Goal: Task Accomplishment & Management: Use online tool/utility

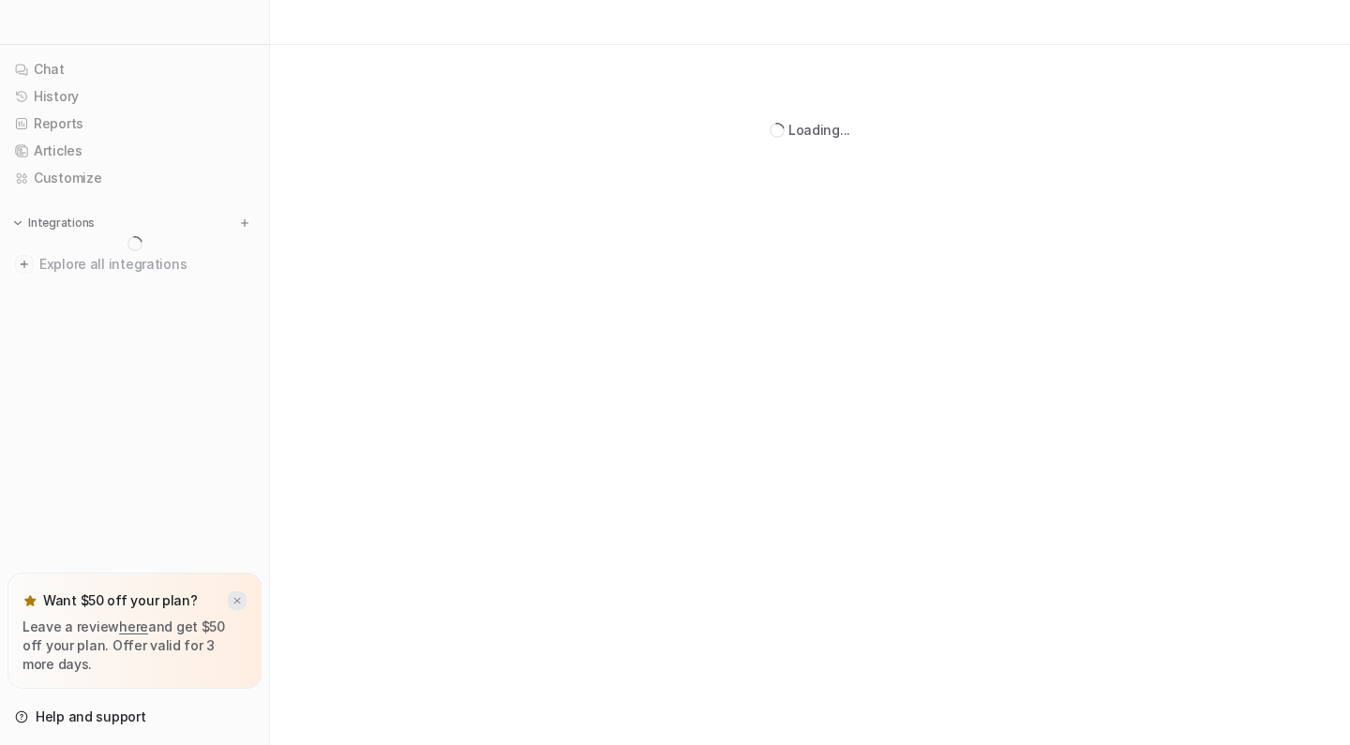
click at [235, 599] on img at bounding box center [237, 601] width 11 height 12
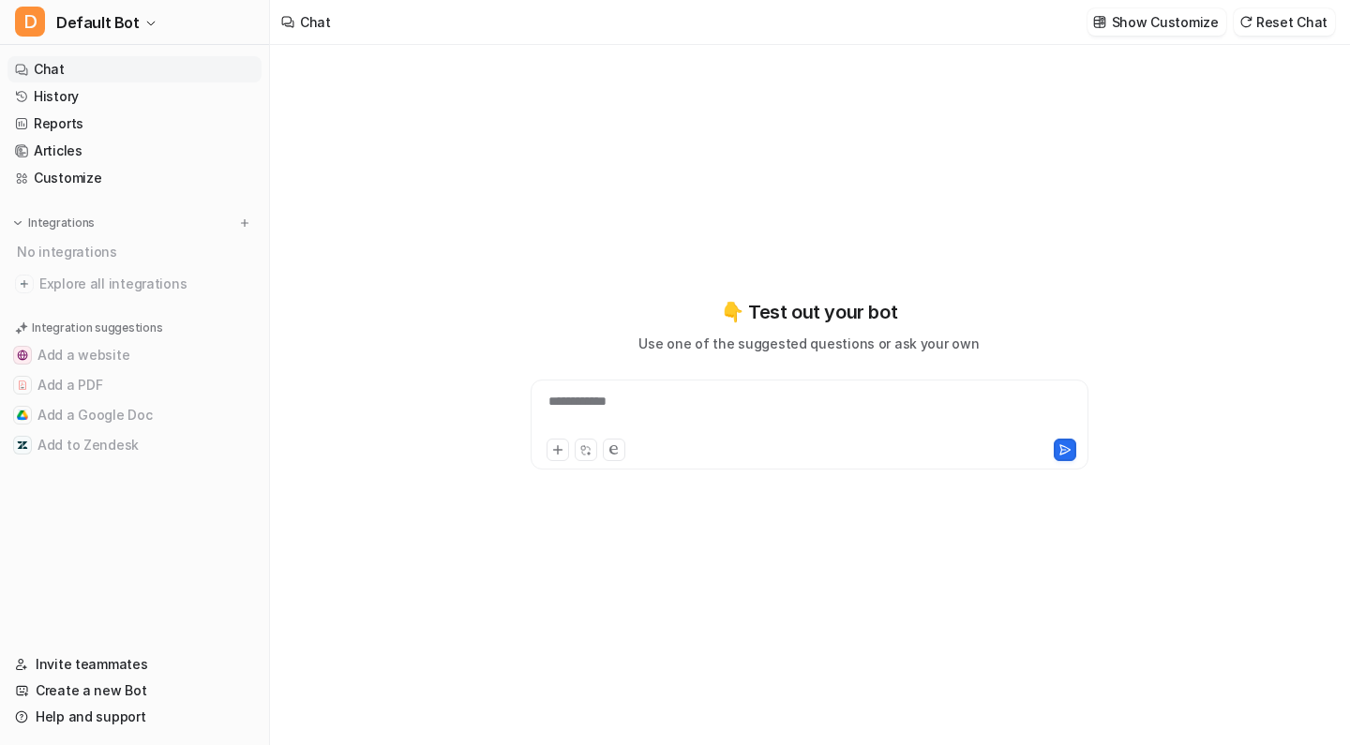
type textarea "**********"
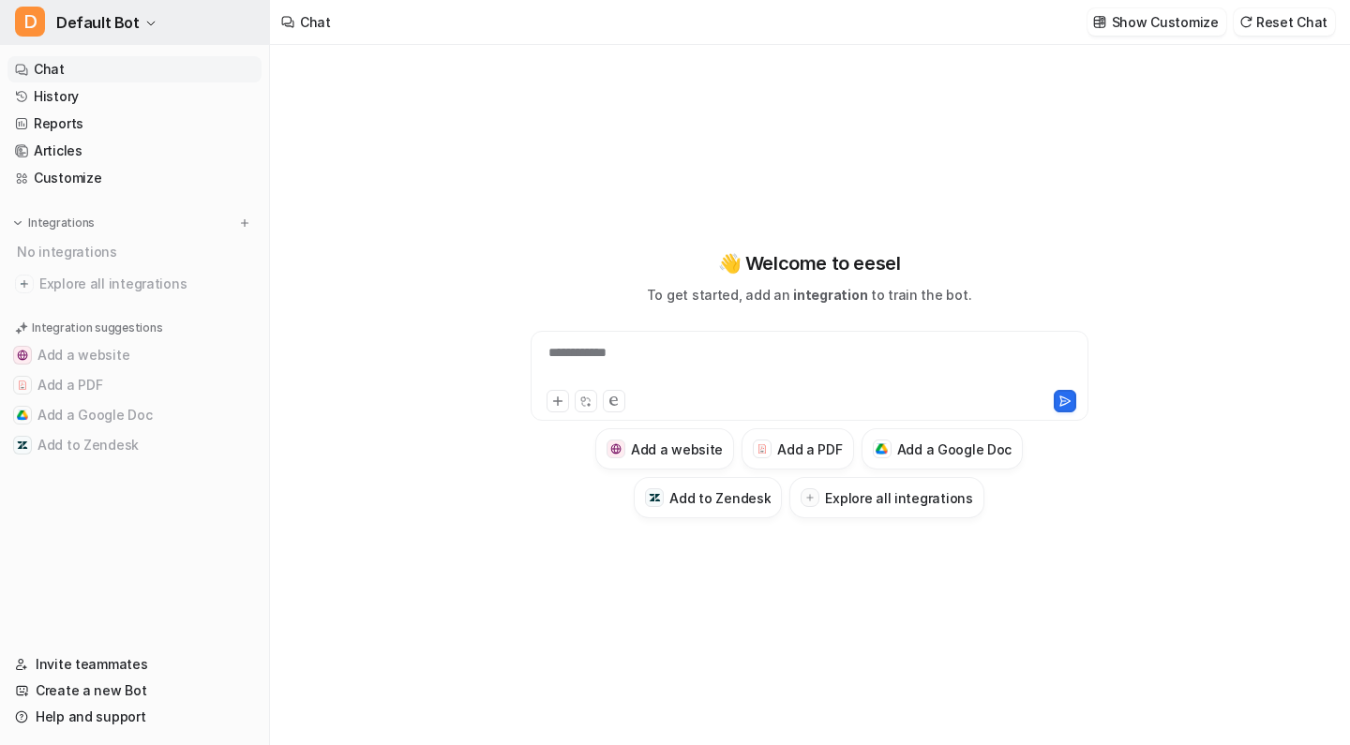
click at [120, 29] on span "Default Bot" at bounding box center [97, 22] width 83 height 26
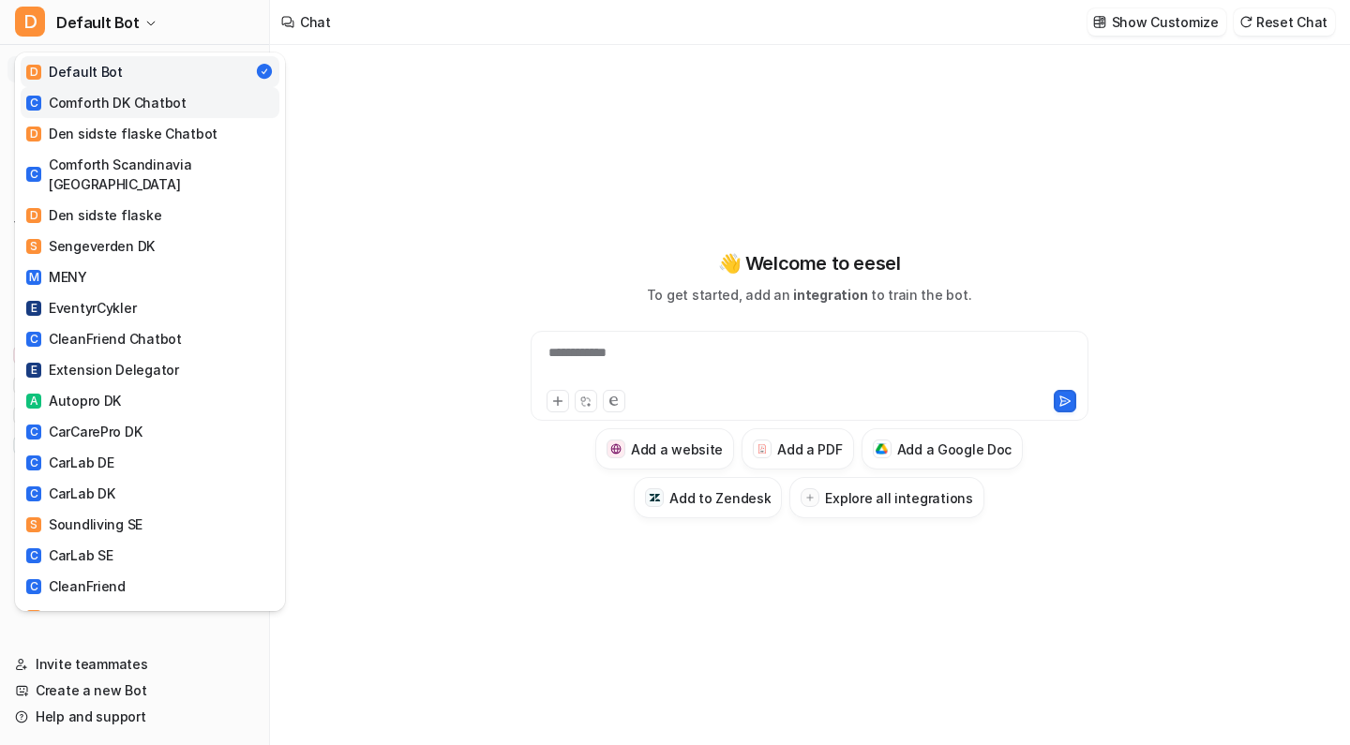
click at [164, 97] on div "C Comforth DK Chatbot" at bounding box center [106, 103] width 160 height 20
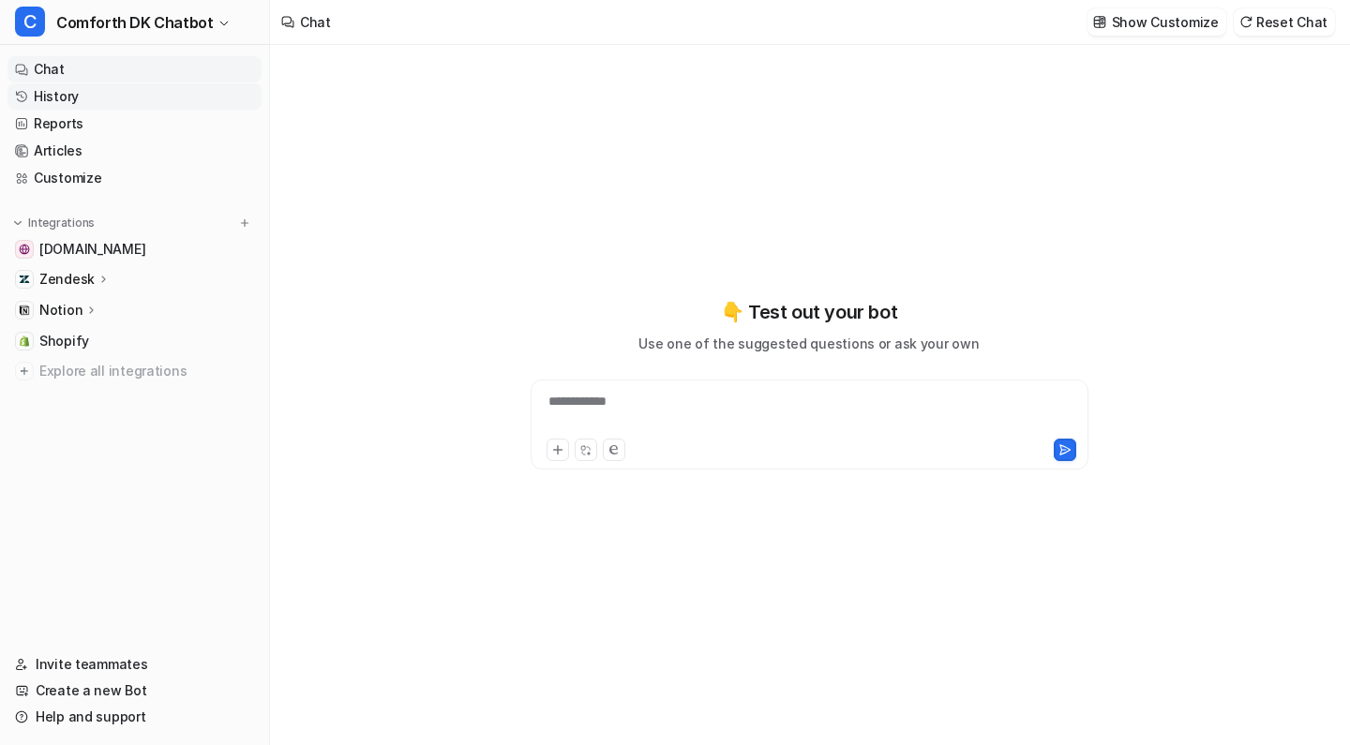
click at [158, 97] on link "History" at bounding box center [134, 96] width 254 height 26
type textarea "**********"
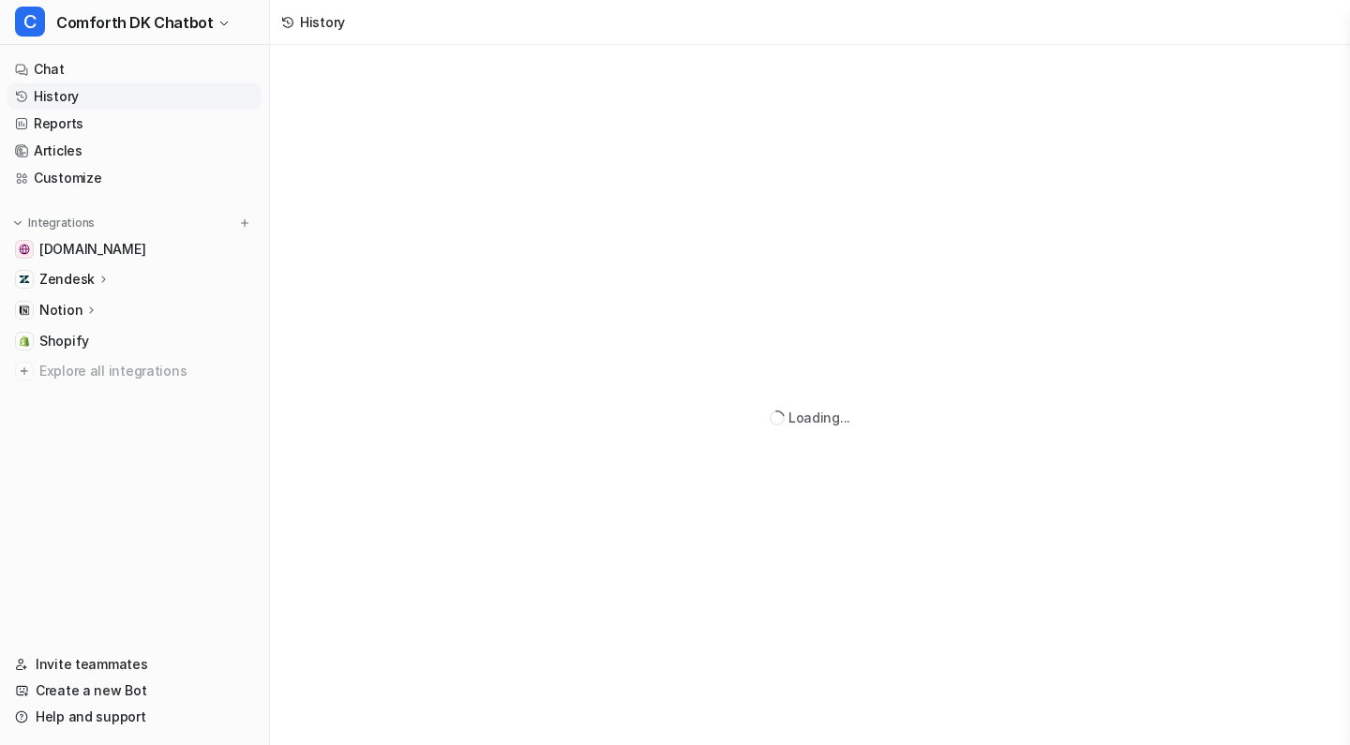
click at [205, 97] on link "History" at bounding box center [134, 96] width 254 height 26
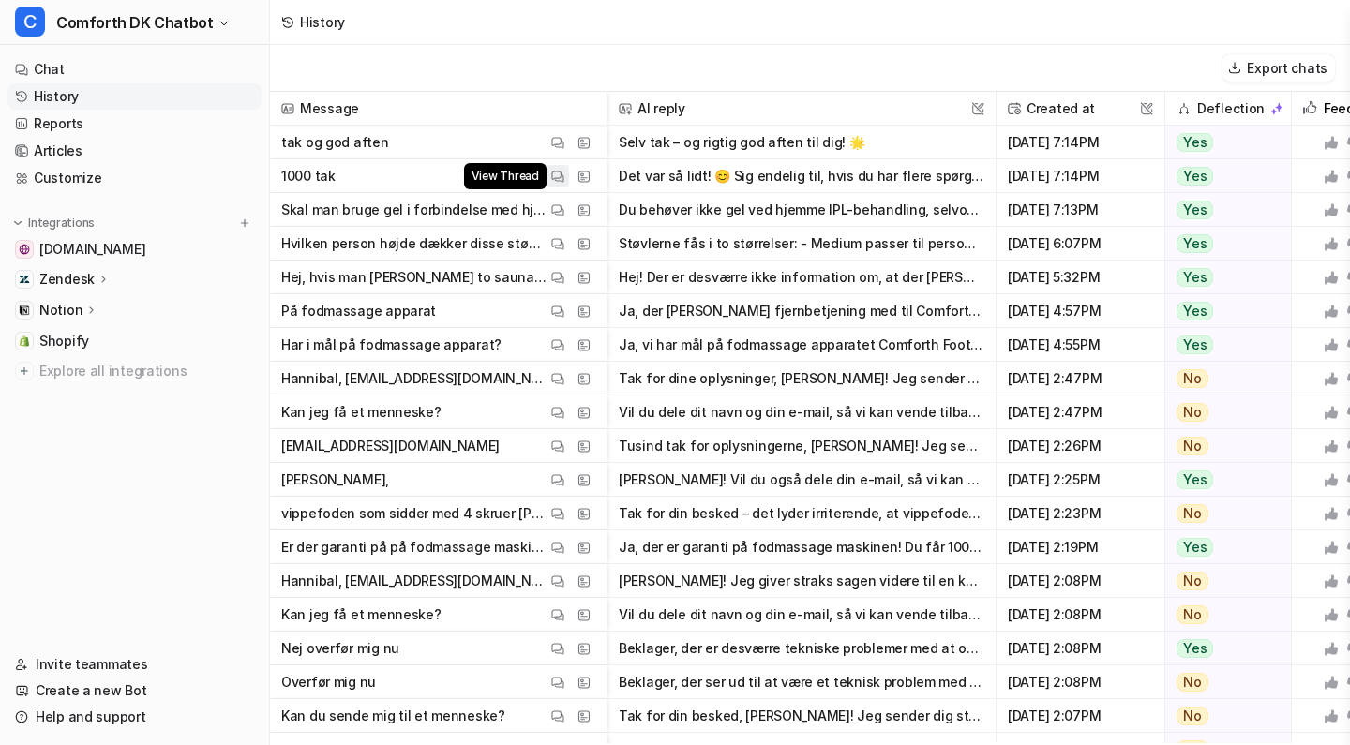
click at [555, 176] on img at bounding box center [557, 177] width 13 height 14
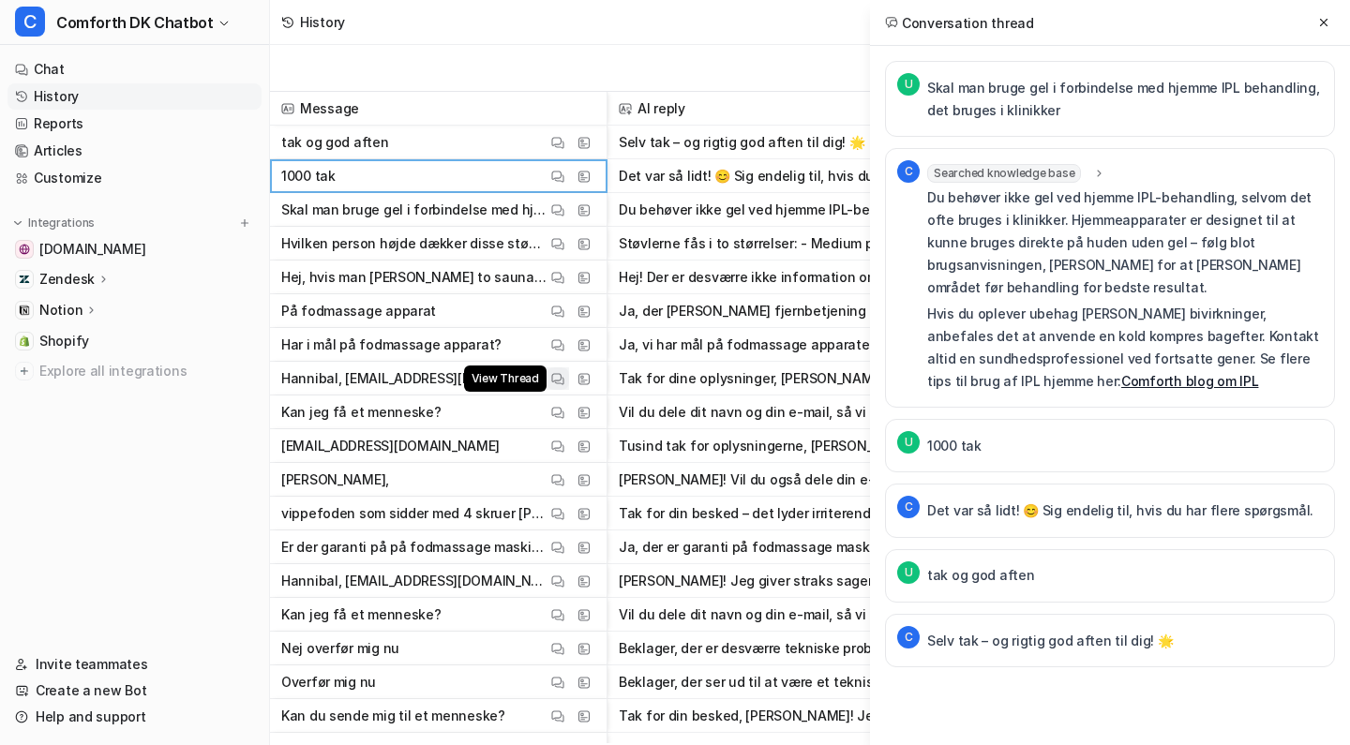
click at [555, 380] on img at bounding box center [557, 379] width 13 height 14
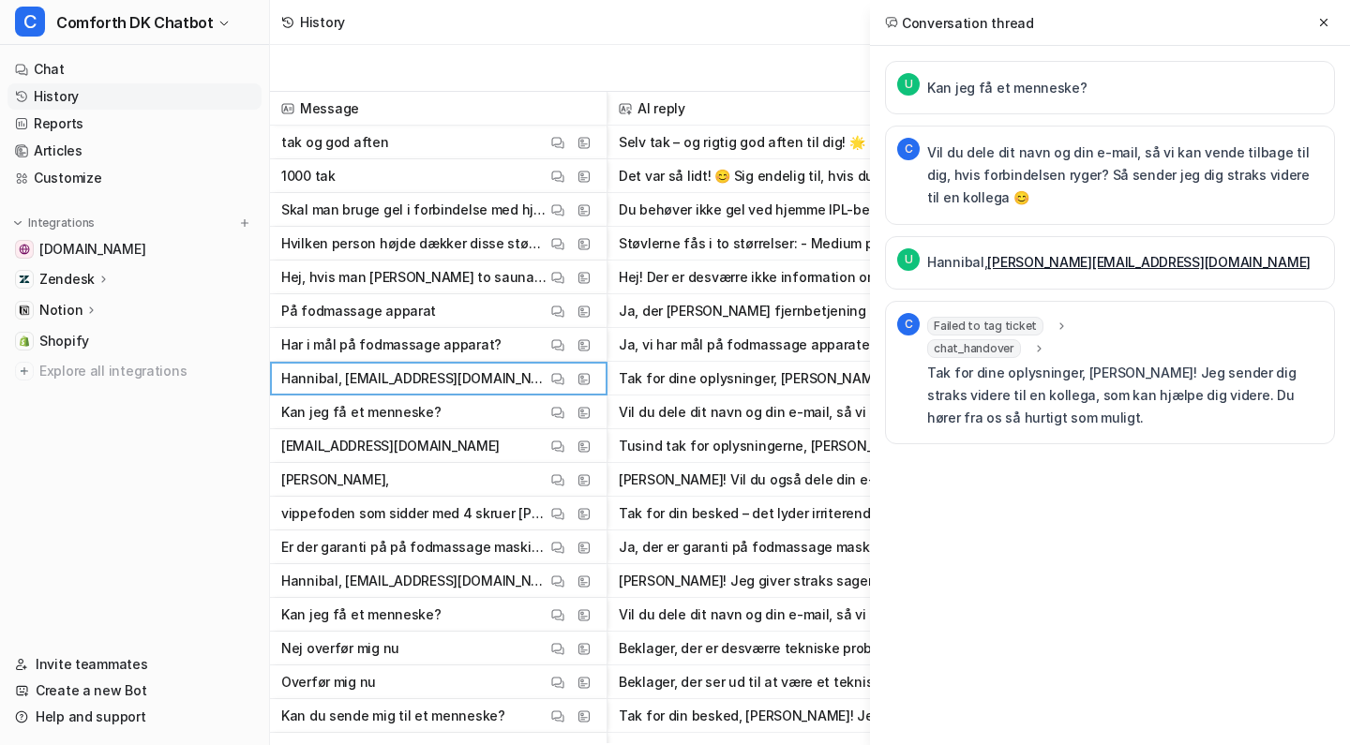
click at [1019, 325] on span "Failed to tag ticket" at bounding box center [985, 326] width 116 height 19
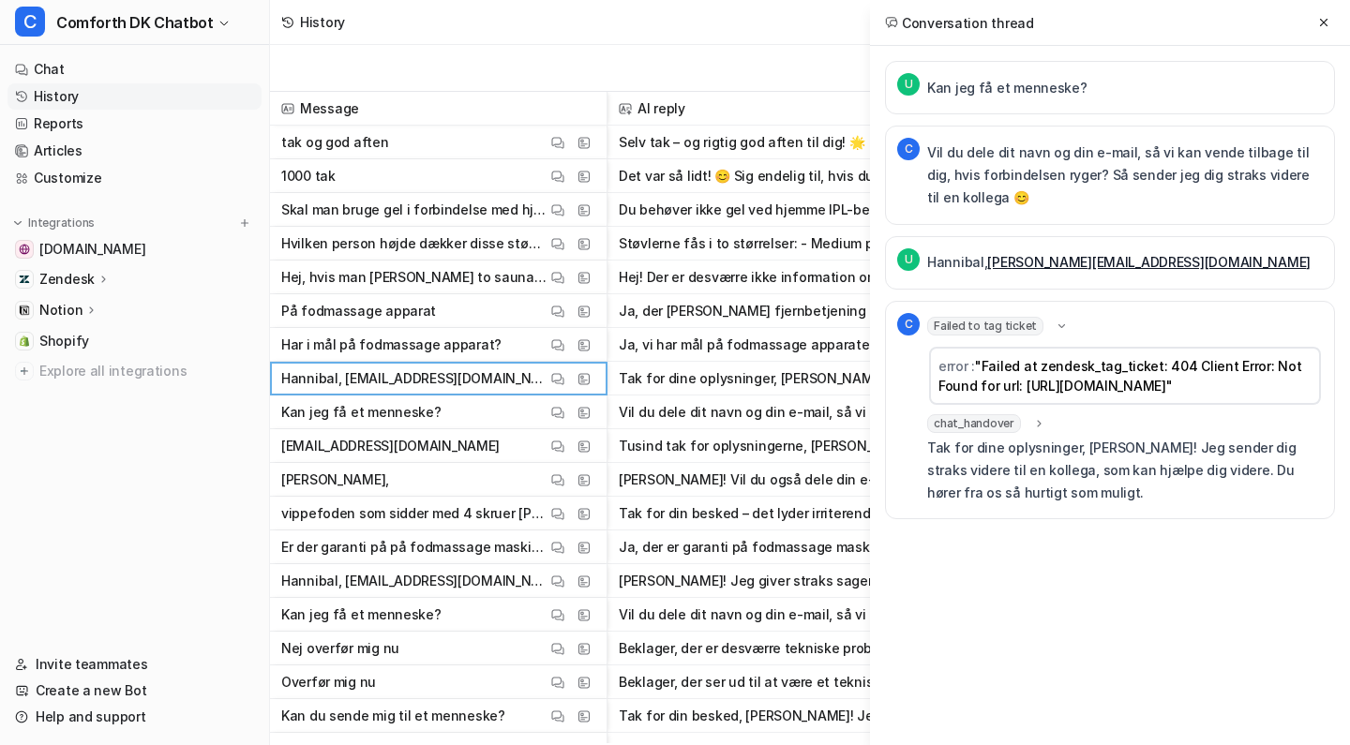
click at [1019, 325] on span "Failed to tag ticket" at bounding box center [985, 326] width 116 height 19
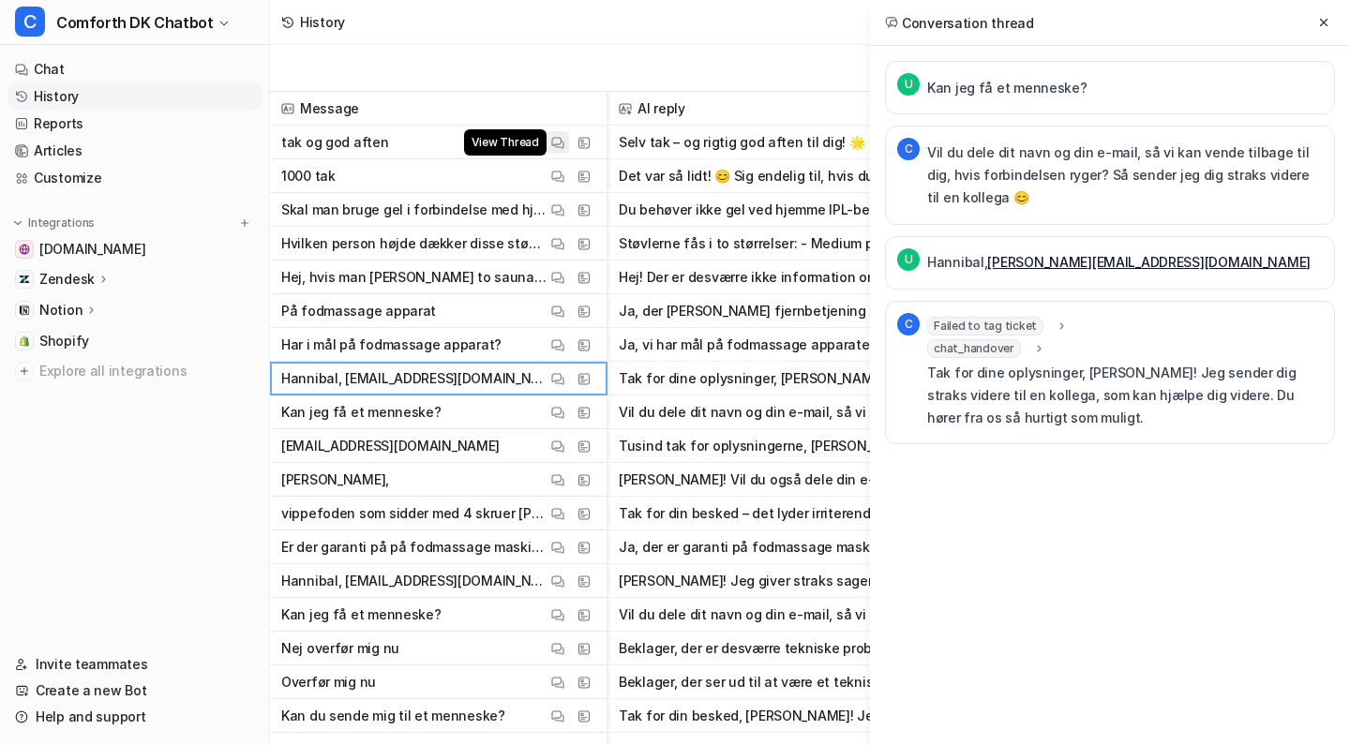
click at [554, 144] on img at bounding box center [557, 143] width 13 height 14
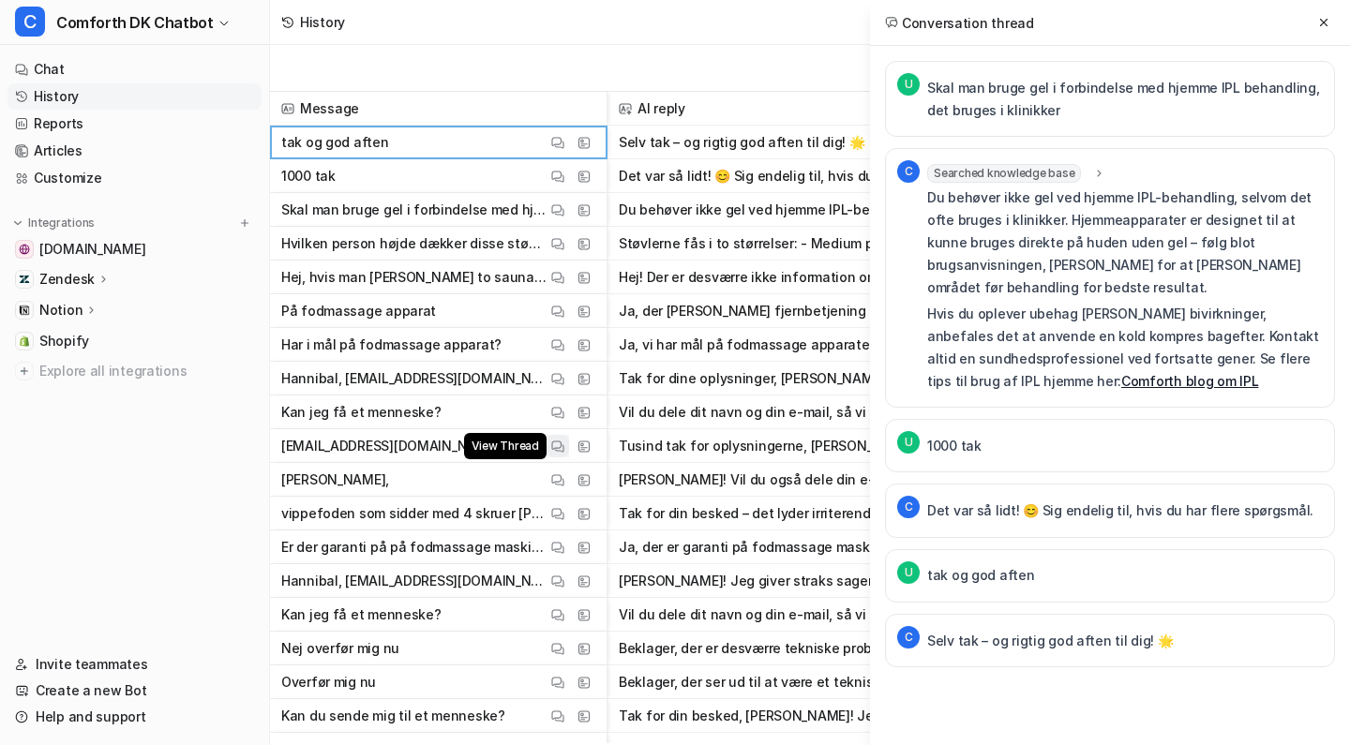
click at [554, 447] on img at bounding box center [557, 447] width 13 height 14
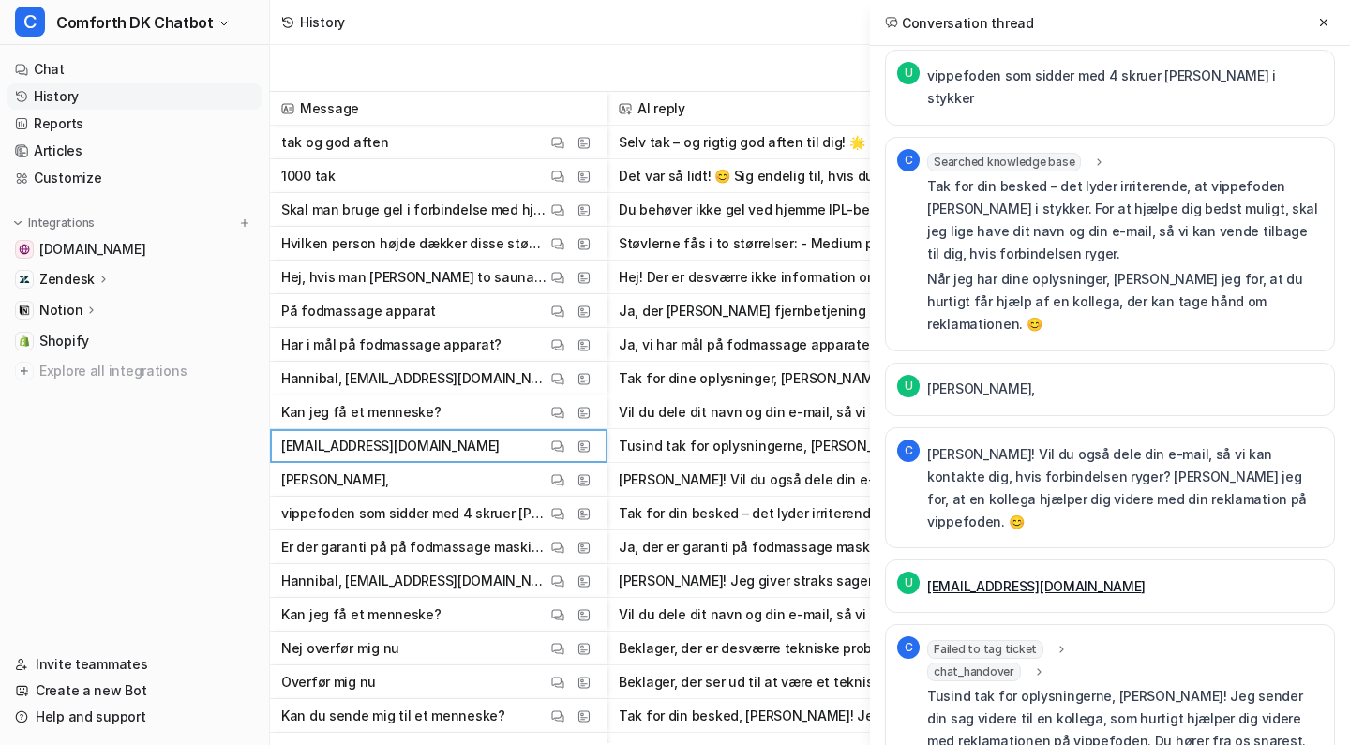
click at [1020, 663] on div "chat_handover" at bounding box center [986, 672] width 119 height 19
click at [1032, 666] on icon at bounding box center [1039, 672] width 14 height 13
click at [1004, 640] on span "Failed to tag ticket" at bounding box center [985, 649] width 116 height 19
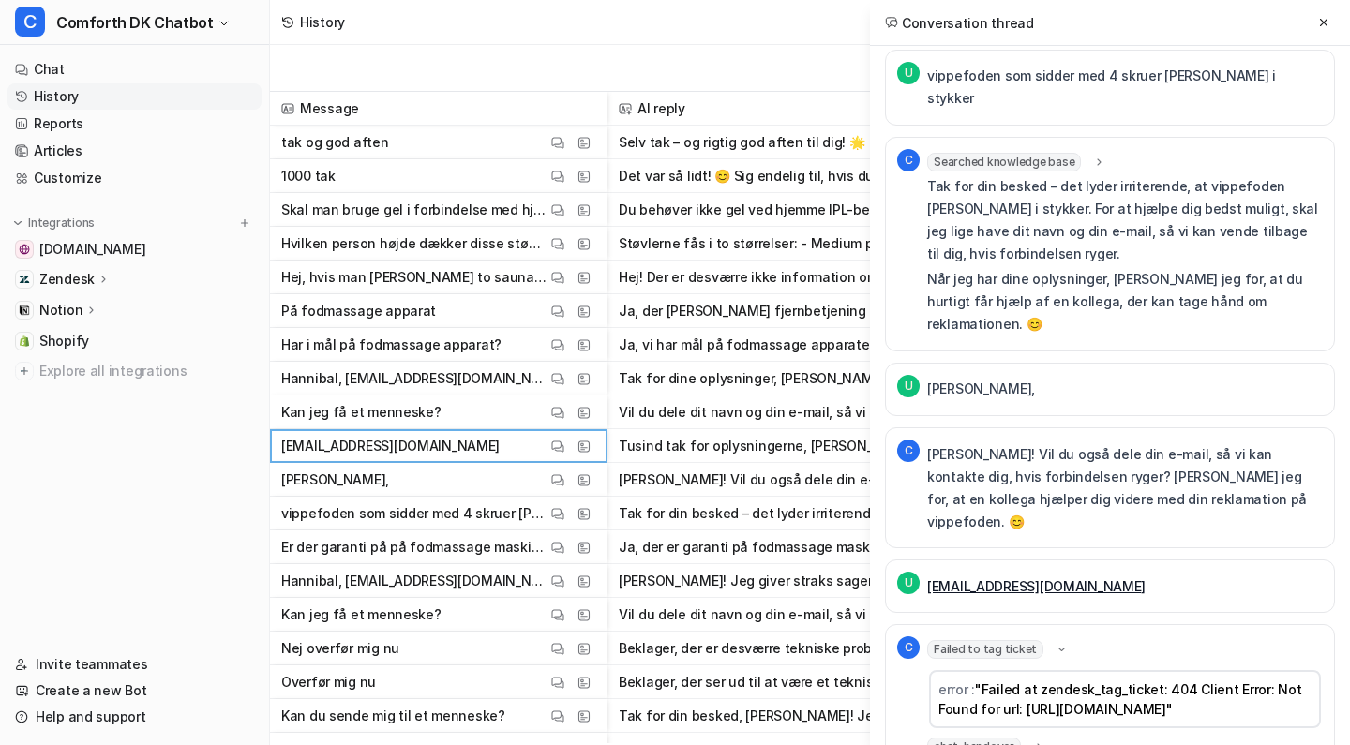
click at [1004, 640] on span "Failed to tag ticket" at bounding box center [985, 649] width 116 height 19
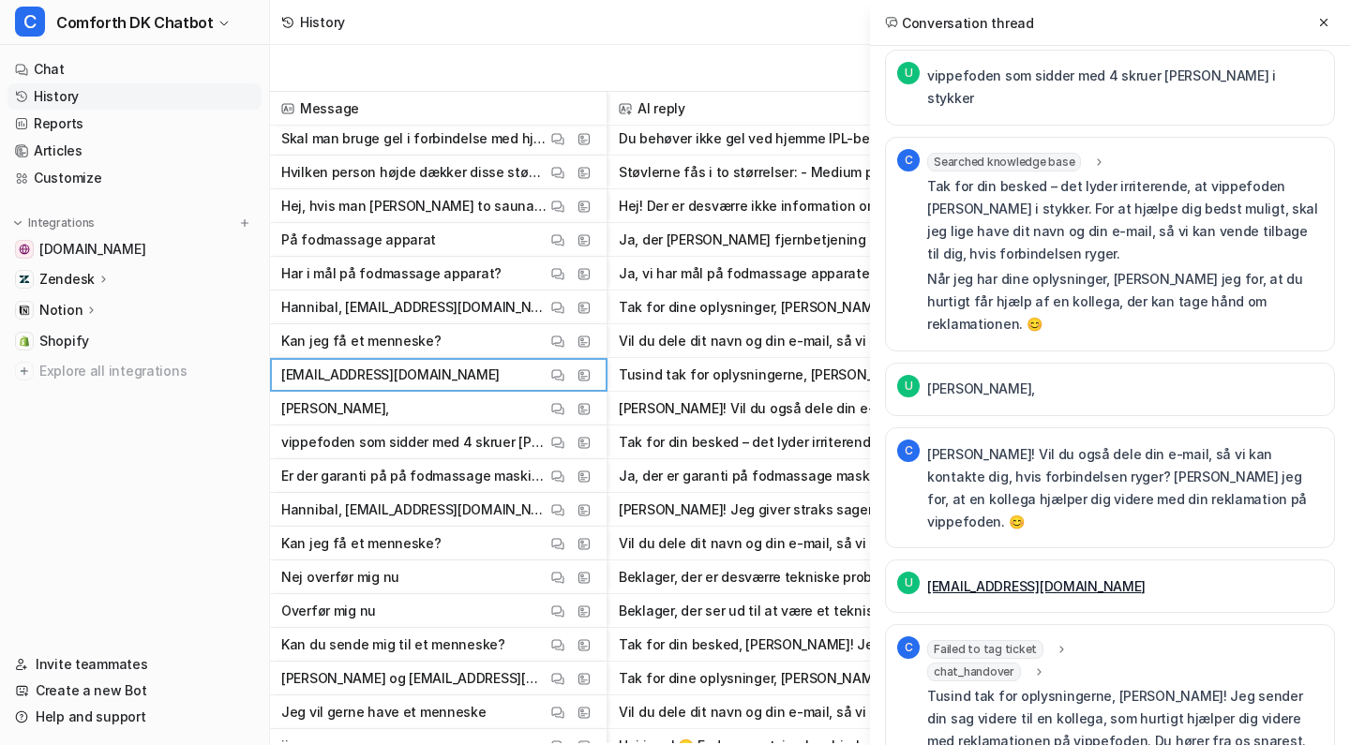
scroll to position [71, 2]
click at [997, 640] on span "Failed to tag ticket" at bounding box center [985, 649] width 116 height 19
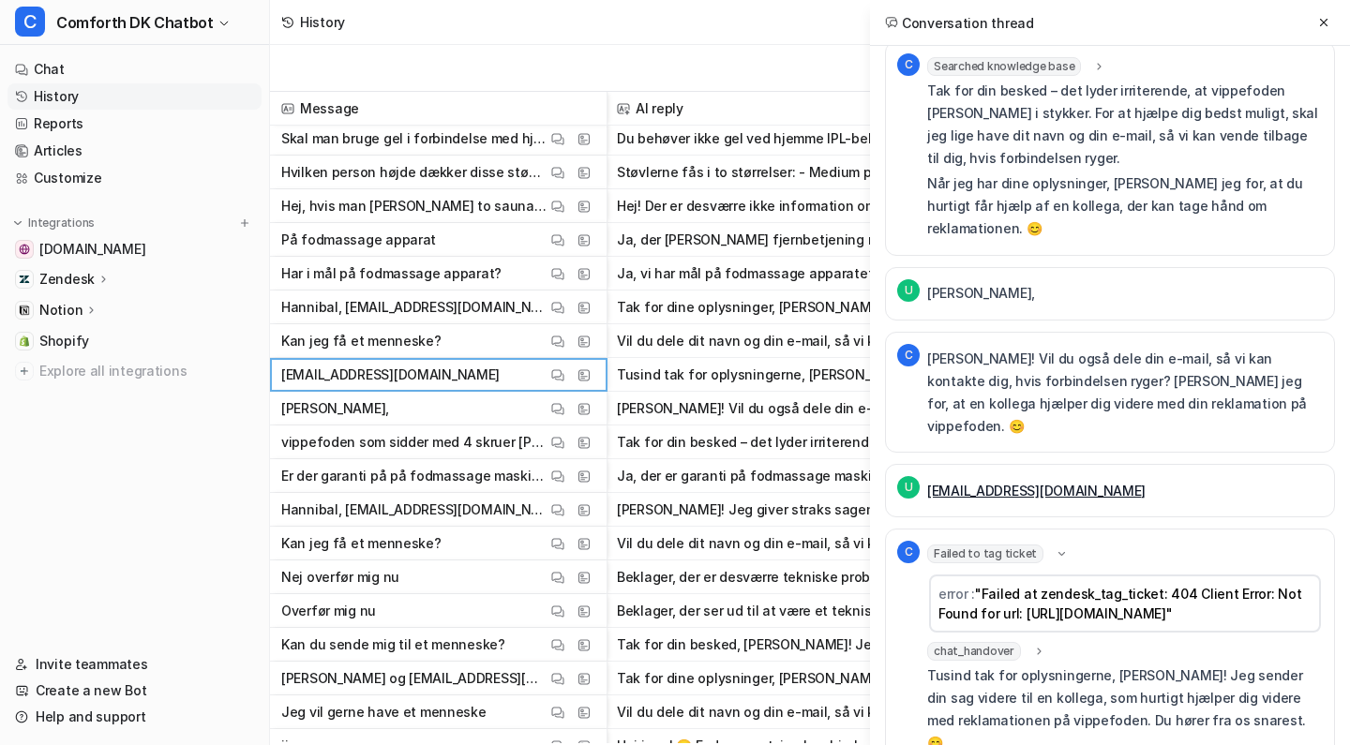
scroll to position [349, 0]
click at [112, 711] on link "Help and support" at bounding box center [134, 717] width 254 height 26
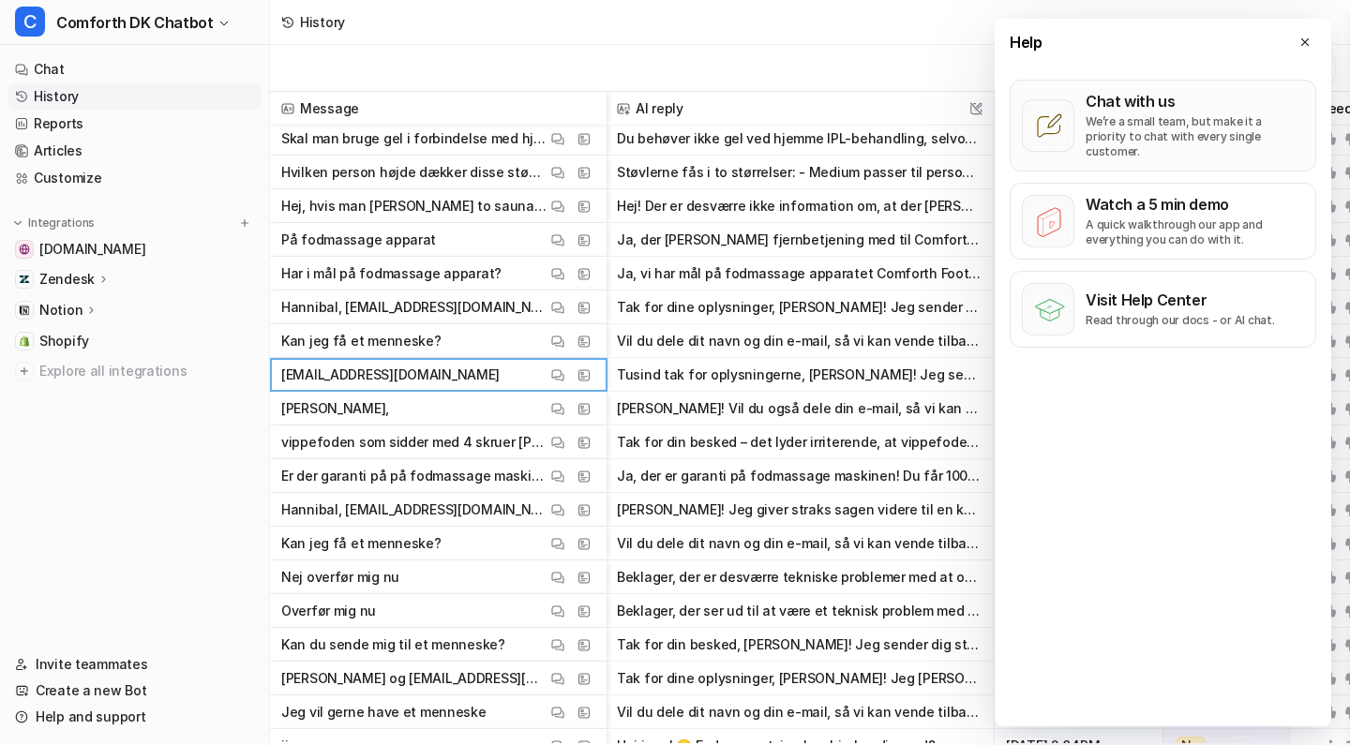
click at [1153, 133] on p "We’re a small team, but make it a priority to chat with every single customer." at bounding box center [1194, 136] width 218 height 45
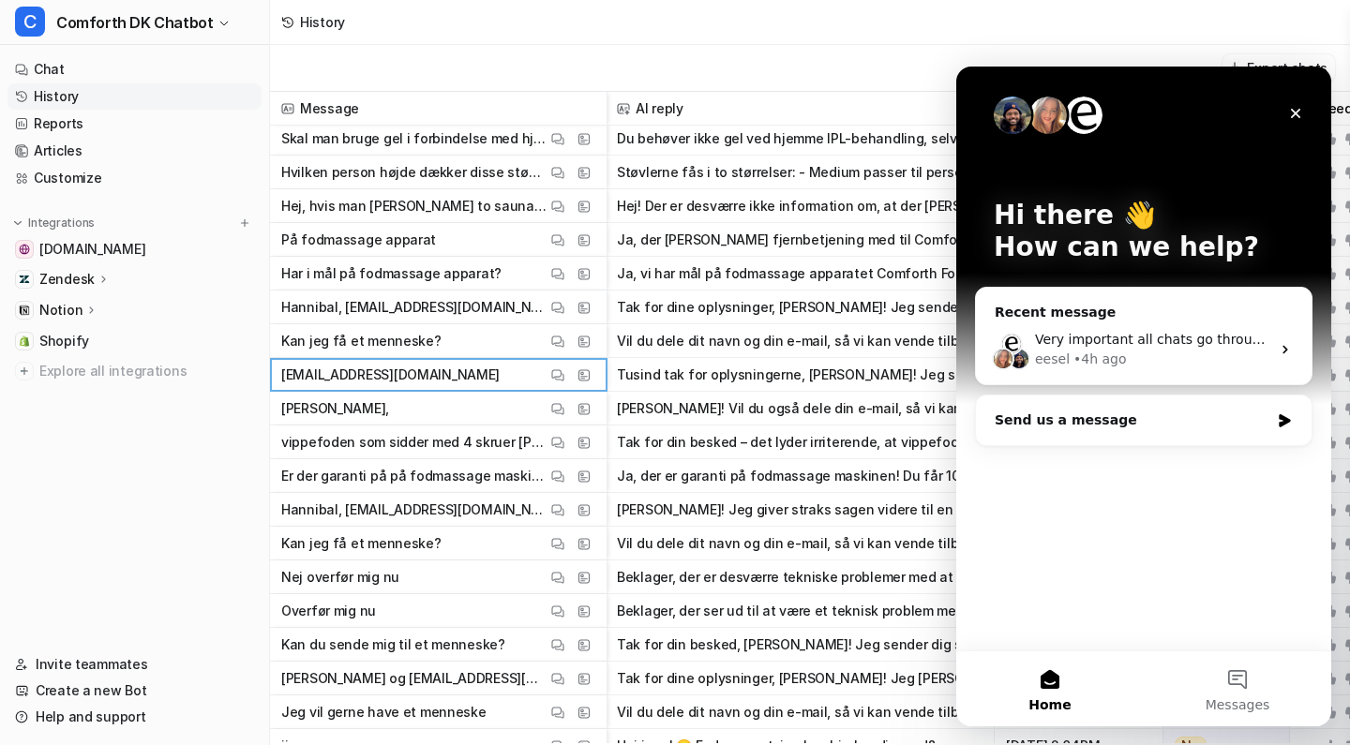
scroll to position [0, 0]
click at [1129, 355] on div "eesel • 4h ago" at bounding box center [1152, 360] width 235 height 20
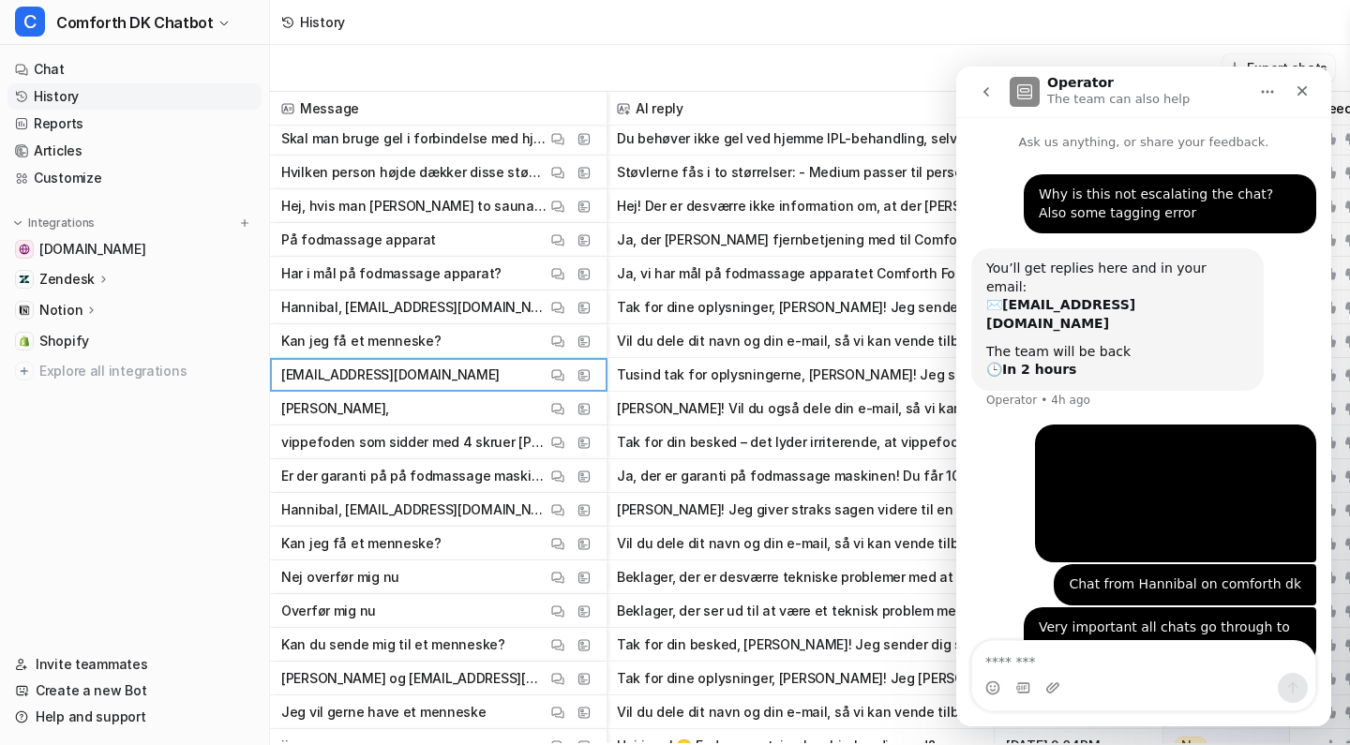
scroll to position [5, 0]
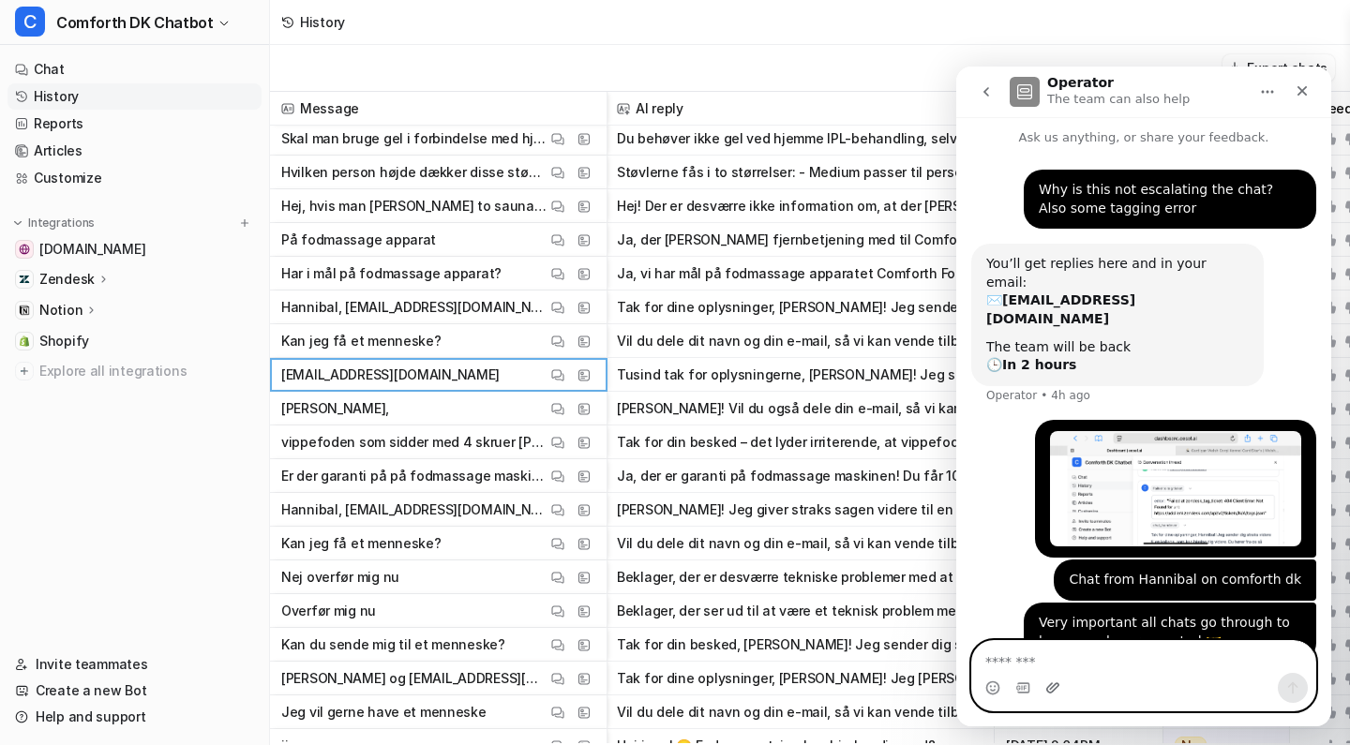
click at [1048, 689] on icon "Upload attachment" at bounding box center [1052, 688] width 15 height 15
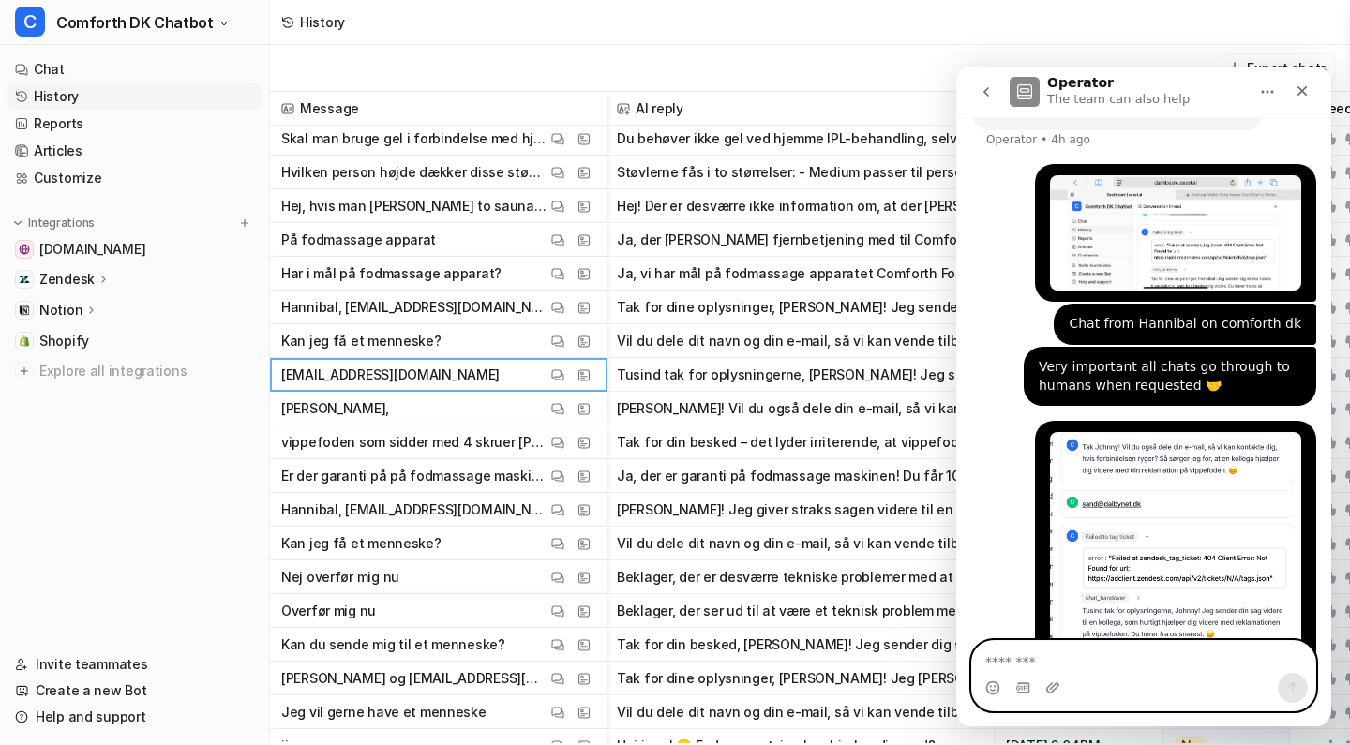
scroll to position [266, 0]
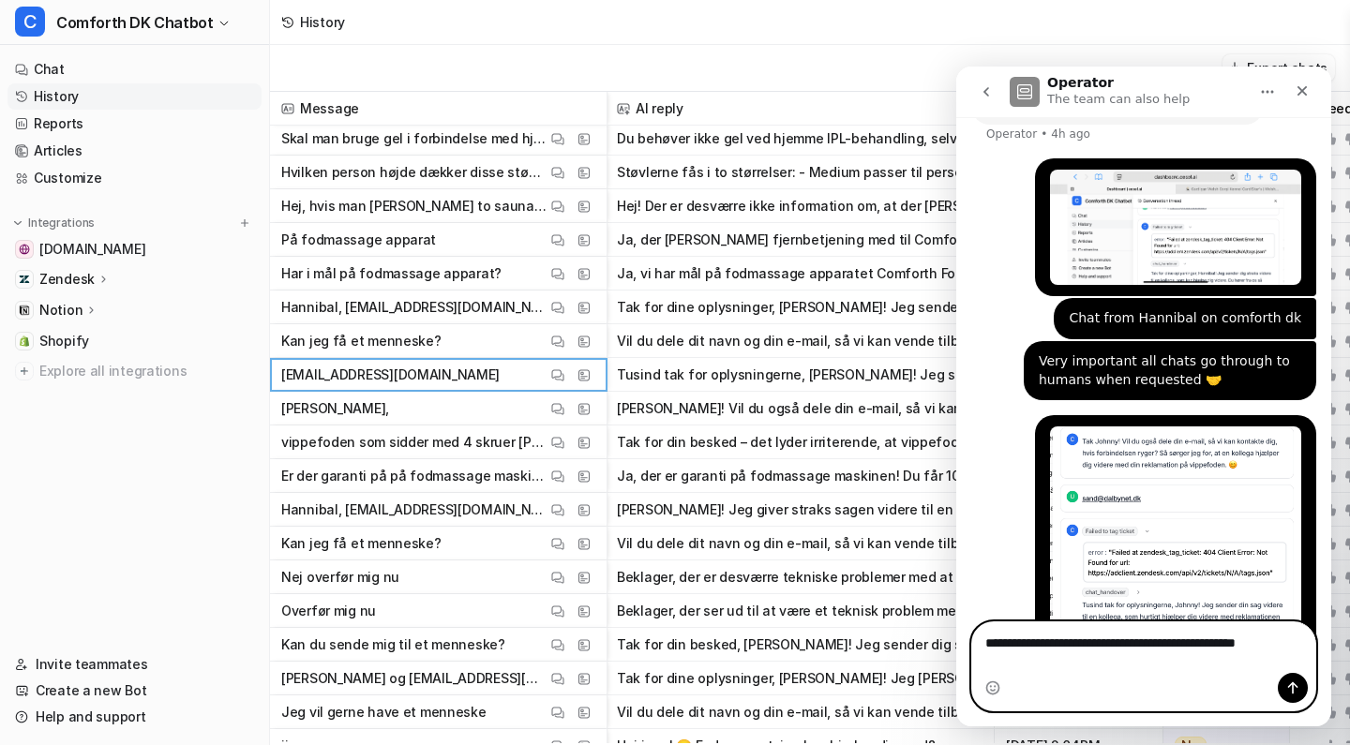
type textarea "**********"
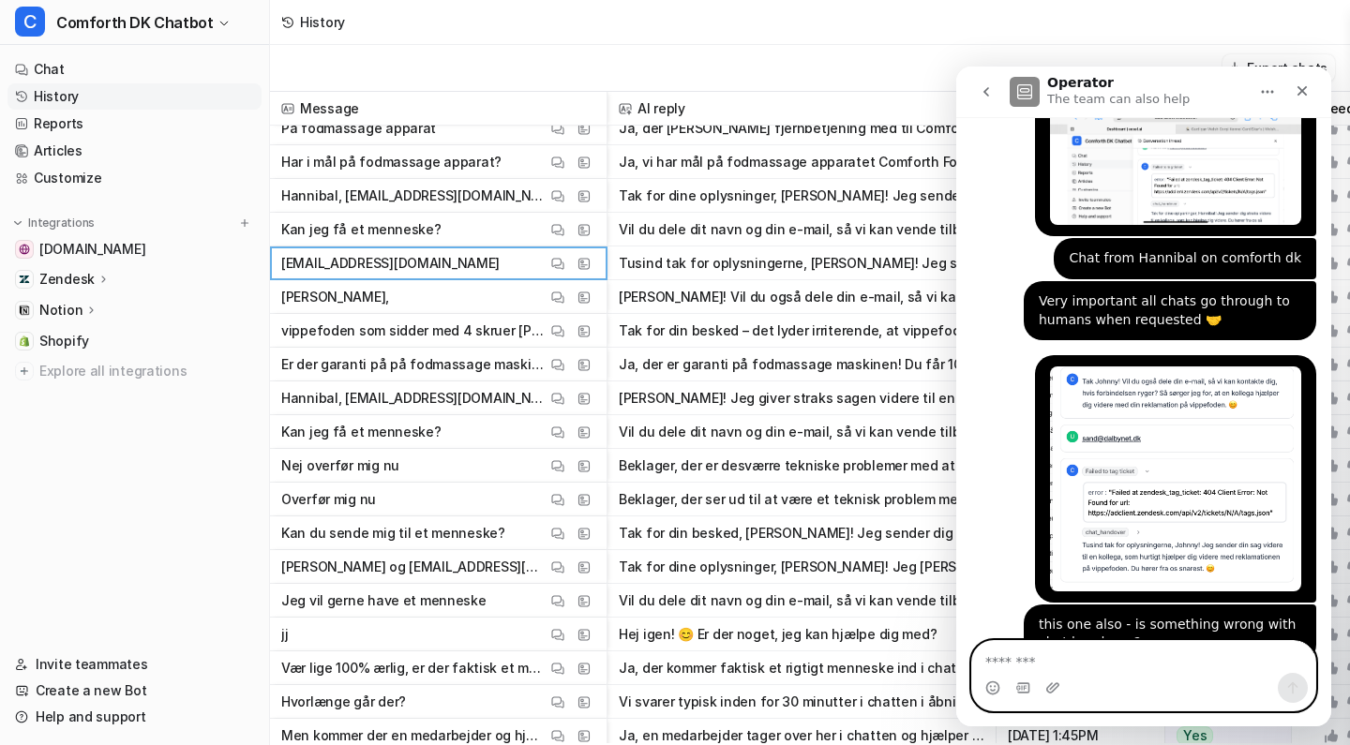
scroll to position [184, 0]
click at [563, 503] on img at bounding box center [557, 499] width 13 height 14
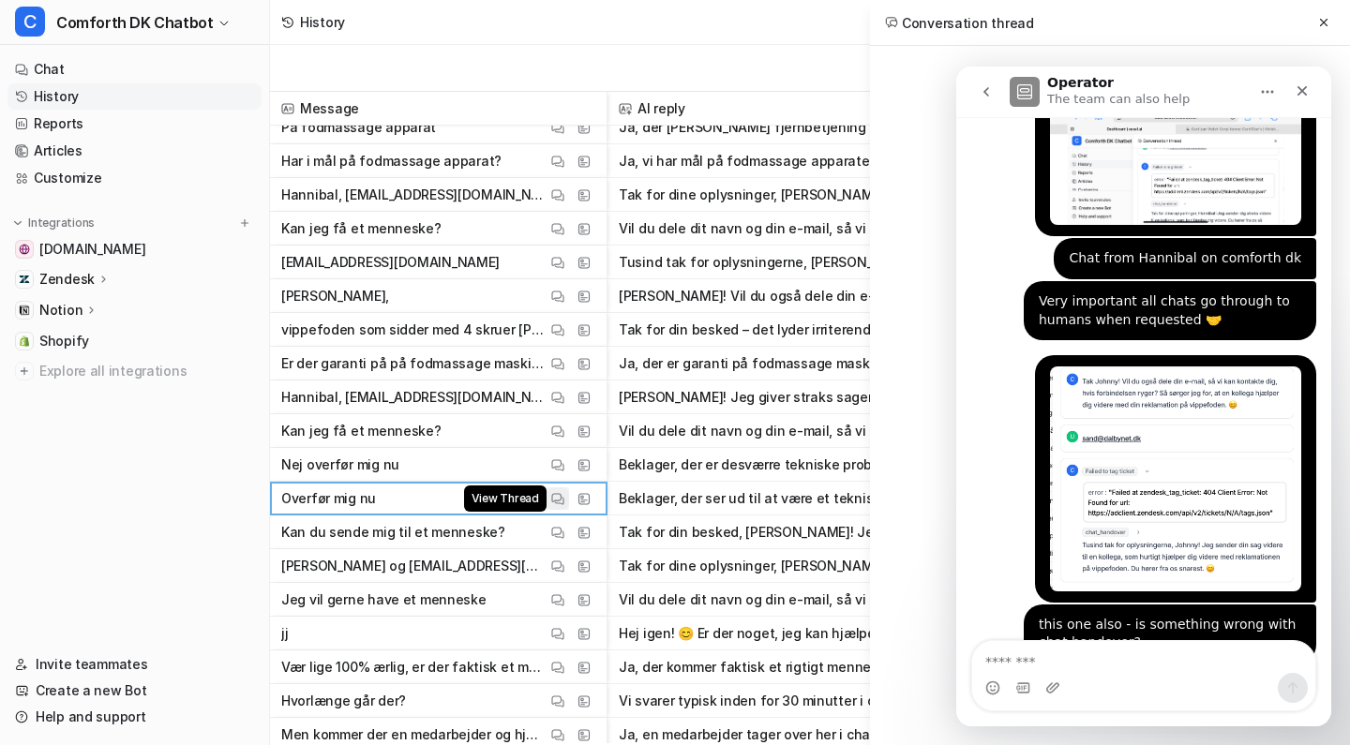
scroll to position [53, 0]
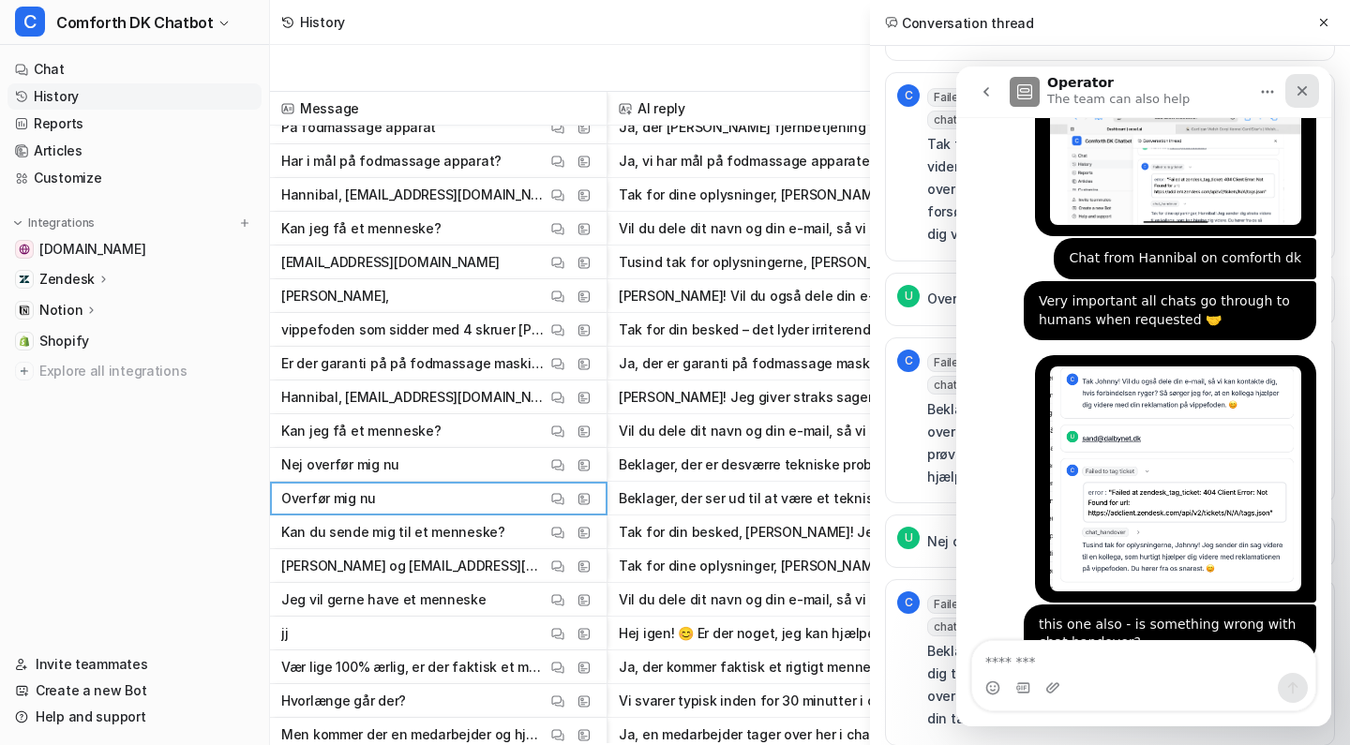
click at [1303, 93] on icon "Close" at bounding box center [1302, 91] width 10 height 10
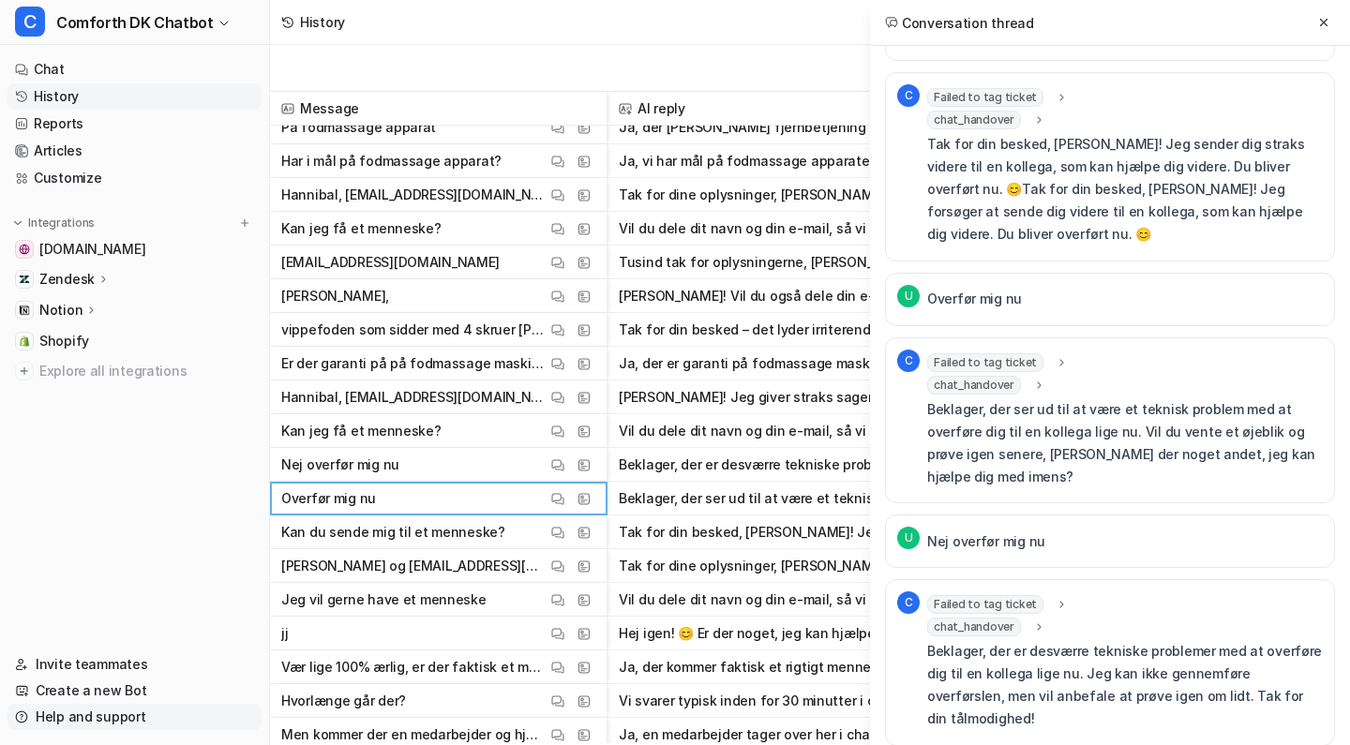
click at [115, 711] on link "Help and support" at bounding box center [134, 717] width 254 height 26
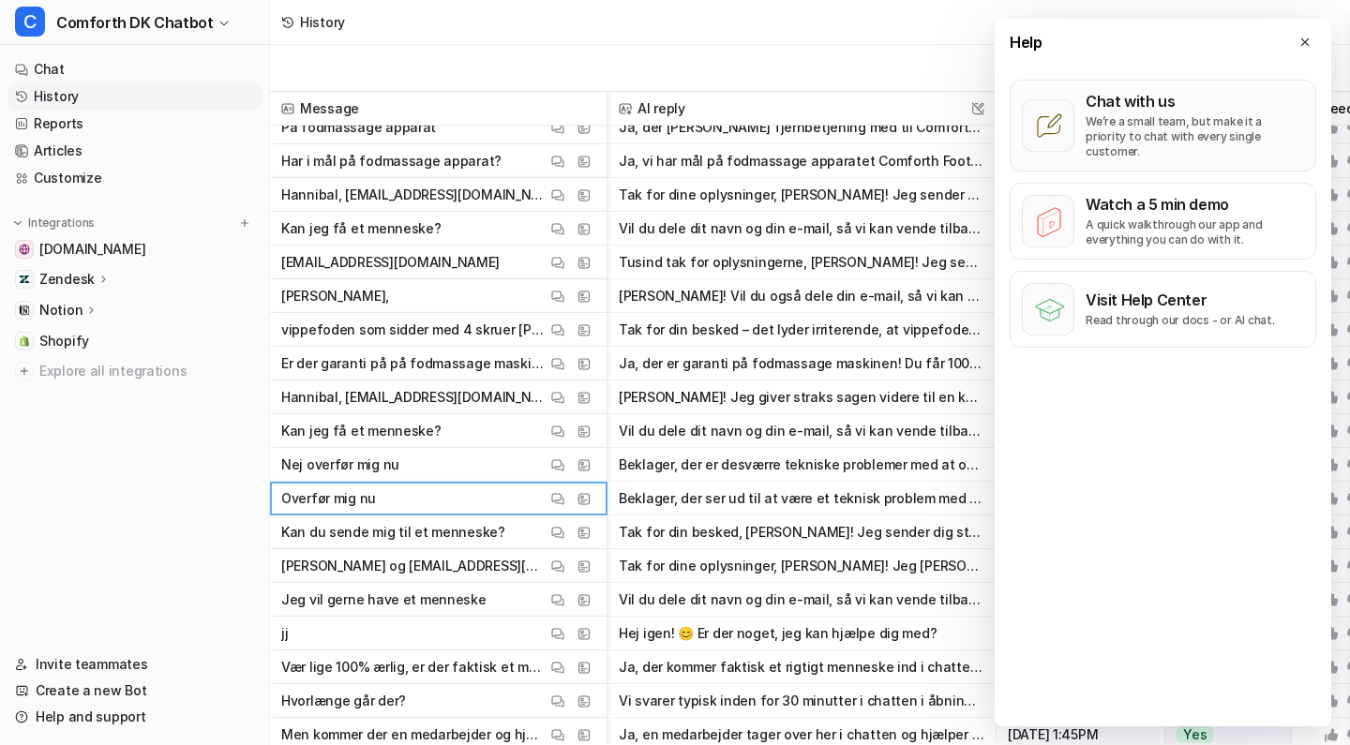
click at [1201, 138] on p "We’re a small team, but make it a priority to chat with every single customer." at bounding box center [1194, 136] width 218 height 45
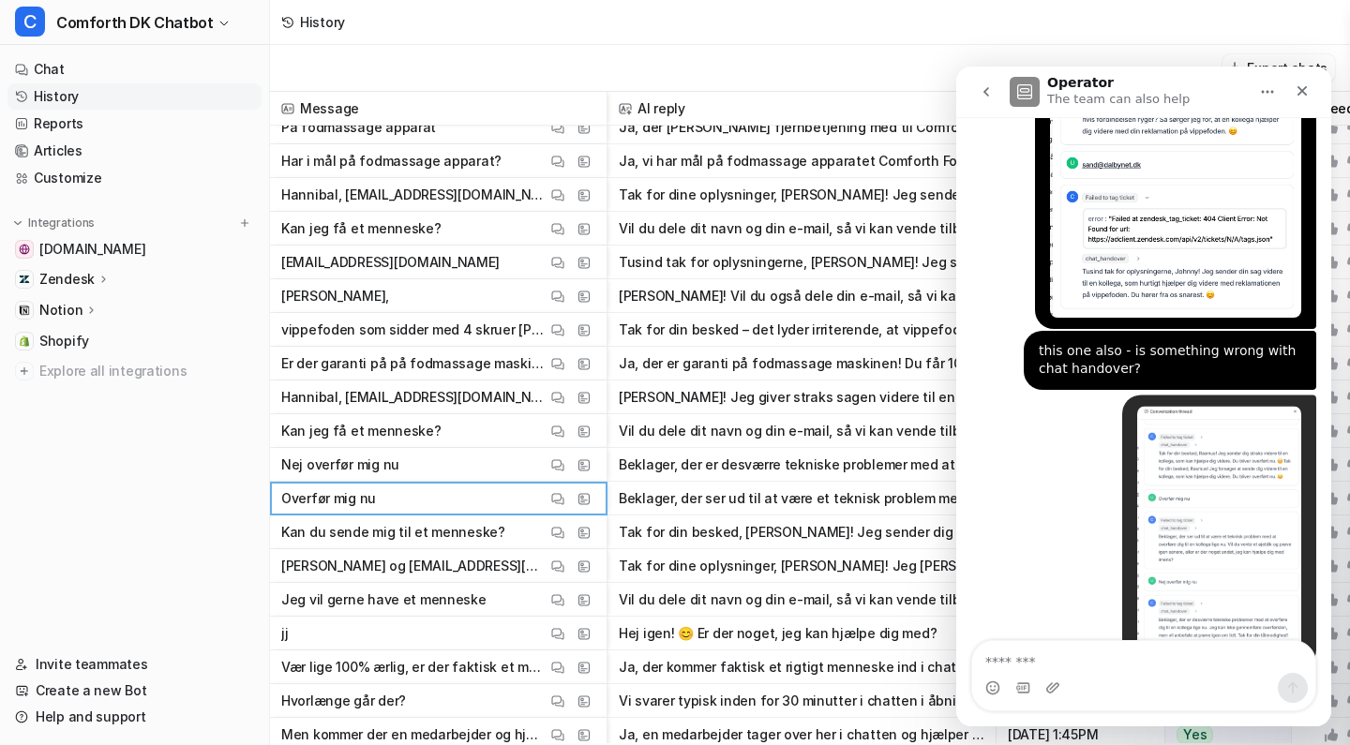
scroll to position [602, 0]
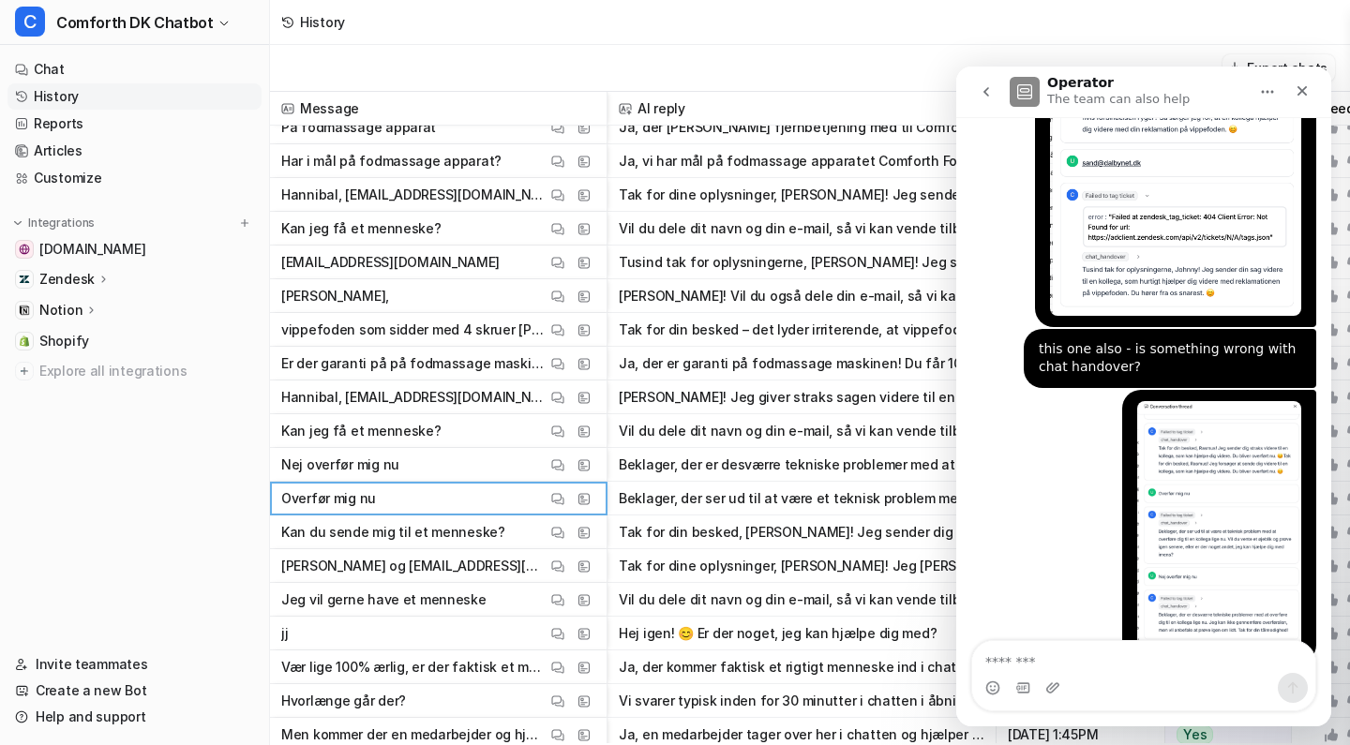
click at [1090, 660] on textarea "Message…" at bounding box center [1143, 657] width 343 height 32
type textarea "**********"
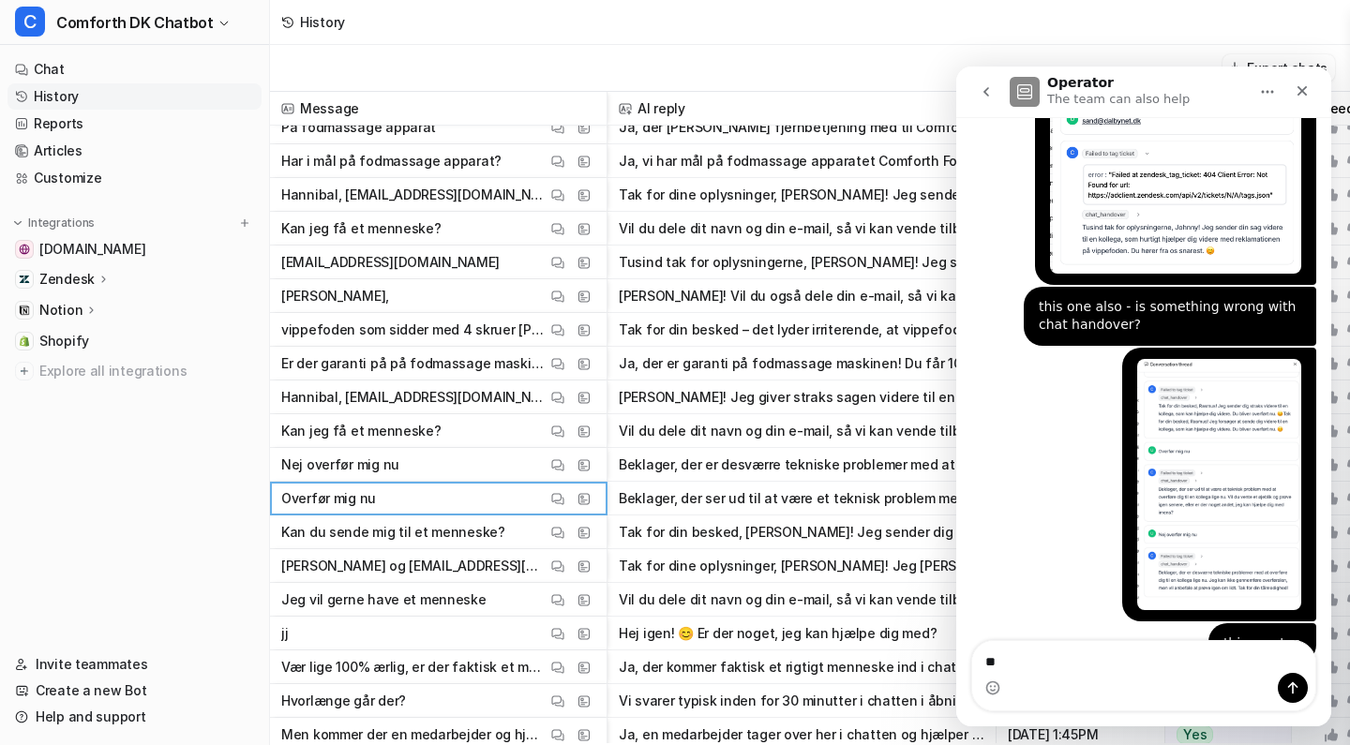
type textarea "*"
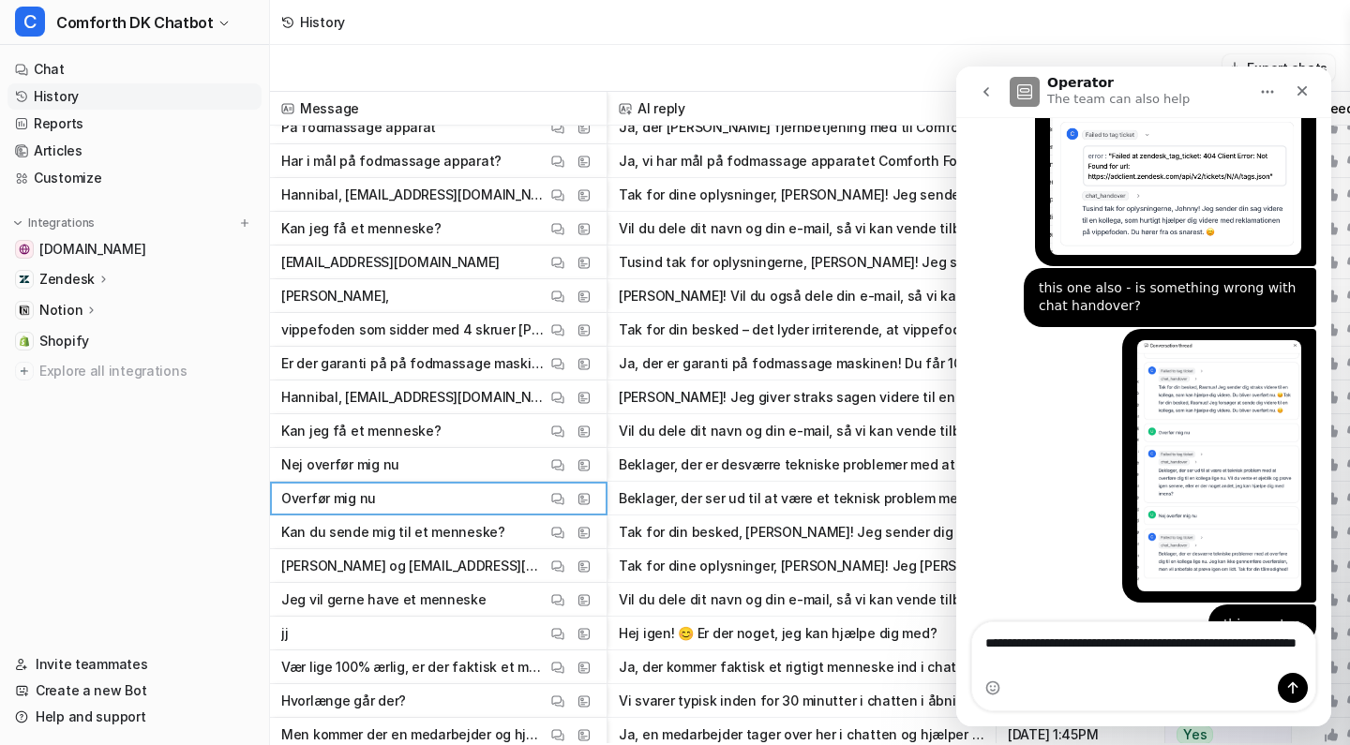
type textarea "**********"
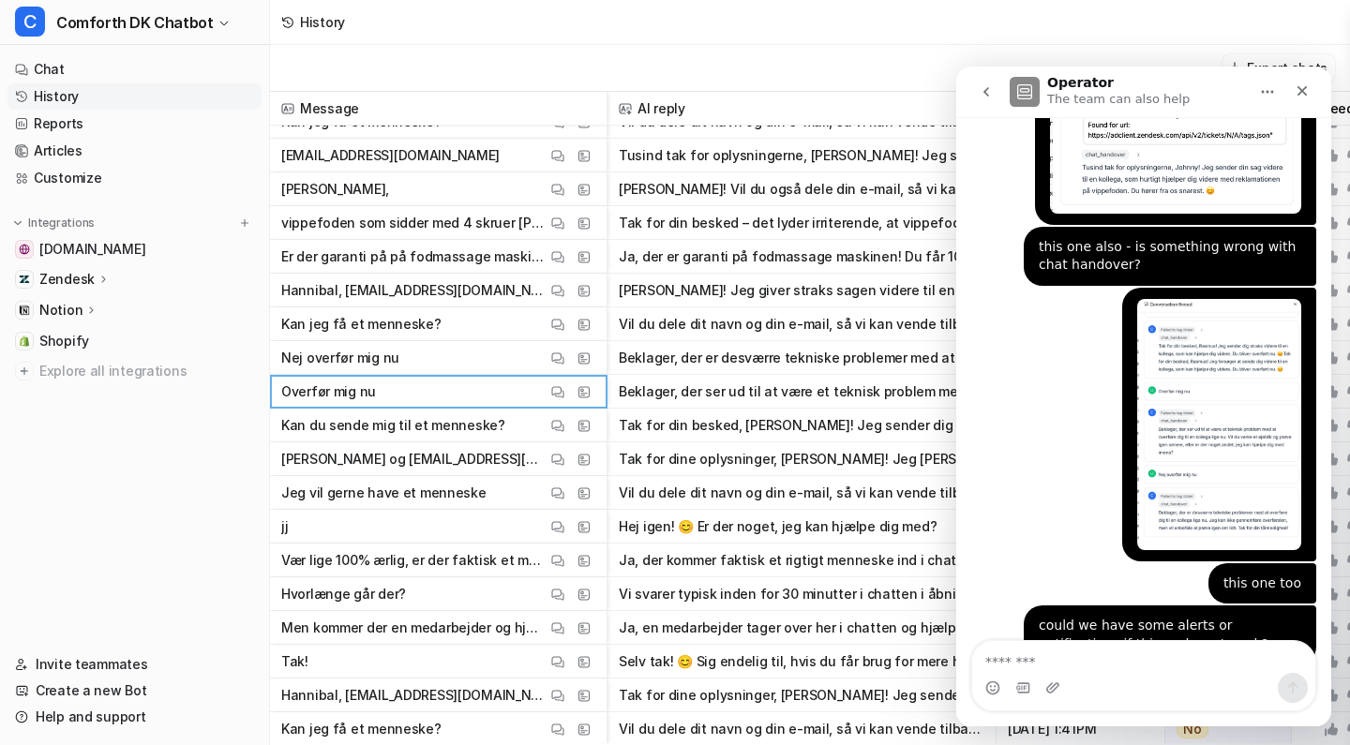
scroll to position [295, 0]
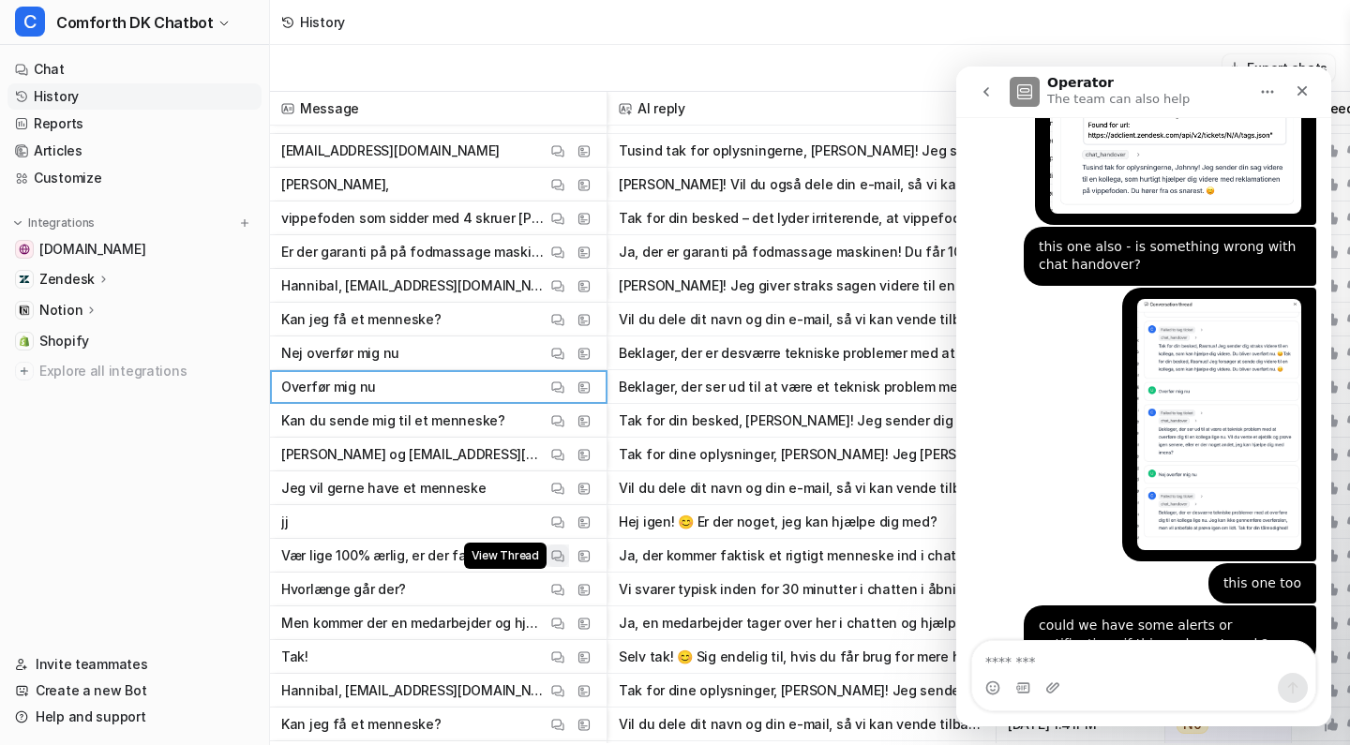
click at [552, 551] on img at bounding box center [557, 556] width 13 height 14
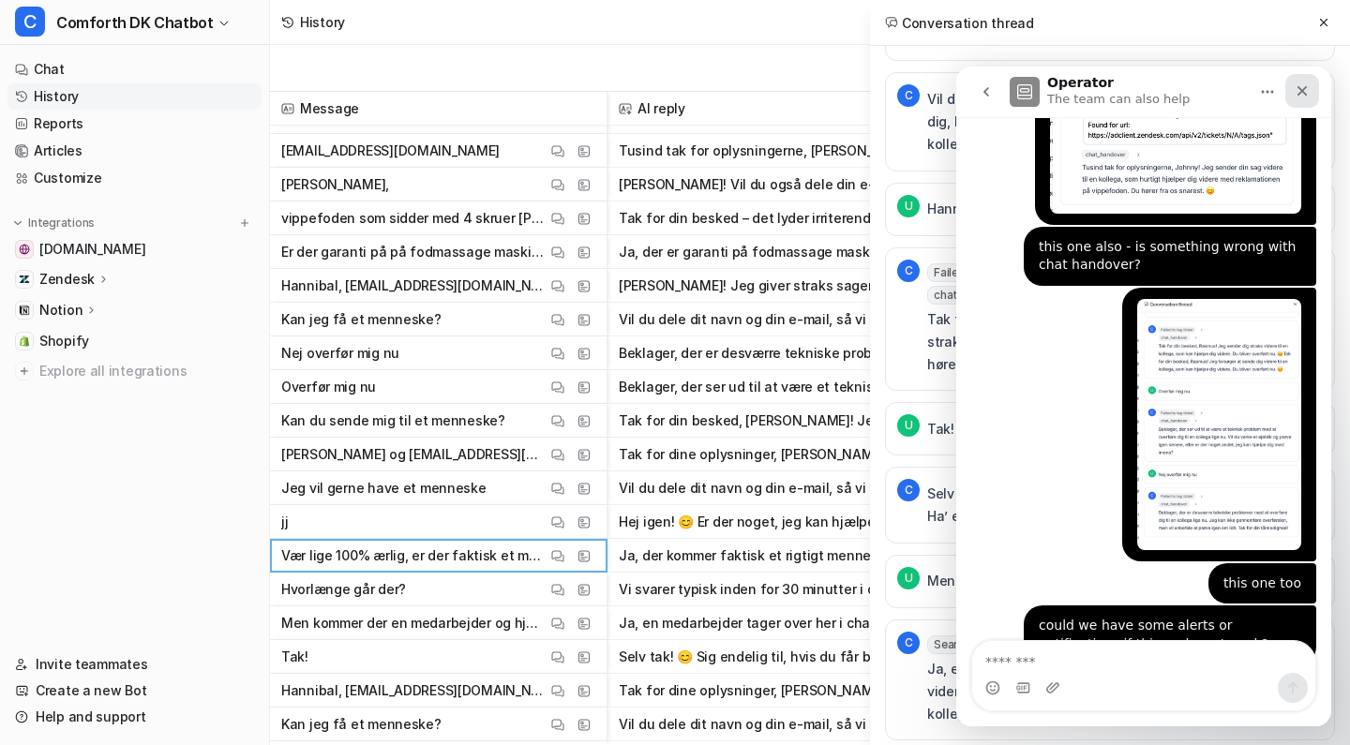
click at [1305, 87] on icon "Close" at bounding box center [1302, 91] width 10 height 10
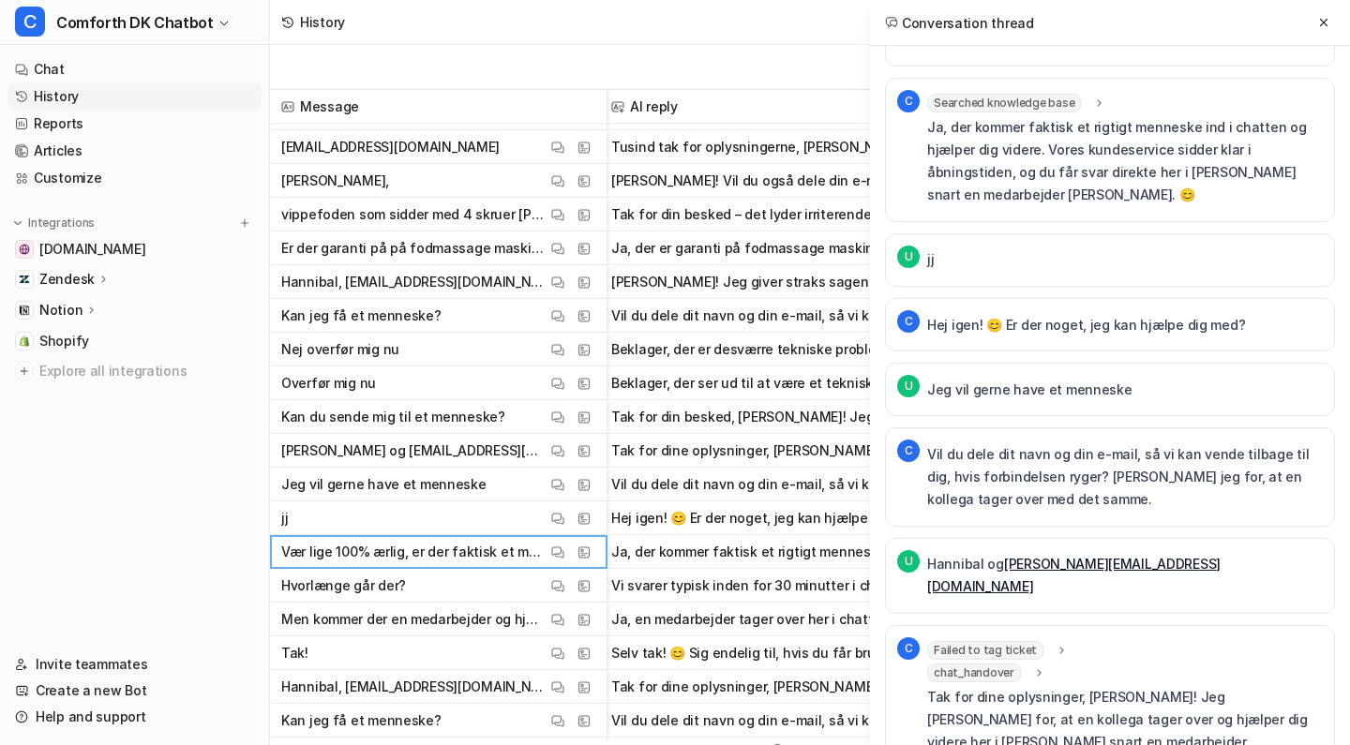
scroll to position [0, 0]
click at [1324, 22] on icon at bounding box center [1323, 22] width 13 height 13
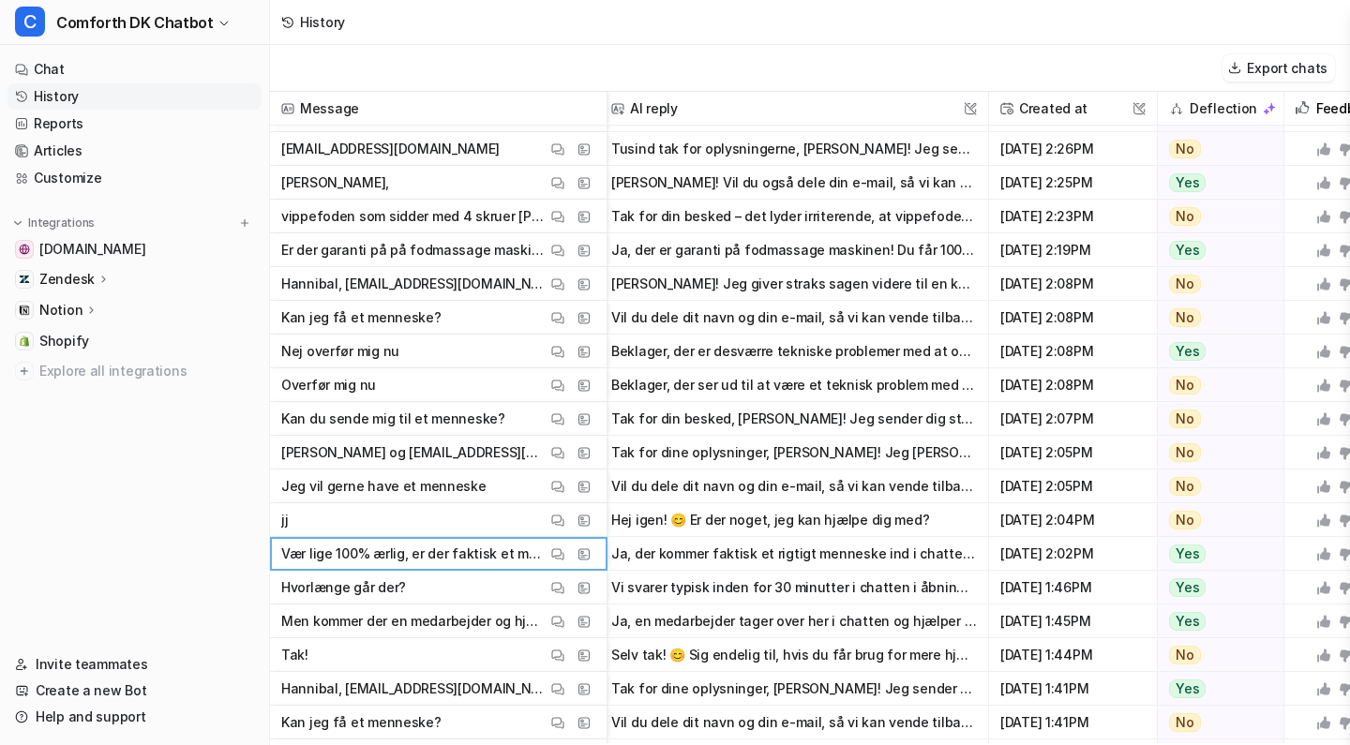
click at [126, 280] on div "Zendesk" at bounding box center [134, 279] width 254 height 26
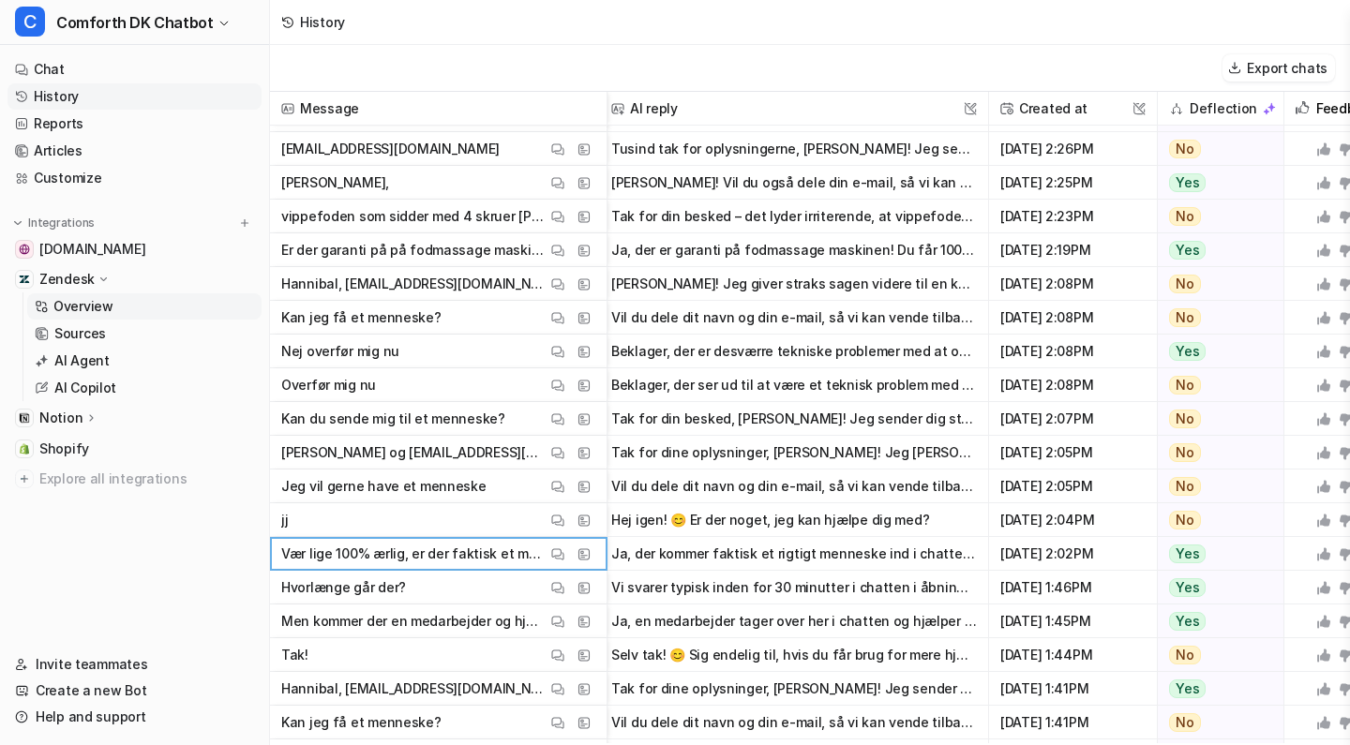
click at [130, 304] on link "Overview" at bounding box center [144, 306] width 234 height 26
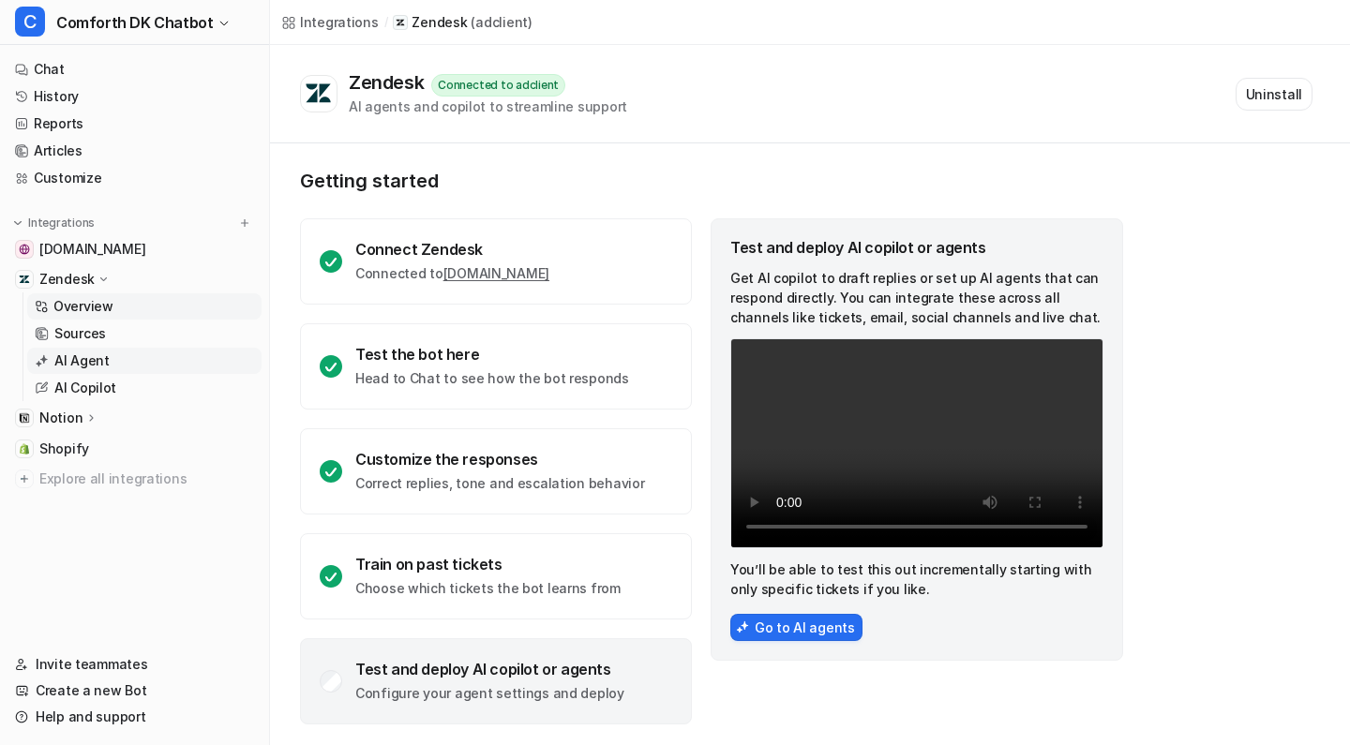
click at [91, 359] on p "AI Agent" at bounding box center [81, 361] width 55 height 19
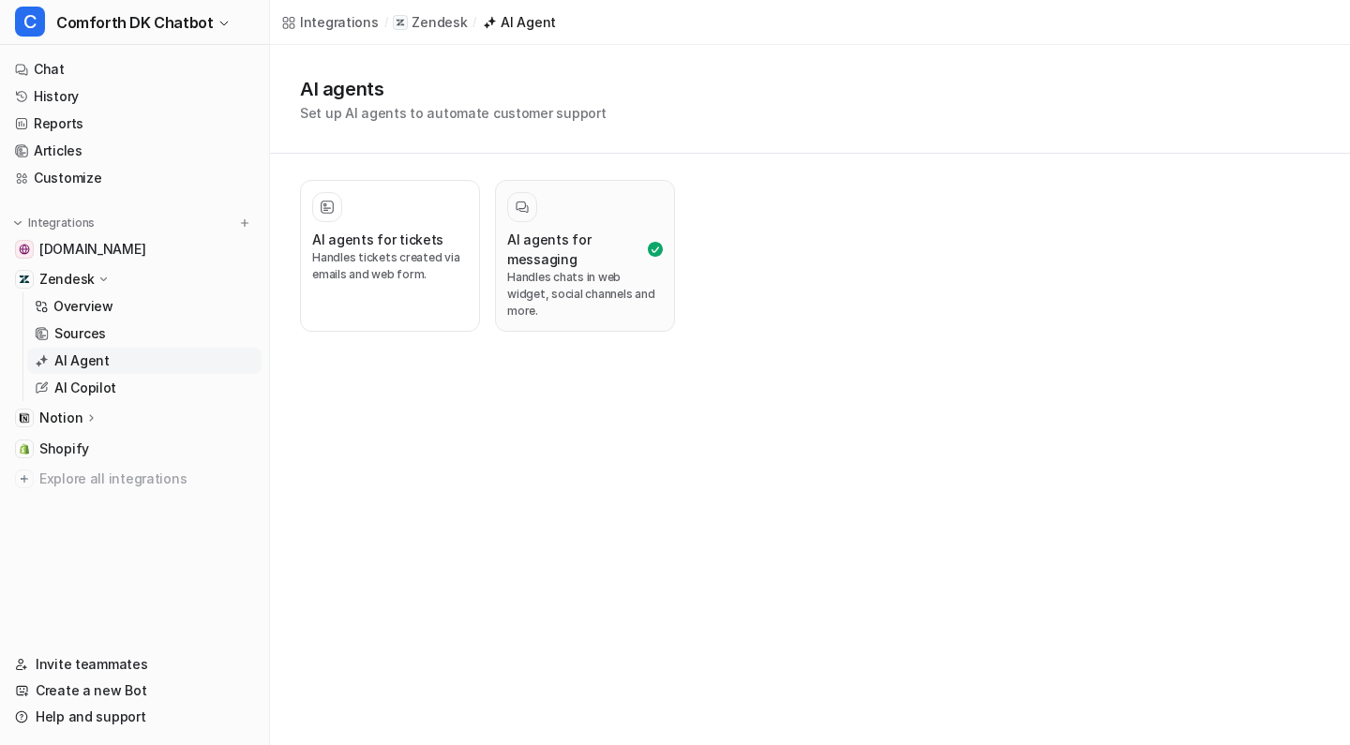
click at [646, 299] on p "Handles chats in web widget, social channels and more." at bounding box center [585, 294] width 156 height 51
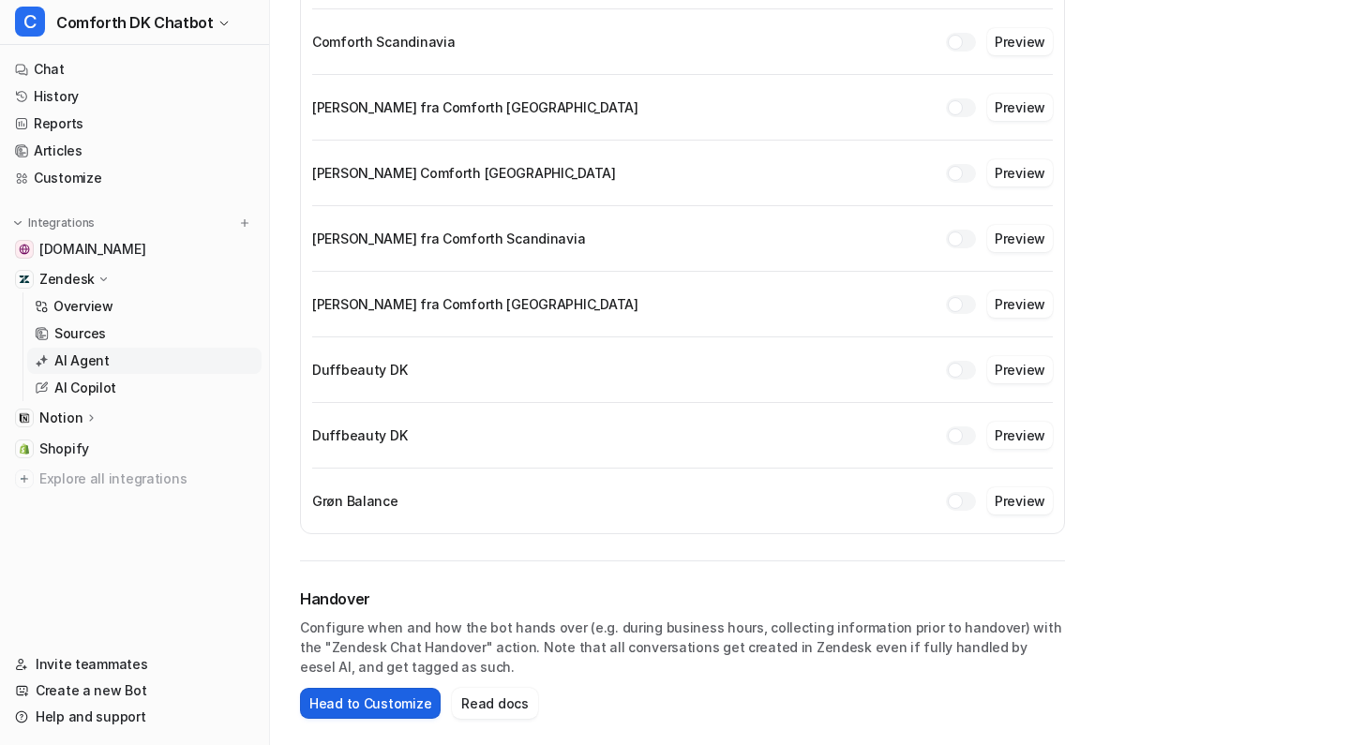
scroll to position [1740, 0]
click at [385, 709] on button "Head to Customize" at bounding box center [370, 703] width 141 height 31
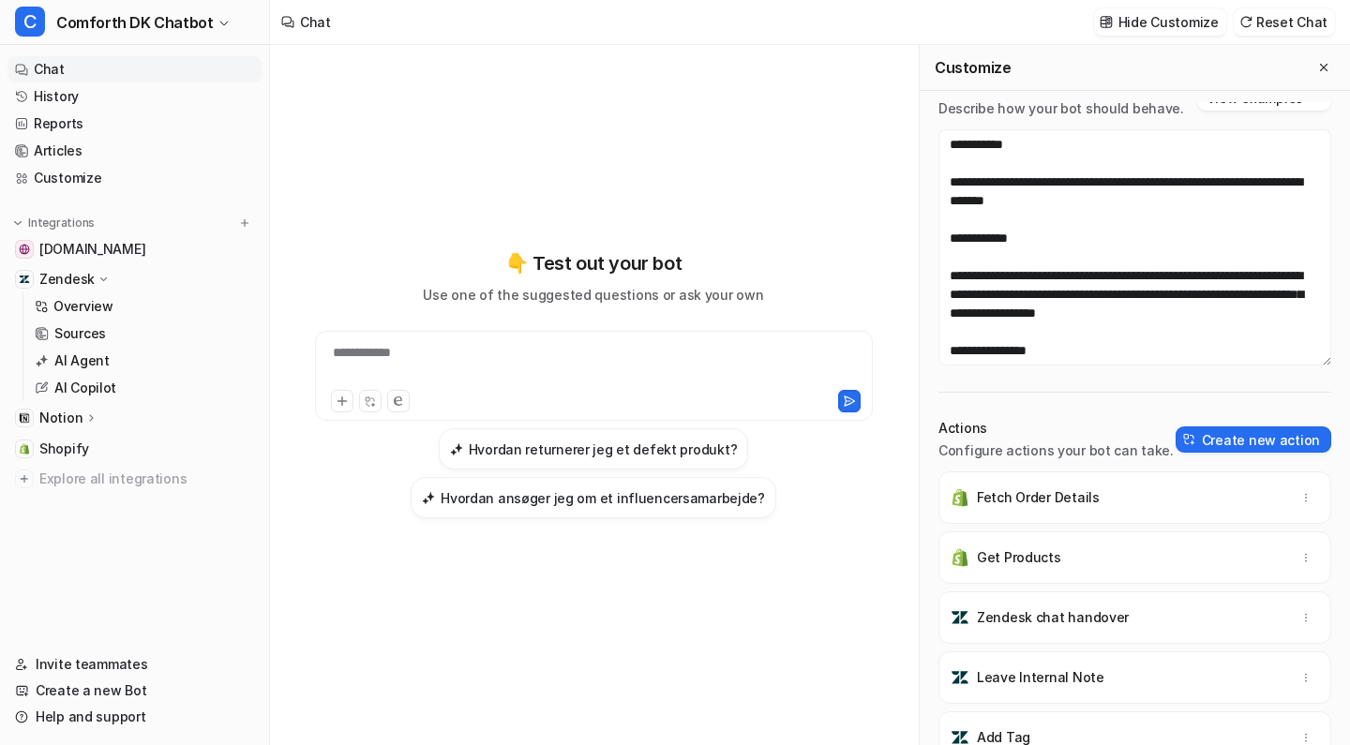
scroll to position [44, 0]
click at [1308, 626] on button "button" at bounding box center [1306, 618] width 26 height 26
click at [1255, 663] on button "Delete" at bounding box center [1214, 659] width 202 height 35
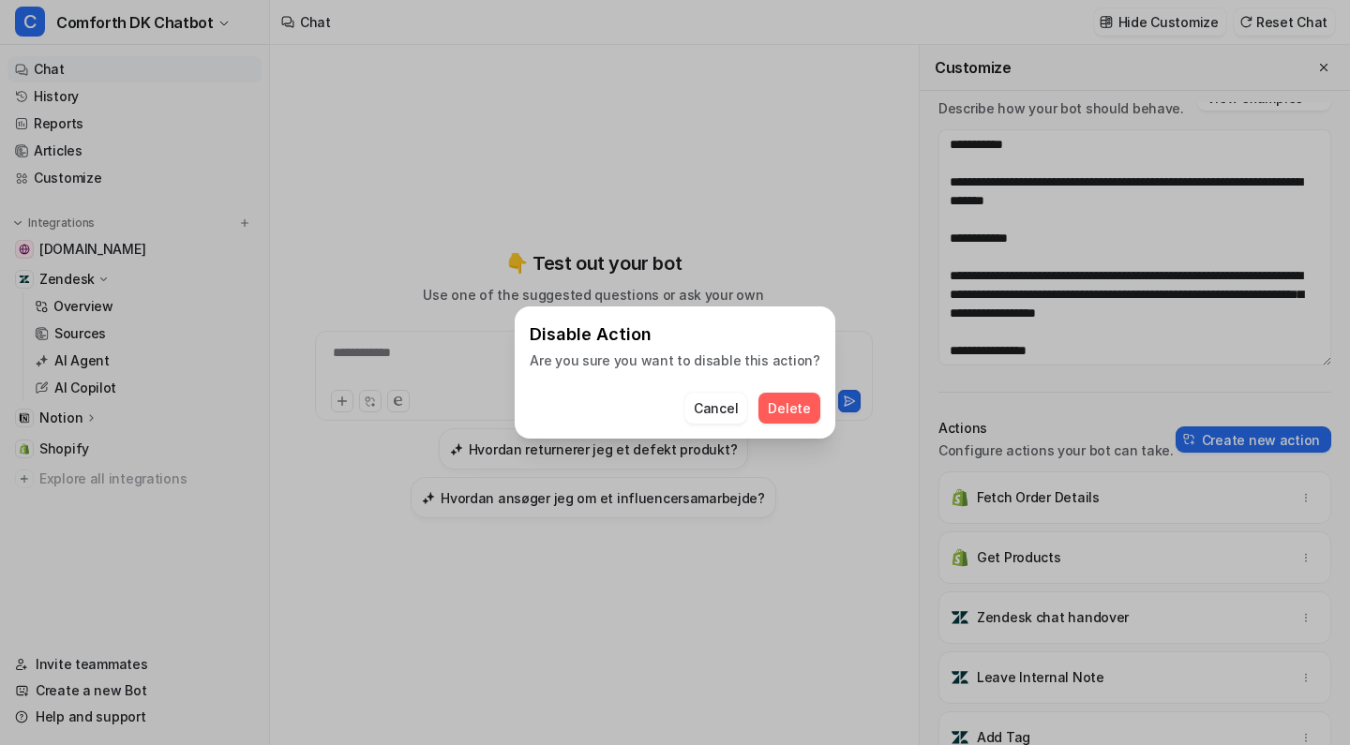
click at [774, 402] on span "Delete" at bounding box center [789, 408] width 42 height 20
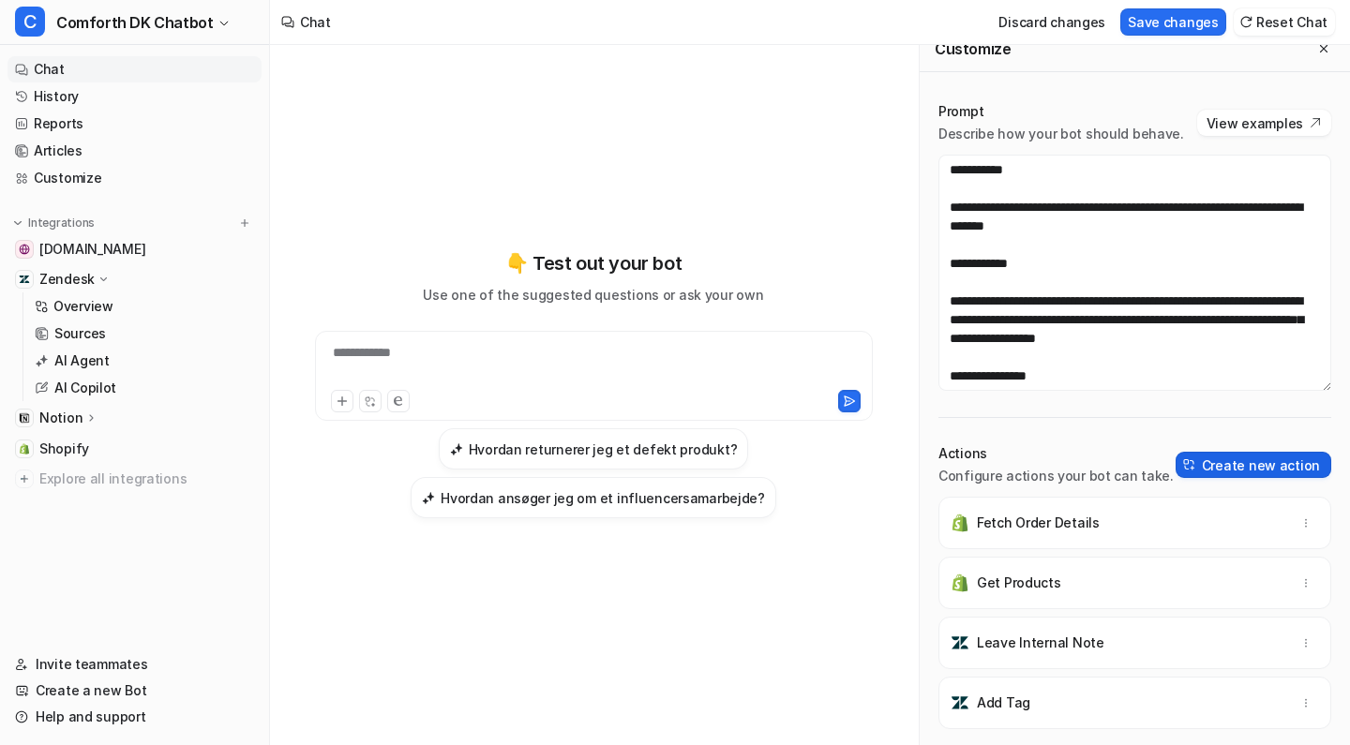
scroll to position [19, 0]
click at [1305, 703] on icon "button" at bounding box center [1305, 702] width 13 height 13
click at [1194, 734] on button "Delete" at bounding box center [1214, 744] width 202 height 35
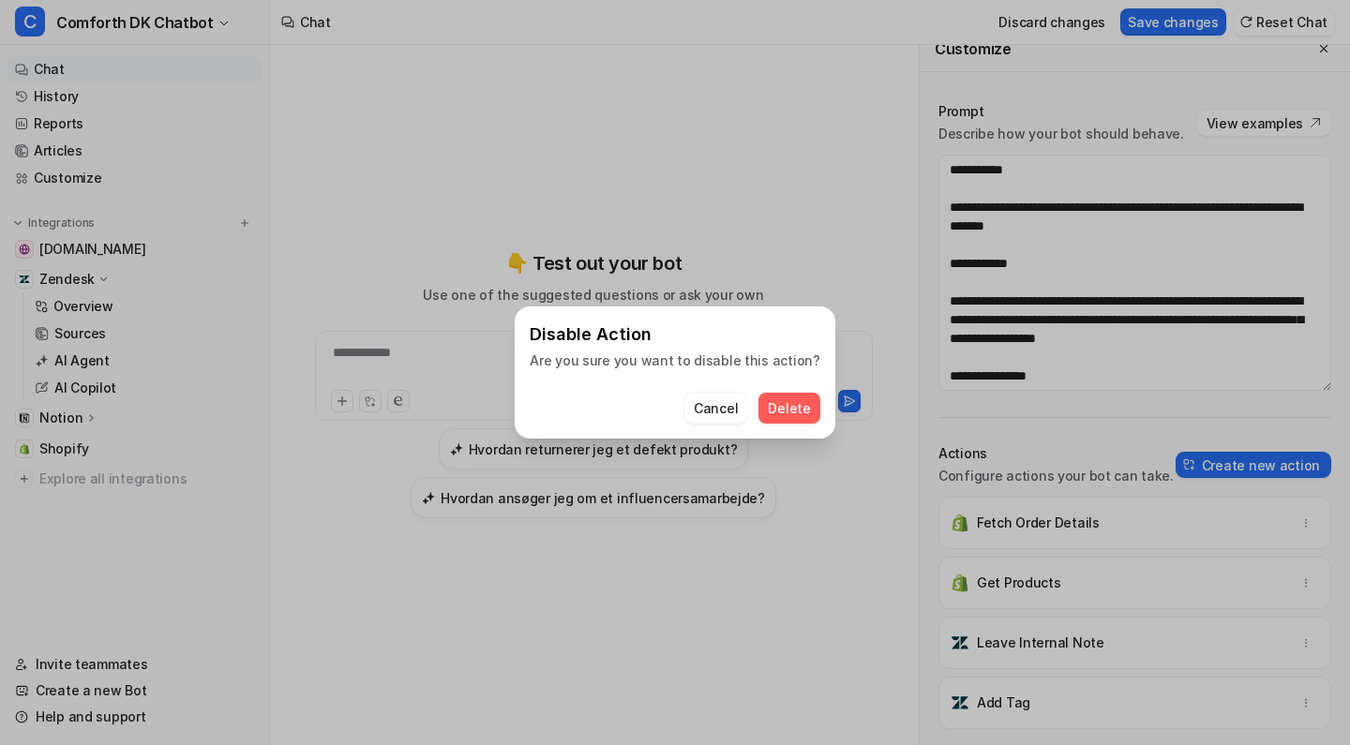
scroll to position [0, 0]
click at [768, 399] on span "Delete" at bounding box center [789, 408] width 42 height 20
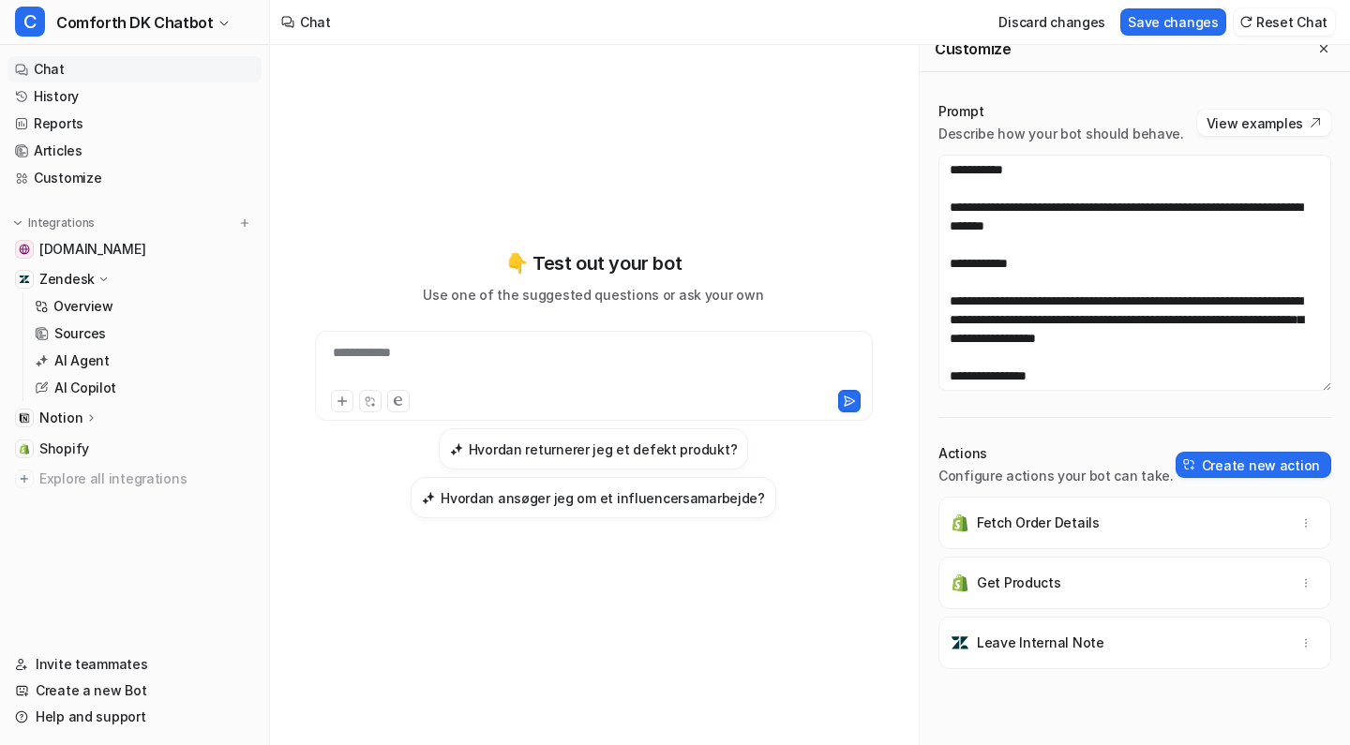
click at [1234, 449] on div "Actions Configure actions your bot can take. Create new action" at bounding box center [1134, 464] width 393 height 41
click at [1234, 455] on button "Create new action" at bounding box center [1253, 465] width 156 height 26
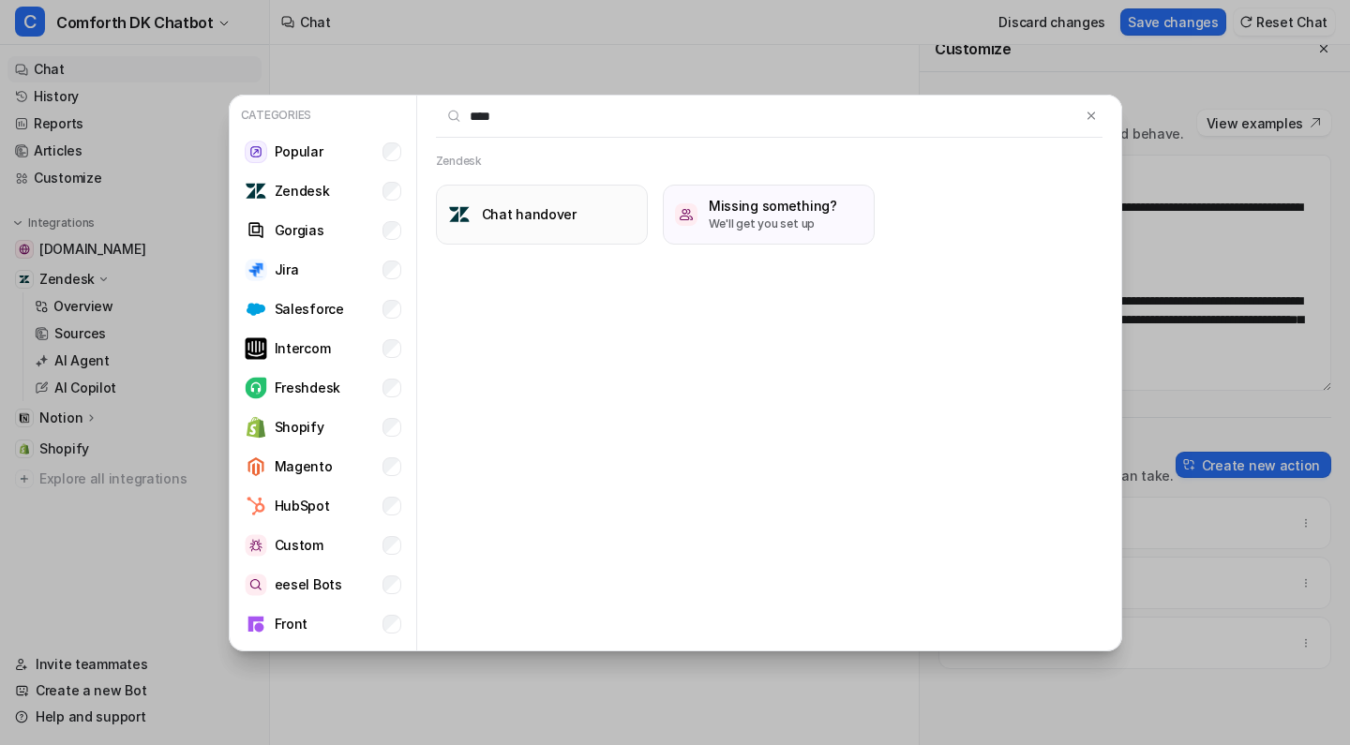
type input "****"
click at [492, 215] on h3 "Chat handover" at bounding box center [529, 214] width 95 height 20
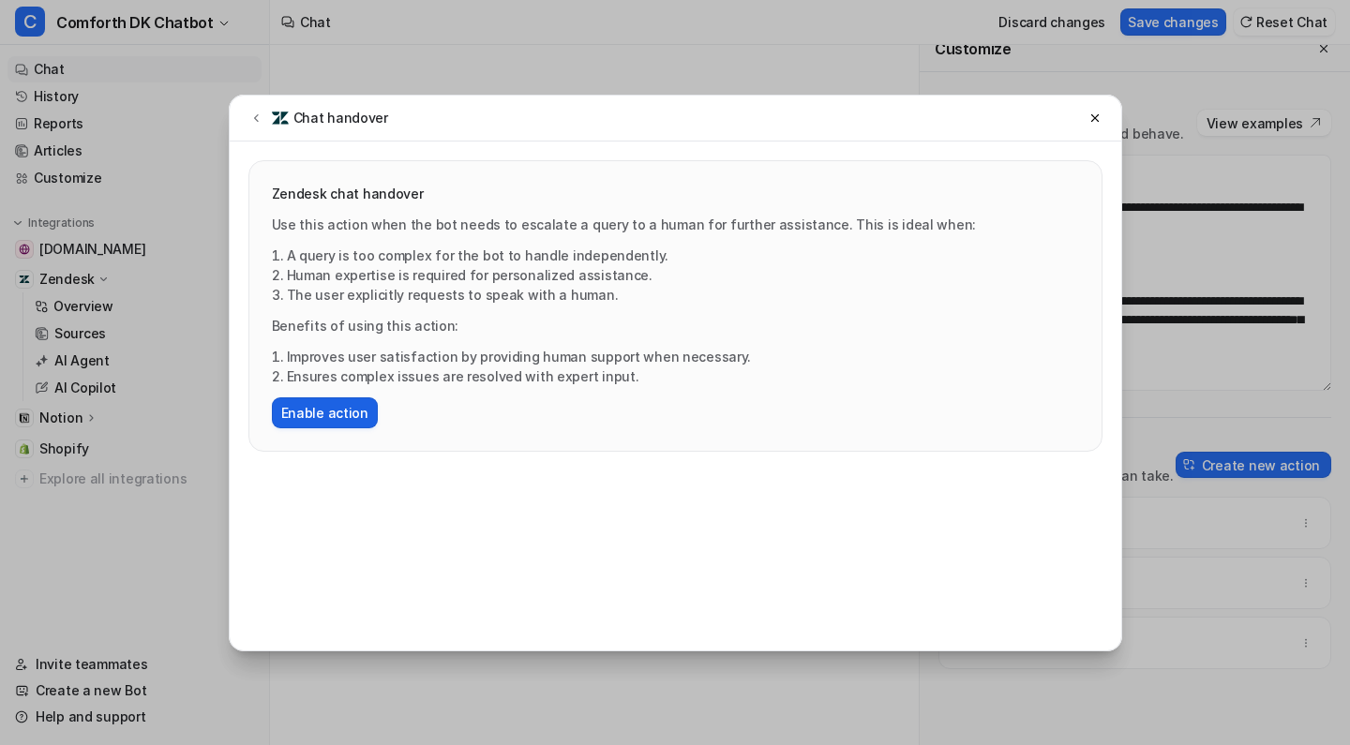
click at [339, 420] on button "Enable action" at bounding box center [325, 412] width 106 height 31
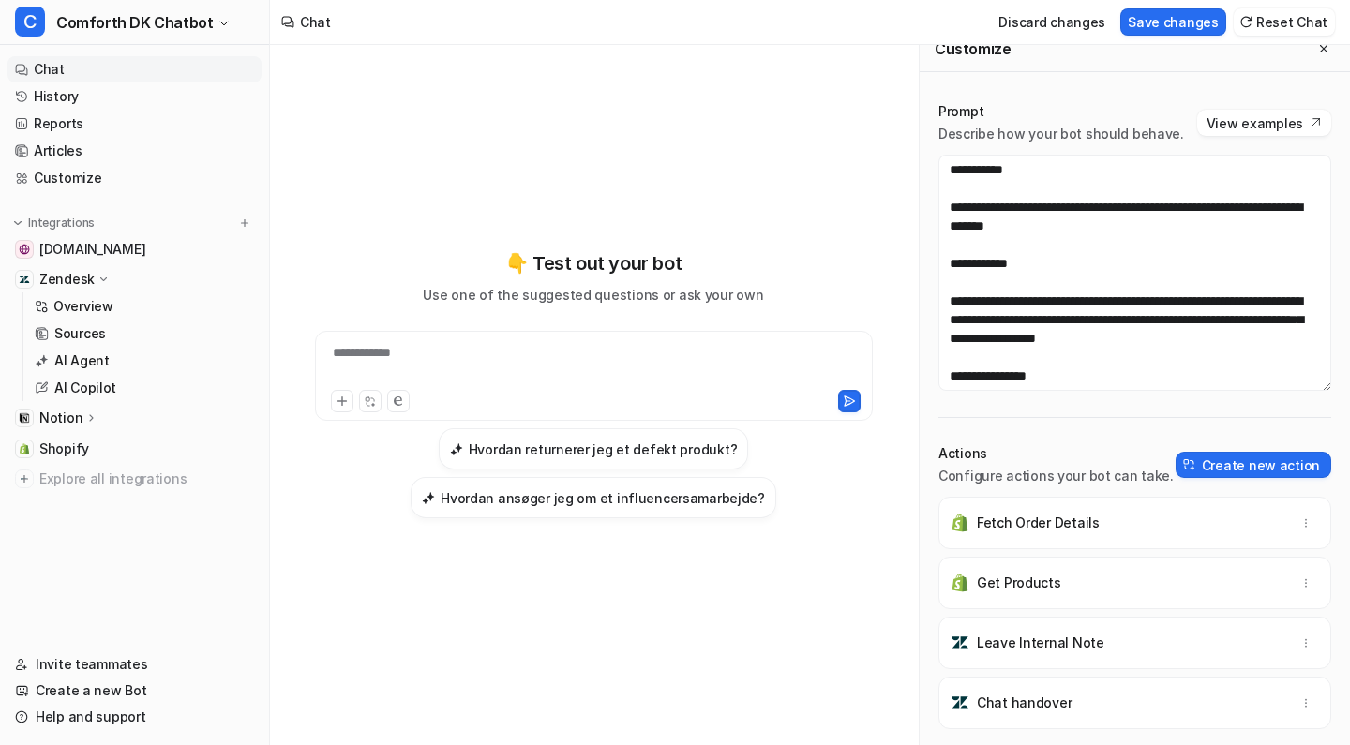
click at [1301, 479] on div "Actions Configure actions your bot can take. Create new action" at bounding box center [1134, 464] width 393 height 41
click at [575, 173] on div "**********" at bounding box center [593, 384] width 617 height 522
click at [1279, 457] on button "Create new action" at bounding box center [1253, 465] width 156 height 26
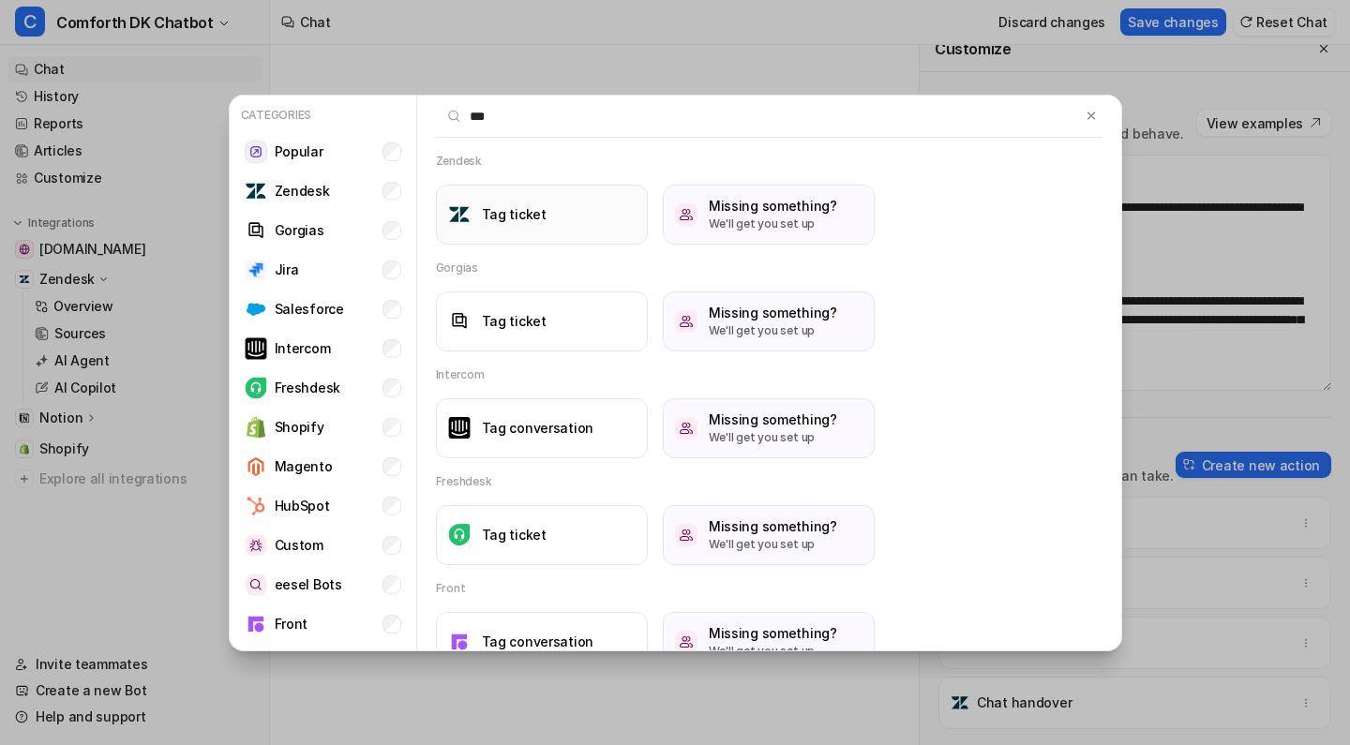
type input "***"
click at [543, 205] on button "Tag ticket" at bounding box center [542, 215] width 212 height 60
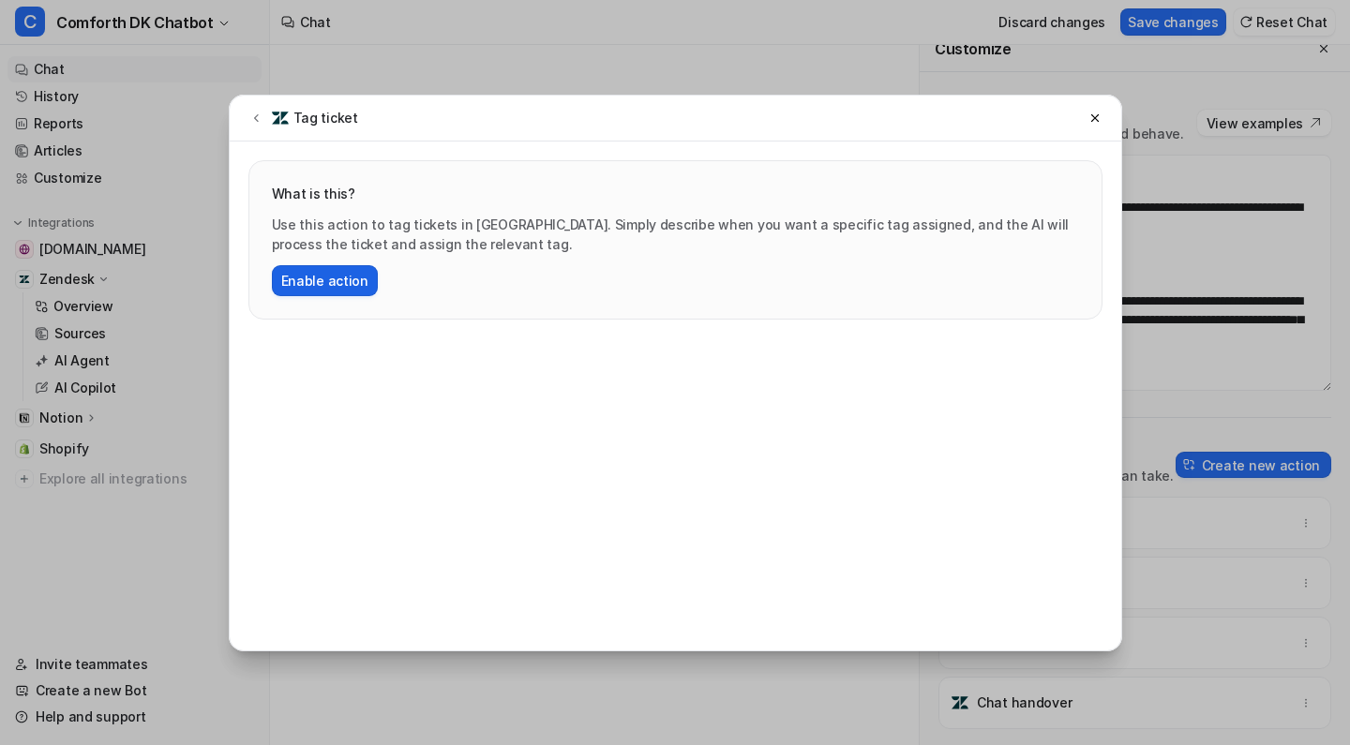
click at [326, 283] on button "Enable action" at bounding box center [325, 280] width 106 height 31
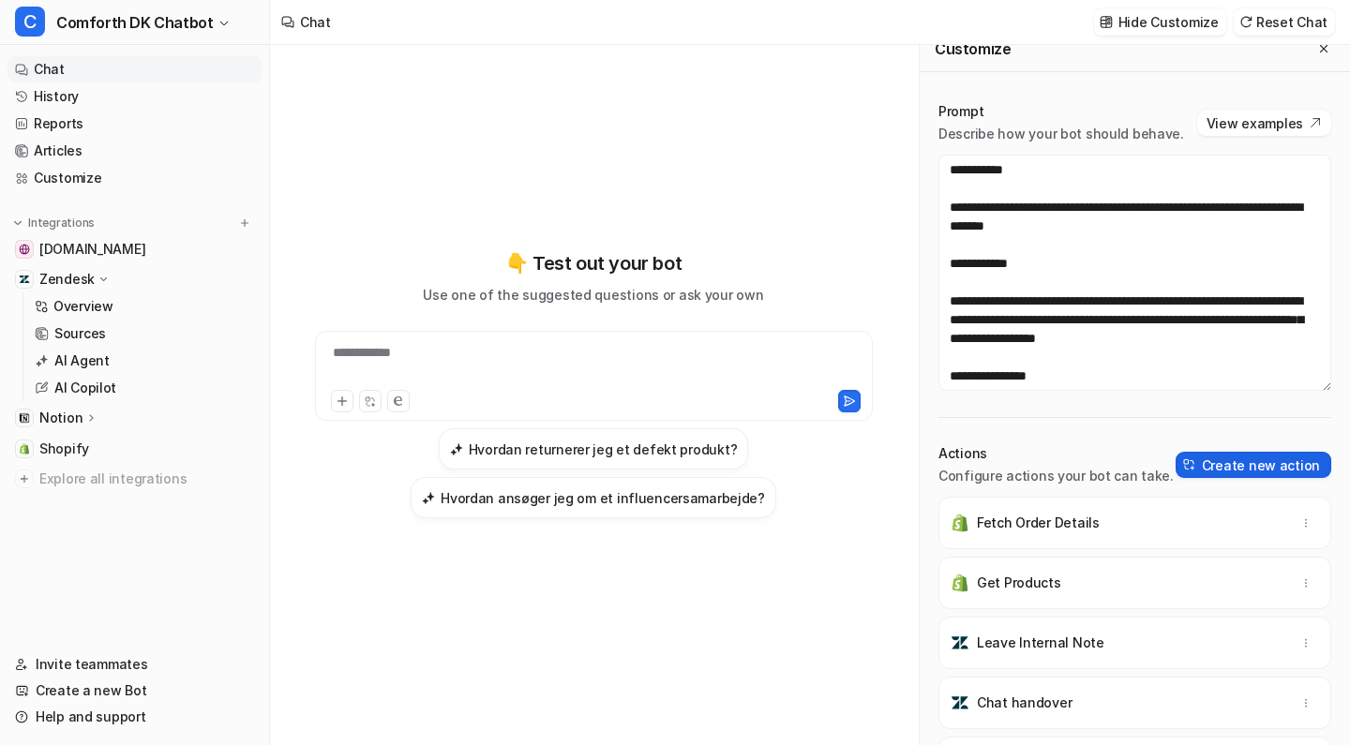
click at [1263, 470] on button "Create new action" at bounding box center [1253, 465] width 156 height 26
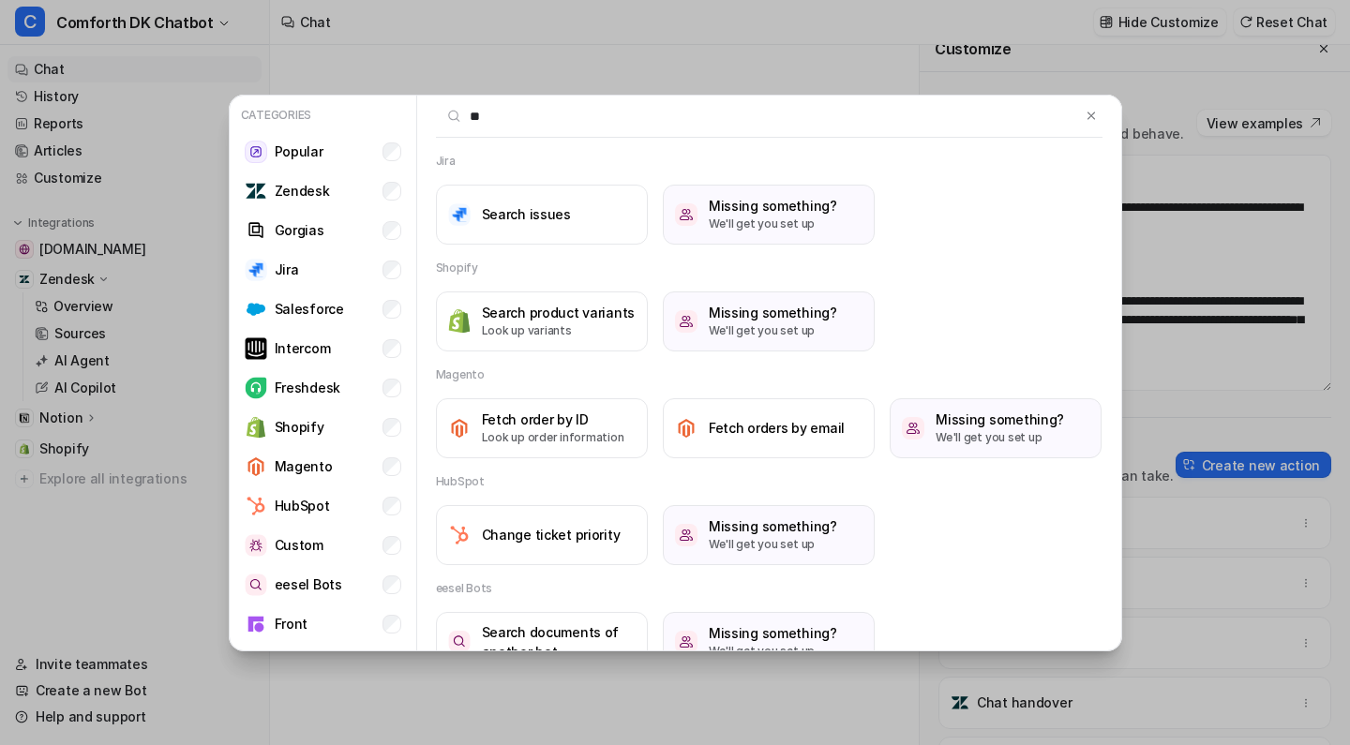
type input "*"
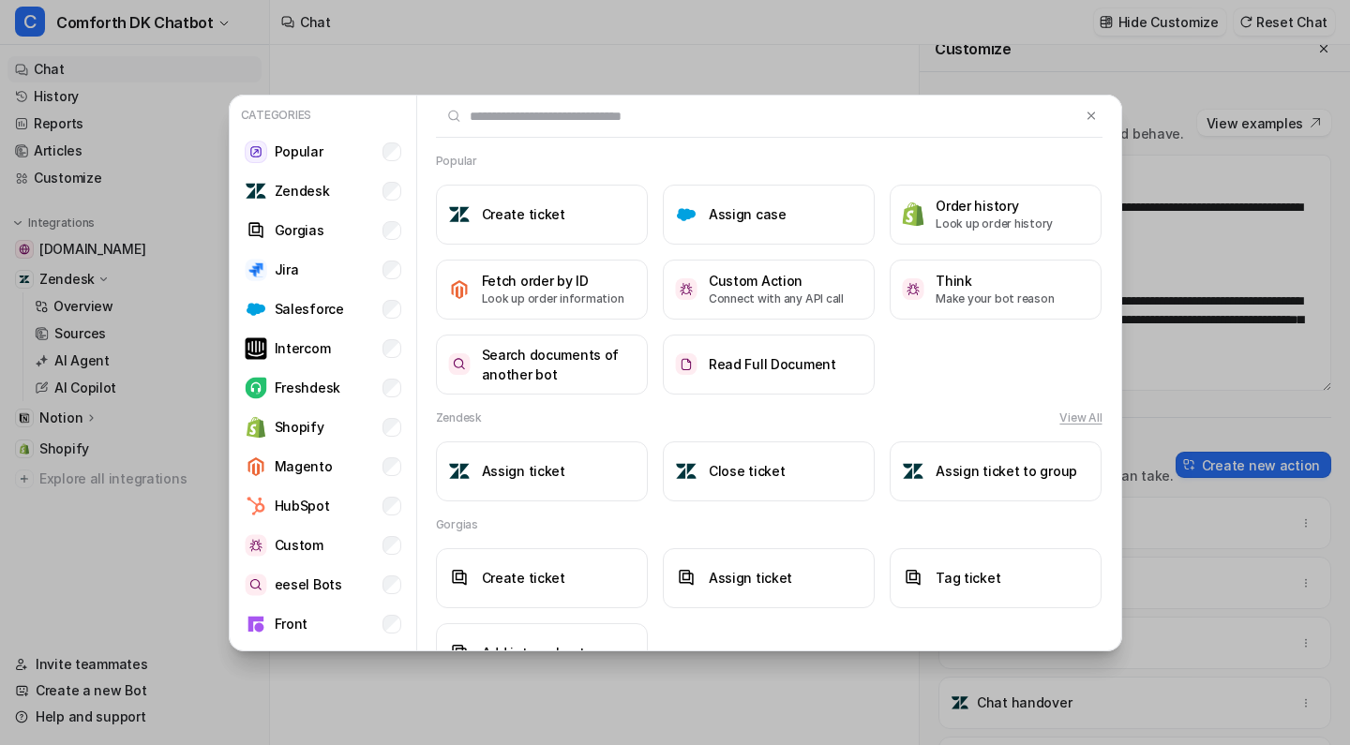
click at [1198, 442] on div "Categories Popular Zendesk Gorgias Jira Salesforce Intercom Freshdesk Shopify M…" at bounding box center [675, 372] width 1350 height 745
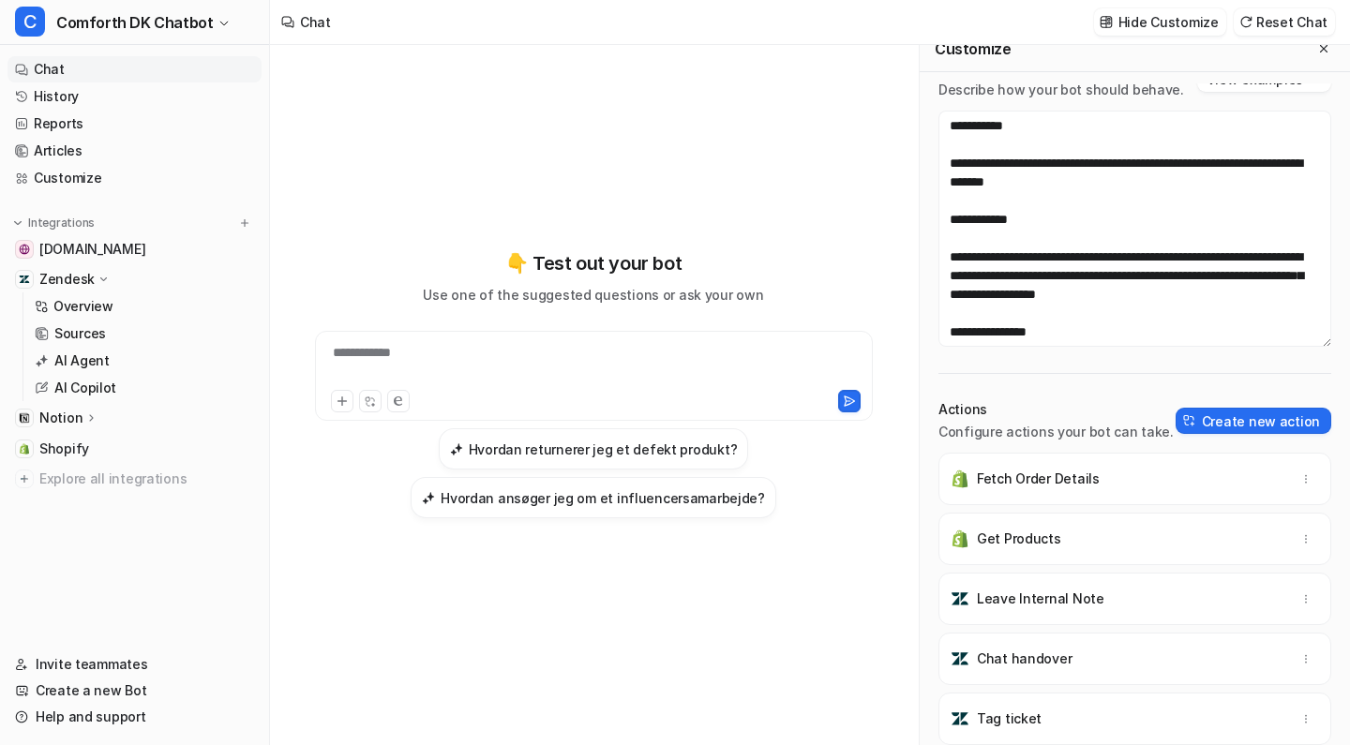
scroll to position [44, 0]
click at [1081, 665] on div "Chat handover" at bounding box center [1135, 659] width 376 height 52
click at [1296, 665] on button "button" at bounding box center [1306, 659] width 26 height 26
click at [1256, 694] on button "Delete" at bounding box center [1214, 700] width 202 height 35
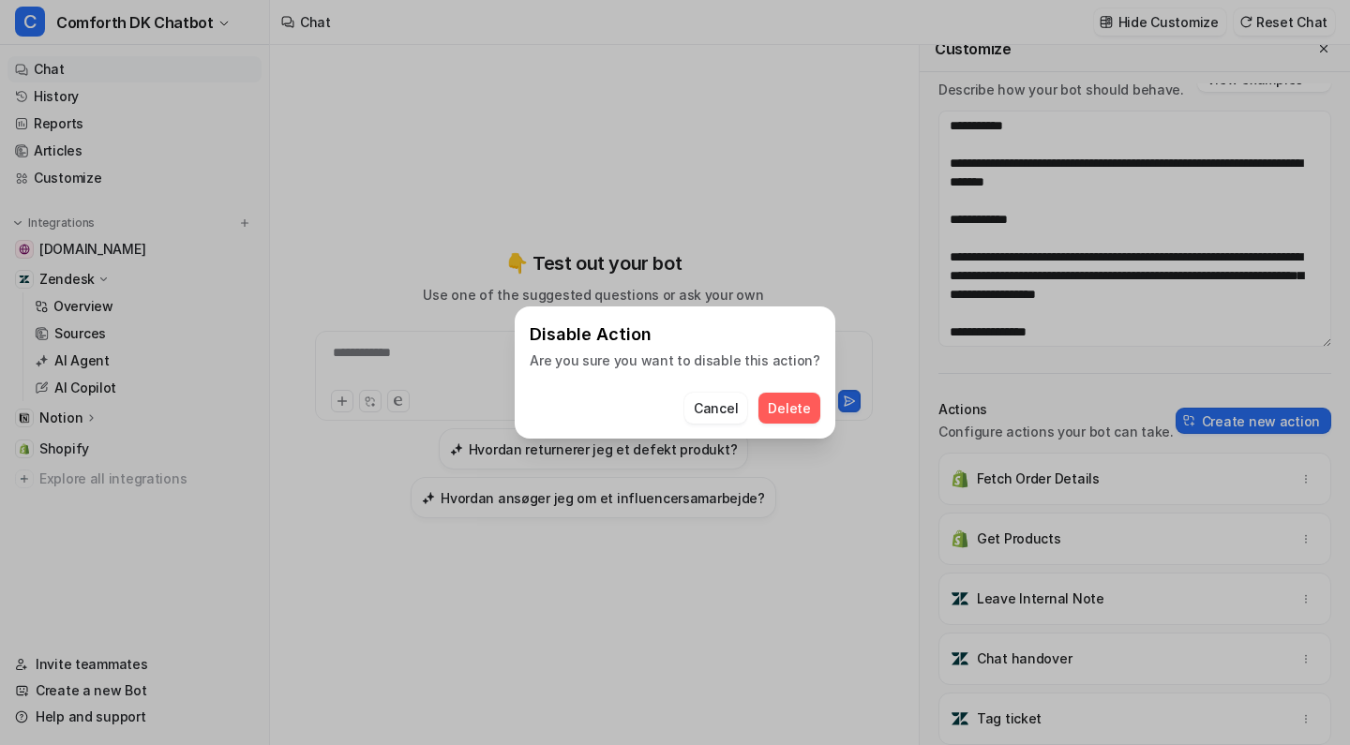
click at [792, 416] on span "Delete" at bounding box center [789, 408] width 42 height 20
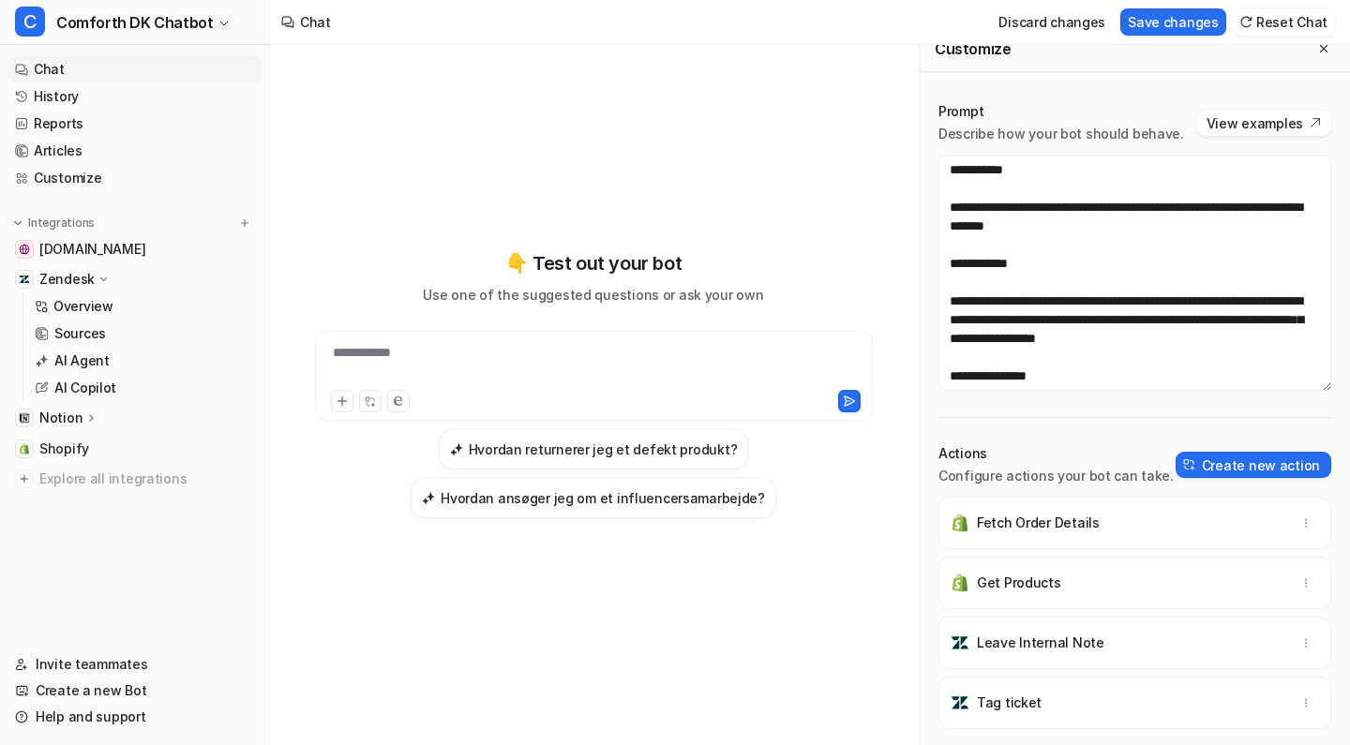
scroll to position [0, 0]
click at [1296, 462] on button "Create new action" at bounding box center [1253, 465] width 156 height 26
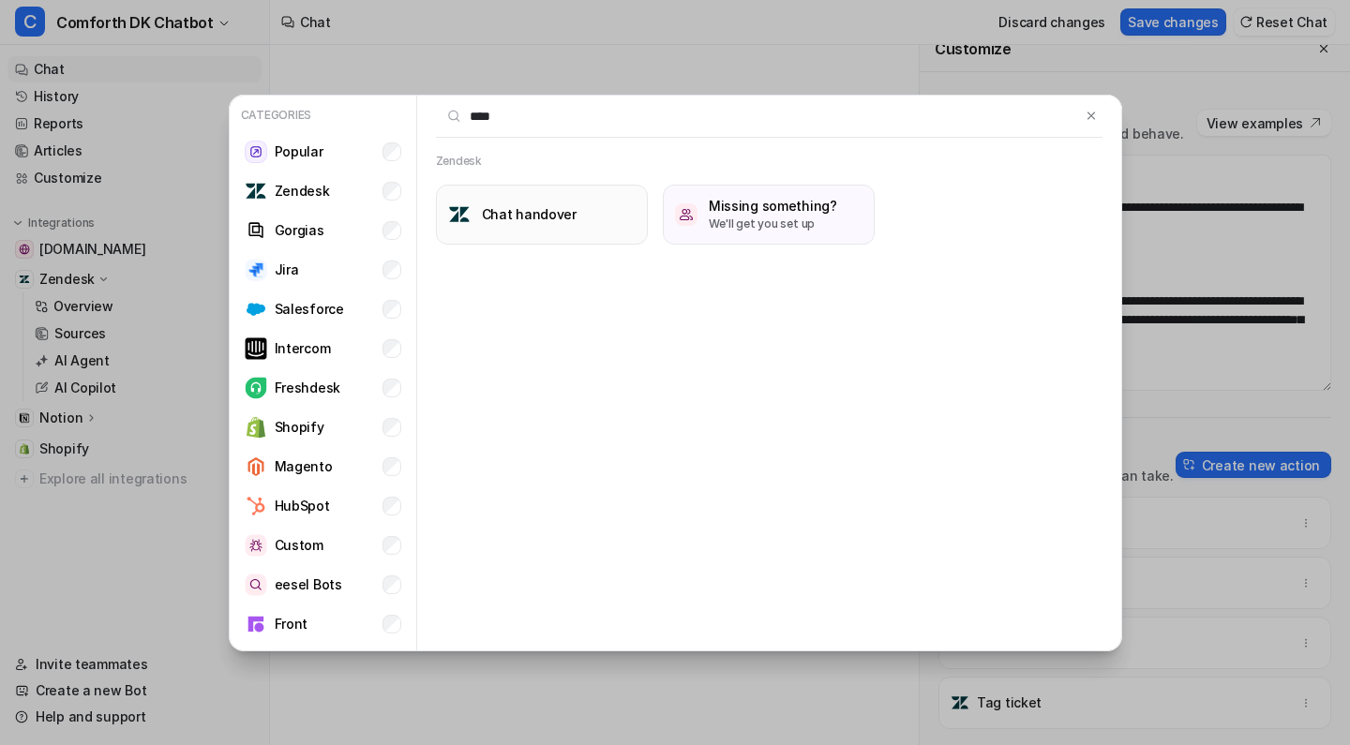
type input "****"
click at [525, 221] on h3 "Chat handover" at bounding box center [529, 214] width 95 height 20
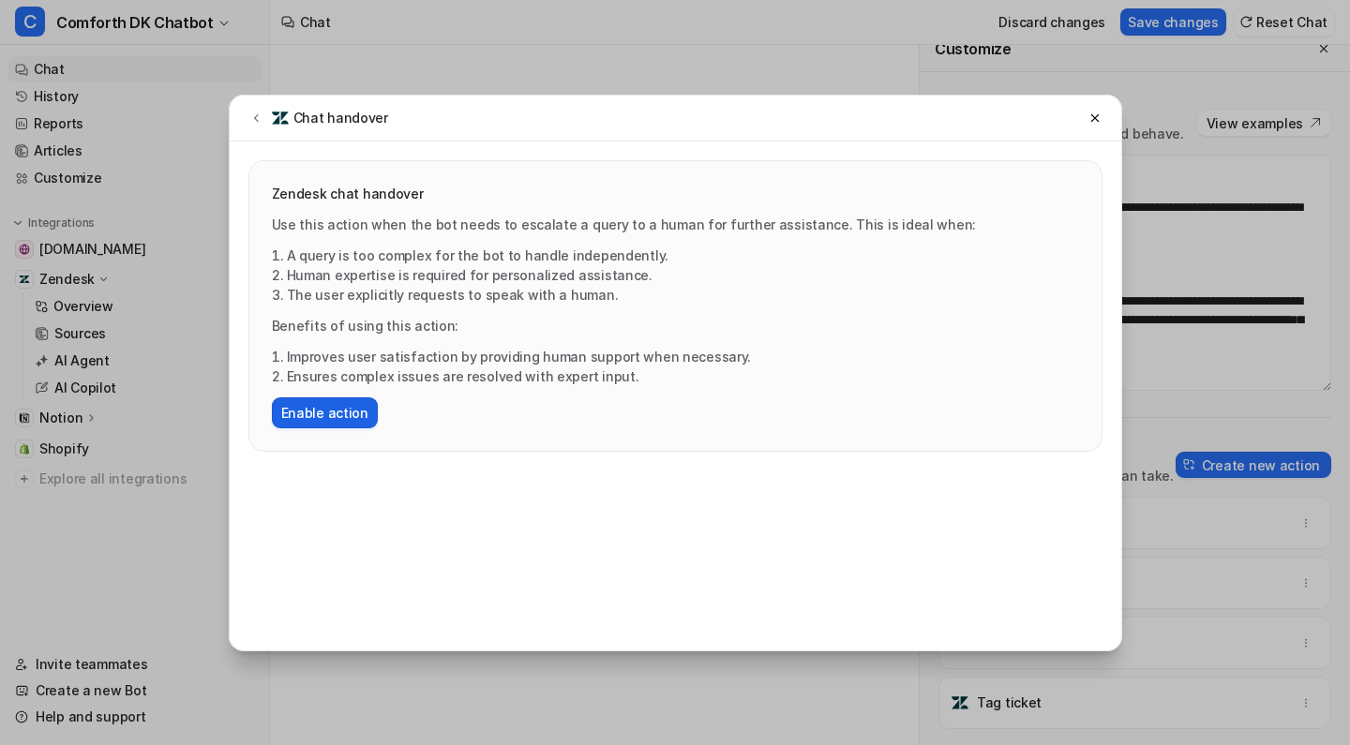
click at [344, 403] on button "Enable action" at bounding box center [325, 412] width 106 height 31
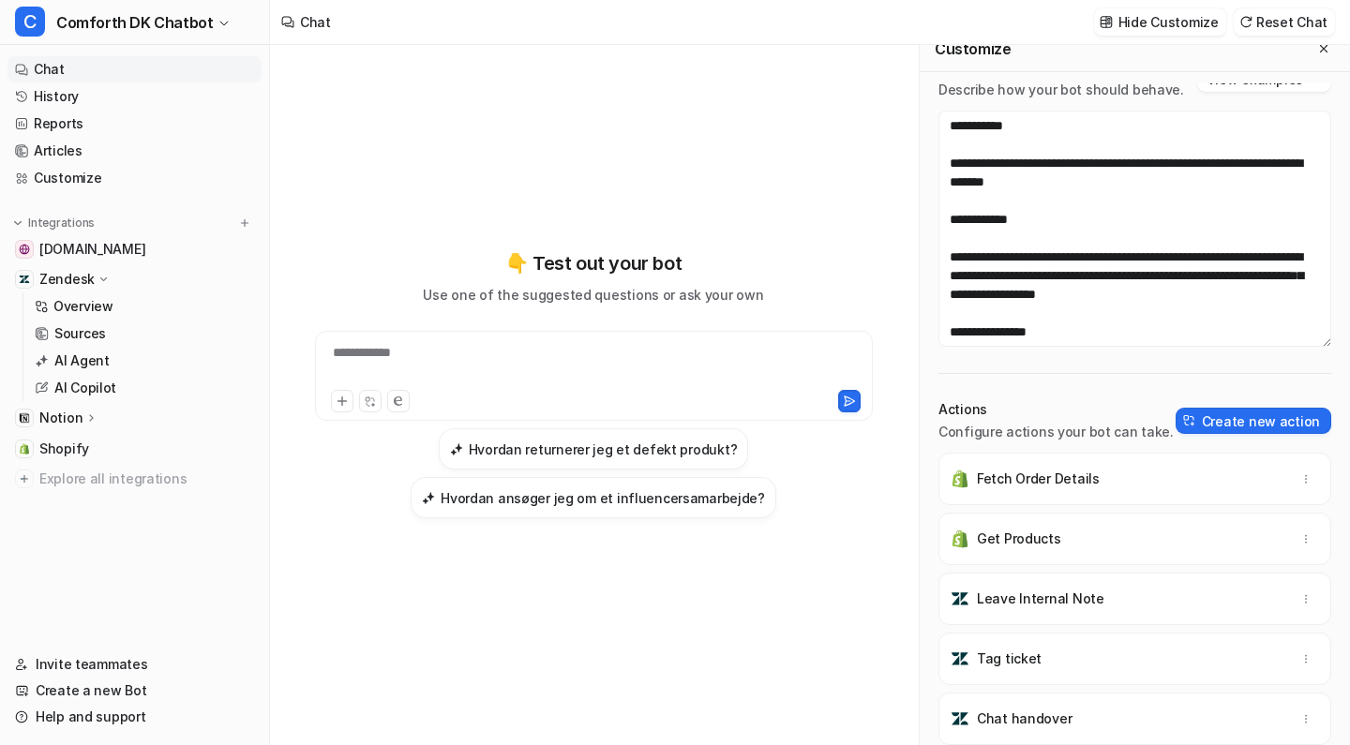
scroll to position [44, 0]
click at [336, 221] on div "**********" at bounding box center [593, 384] width 617 height 522
click at [108, 722] on link "Help and support" at bounding box center [134, 717] width 254 height 26
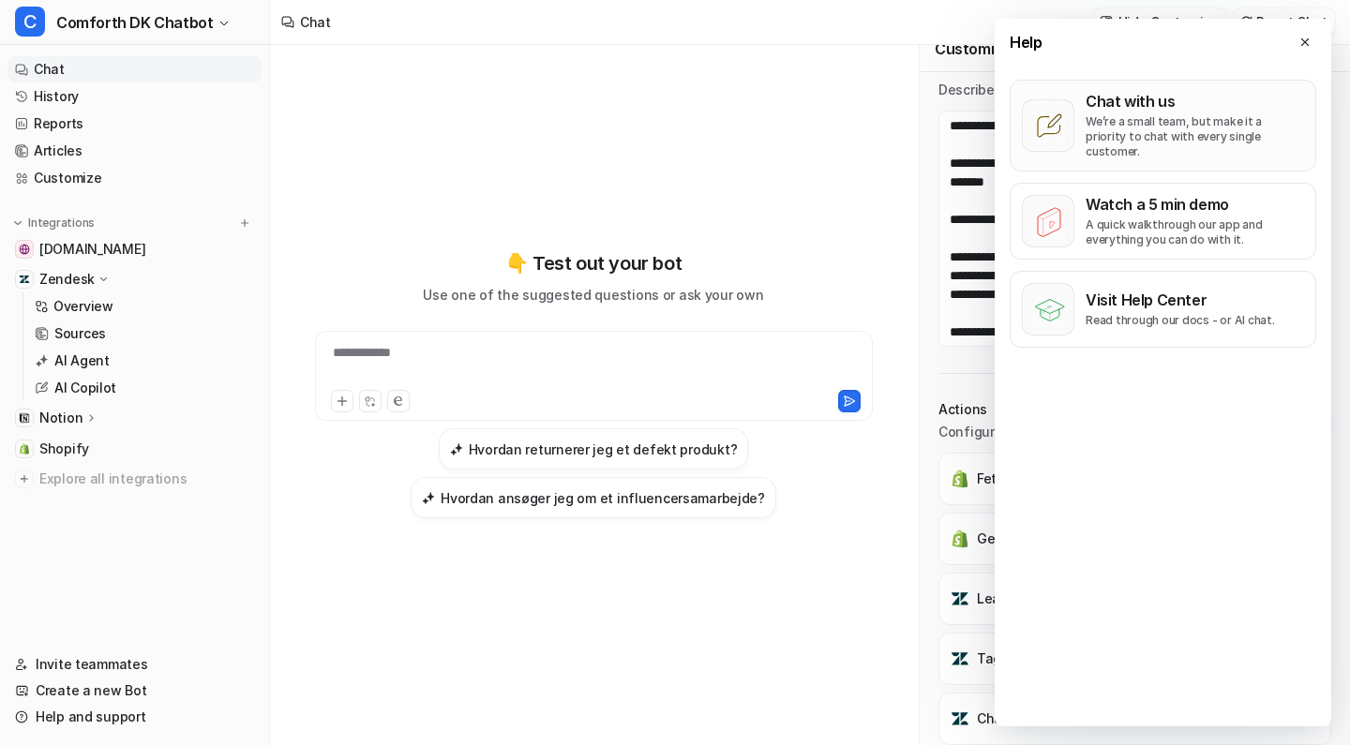
click at [1098, 120] on p "We’re a small team, but make it a priority to chat with every single customer." at bounding box center [1194, 136] width 218 height 45
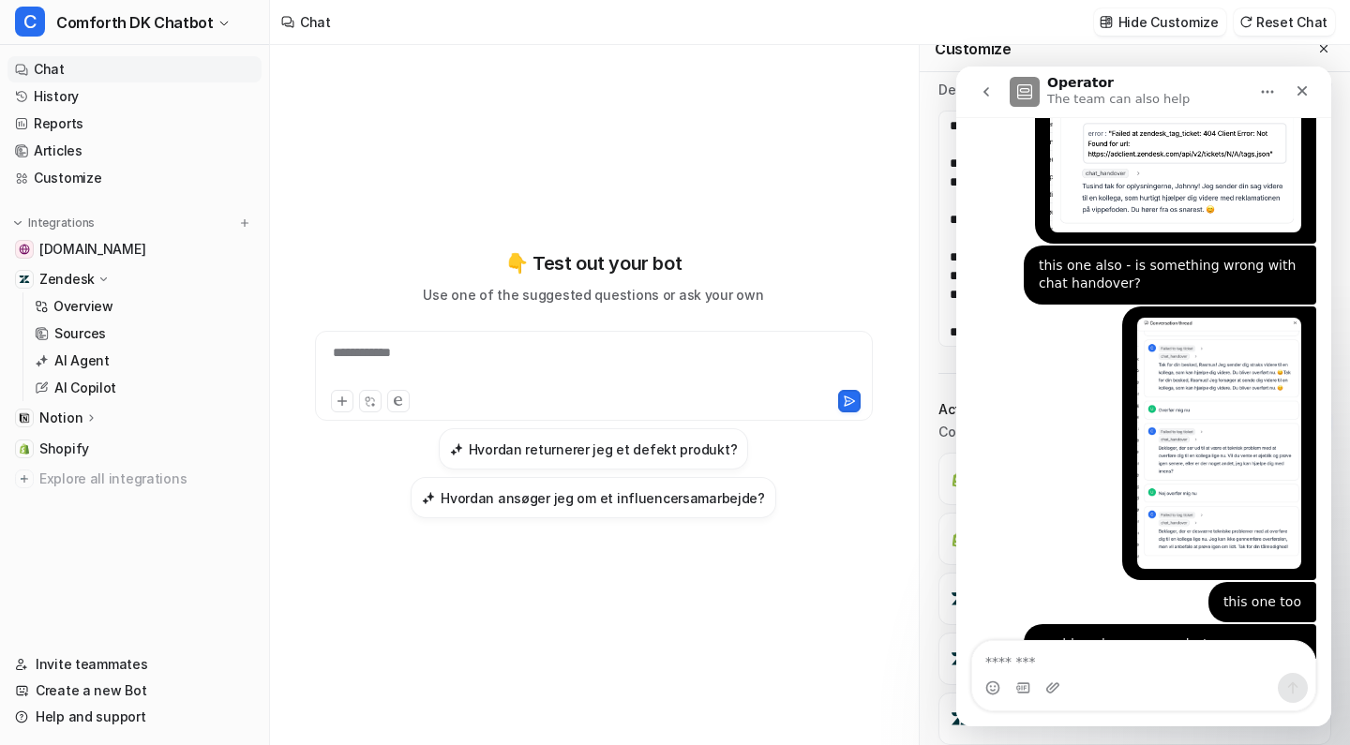
scroll to position [704, 0]
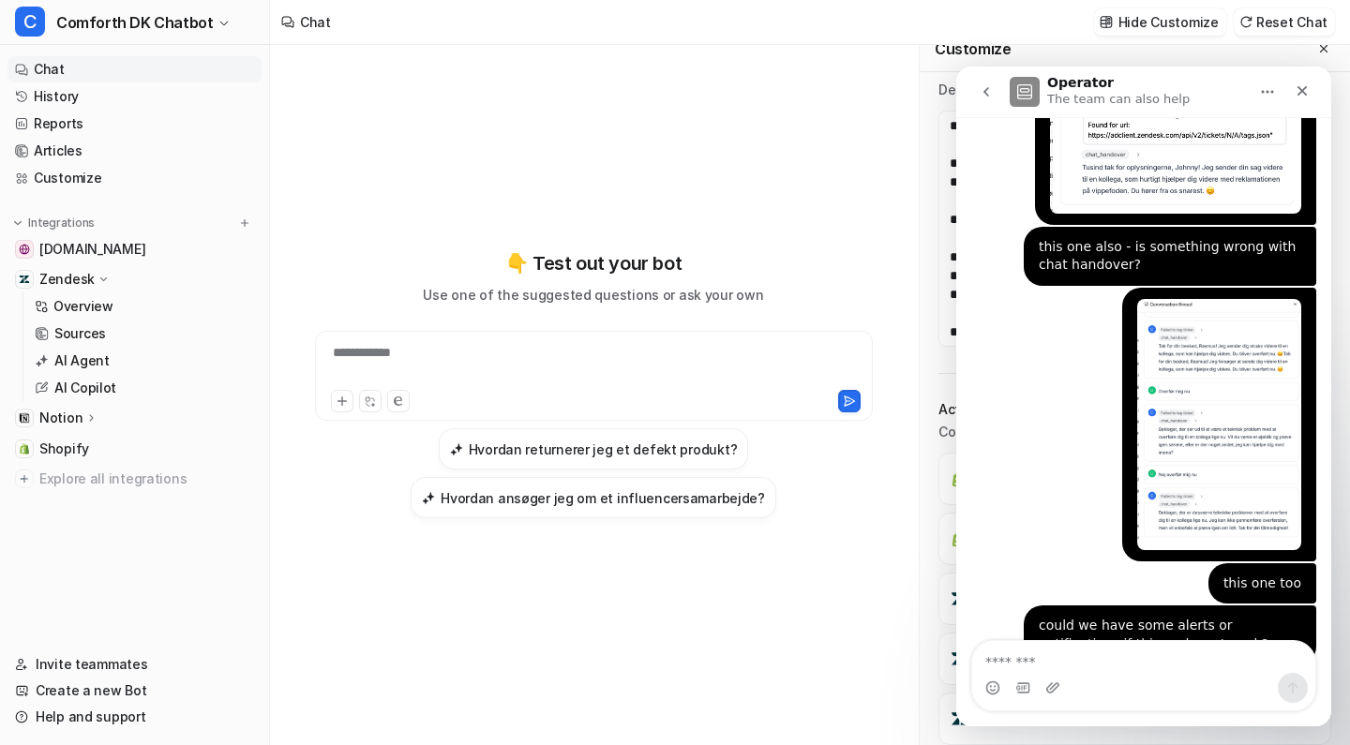
click at [1038, 651] on textarea "Message…" at bounding box center [1143, 657] width 343 height 32
type textarea "*"
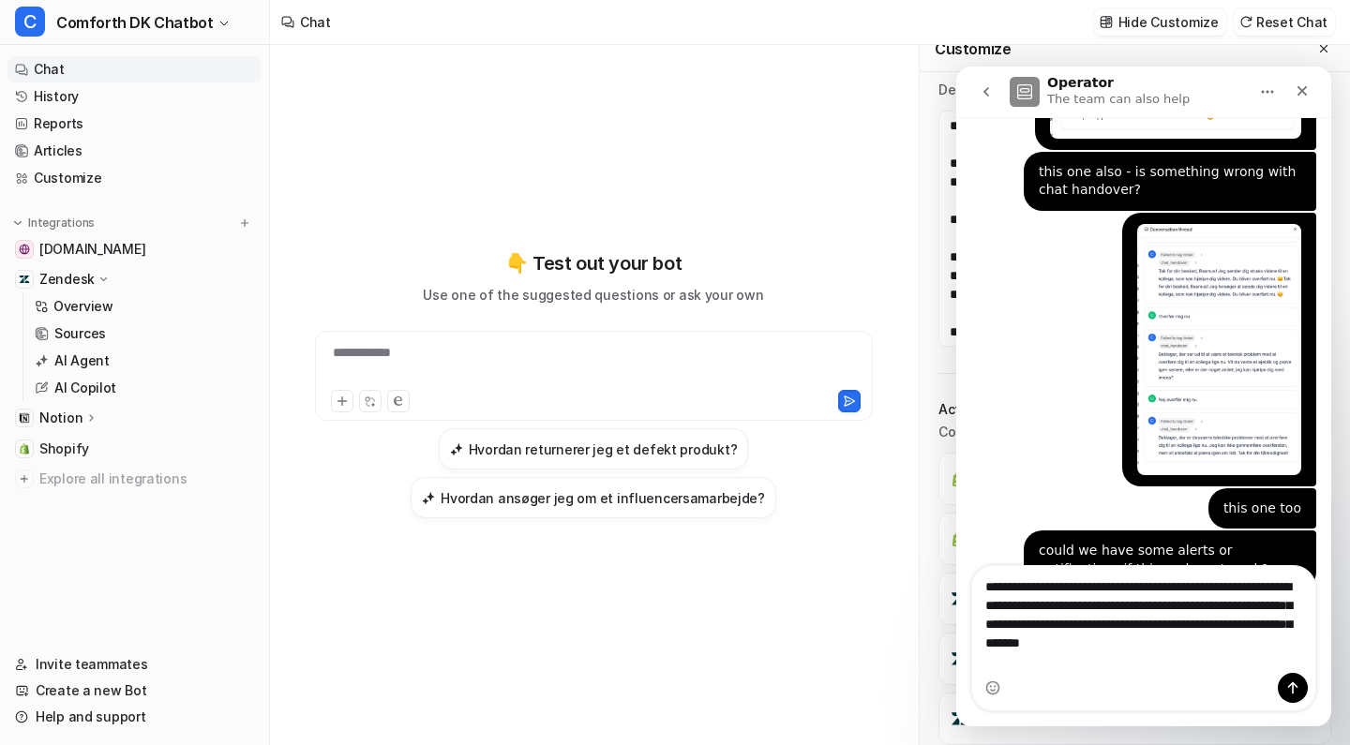
scroll to position [798, 0]
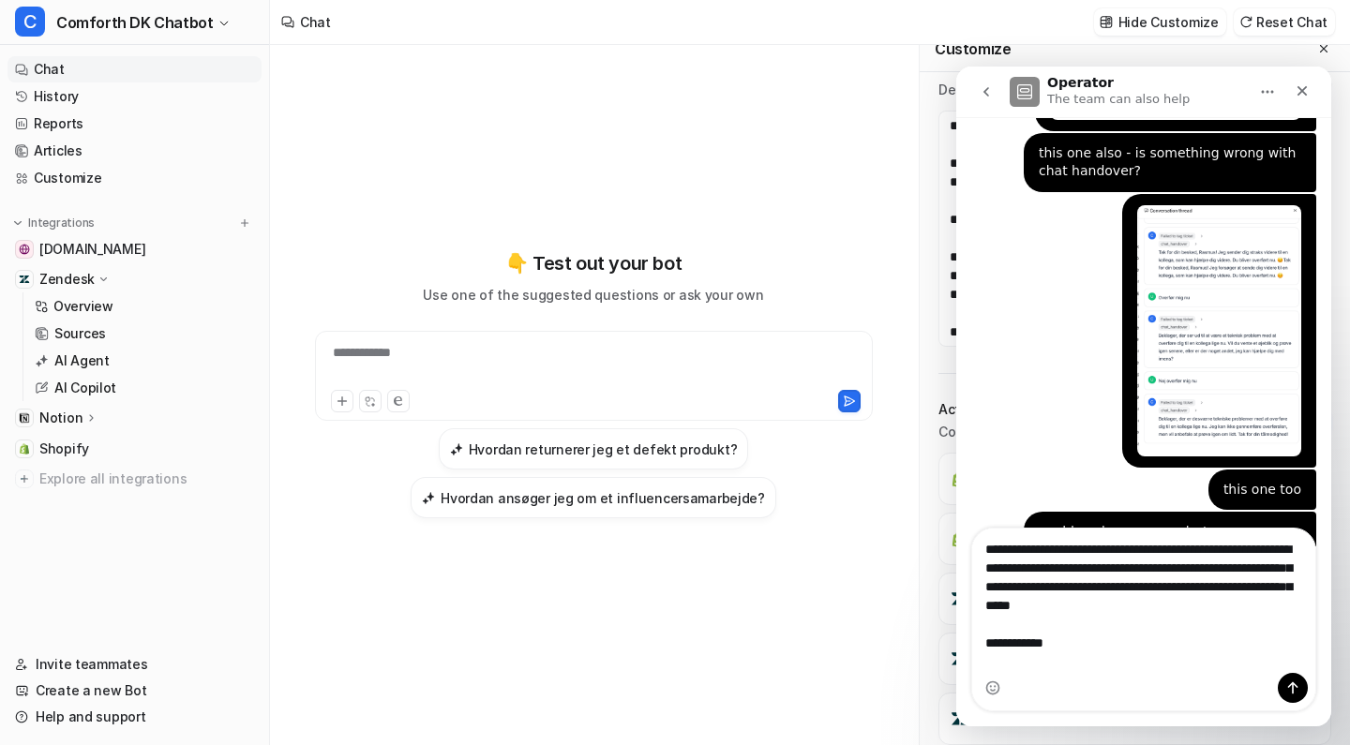
type textarea "**********"
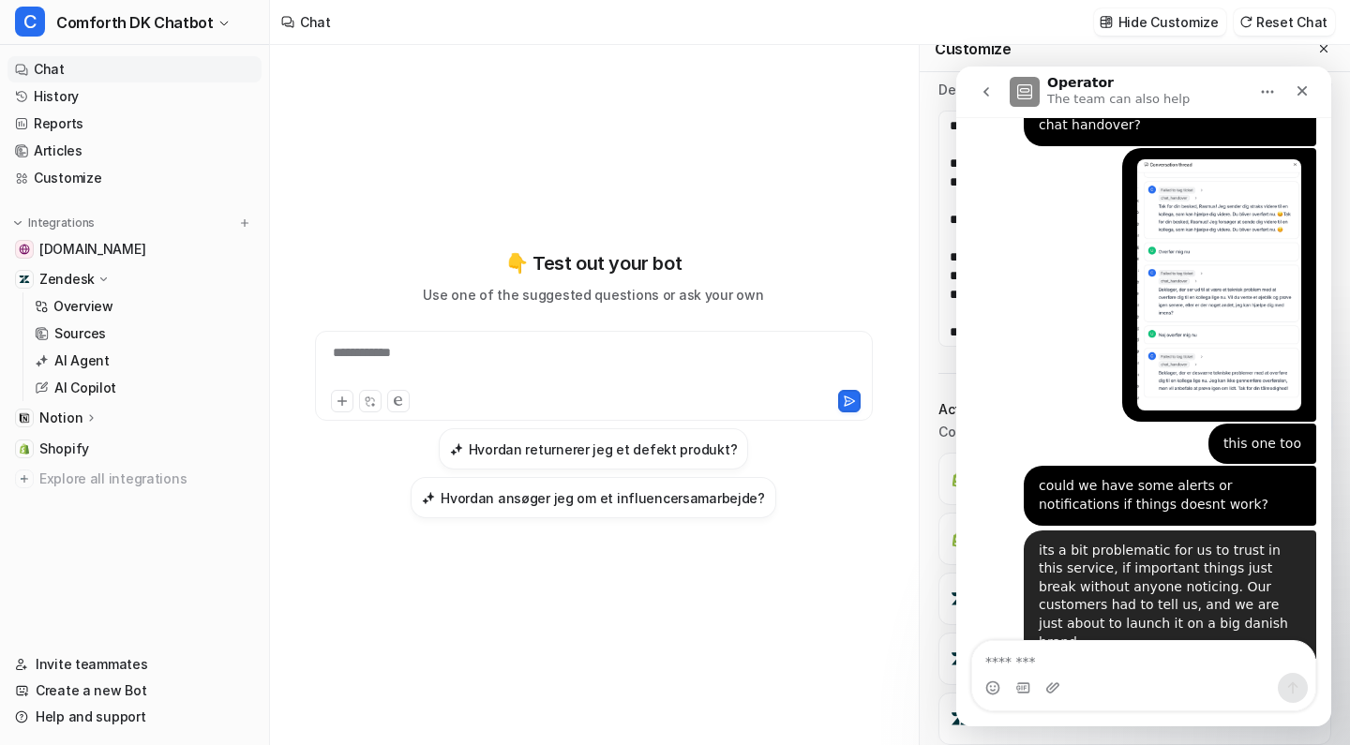
scroll to position [845, 0]
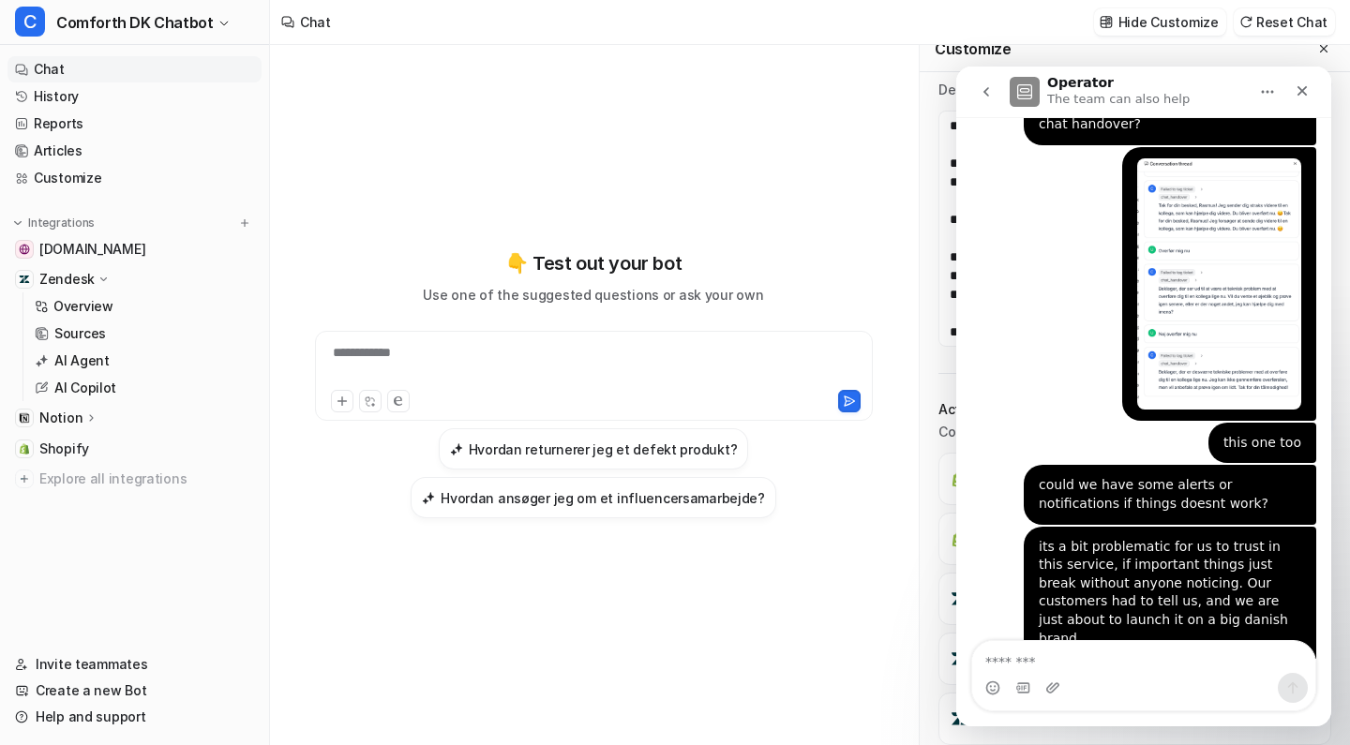
click at [1069, 79] on h1 "Operator" at bounding box center [1080, 83] width 67 height 14
click at [1278, 84] on button "Home" at bounding box center [1267, 92] width 36 height 36
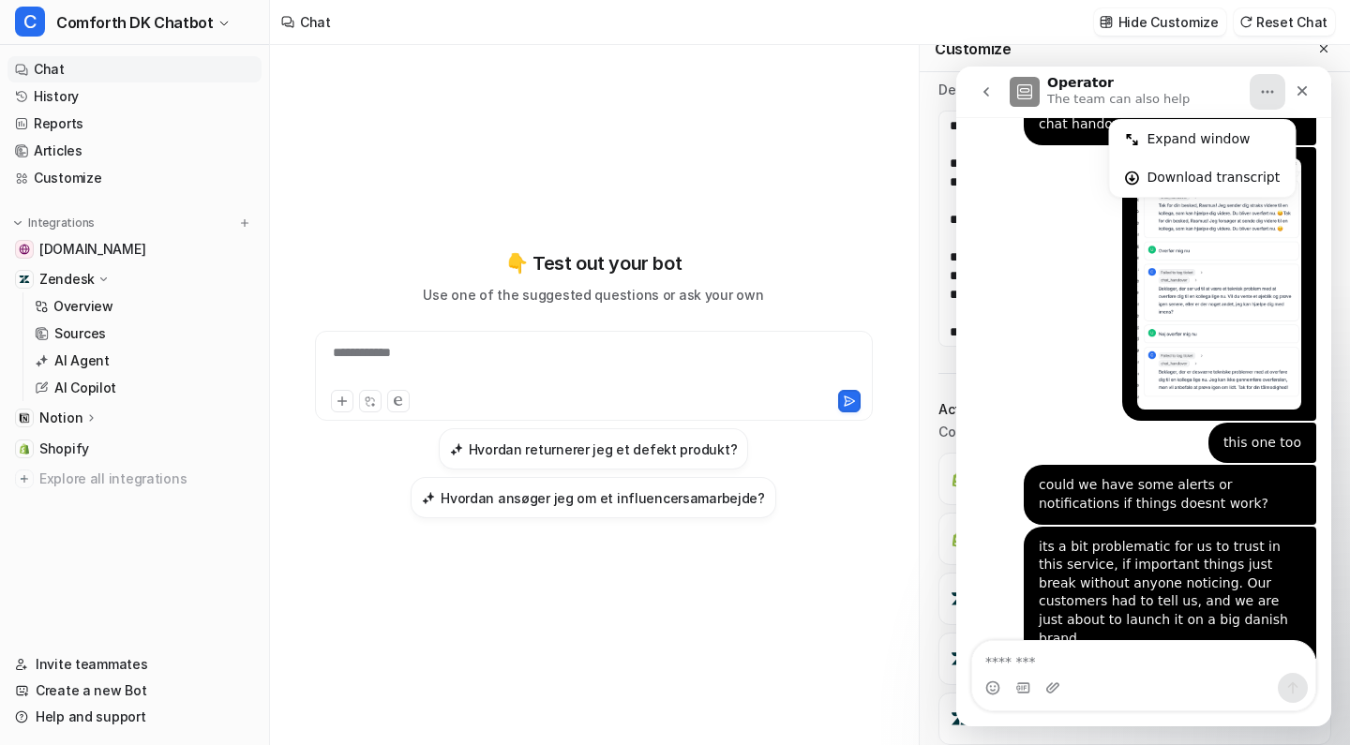
click at [1269, 83] on button "Home" at bounding box center [1267, 92] width 36 height 36
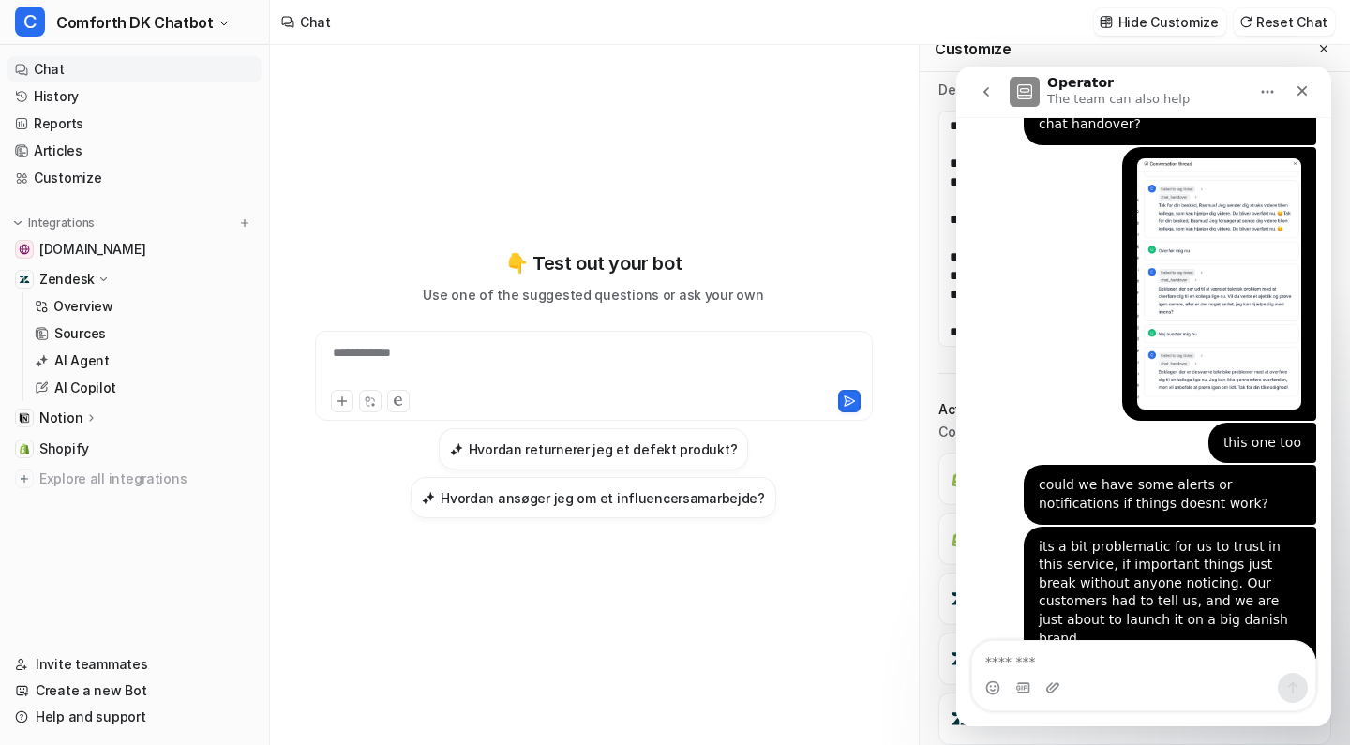
click at [977, 90] on button "go back" at bounding box center [986, 92] width 36 height 36
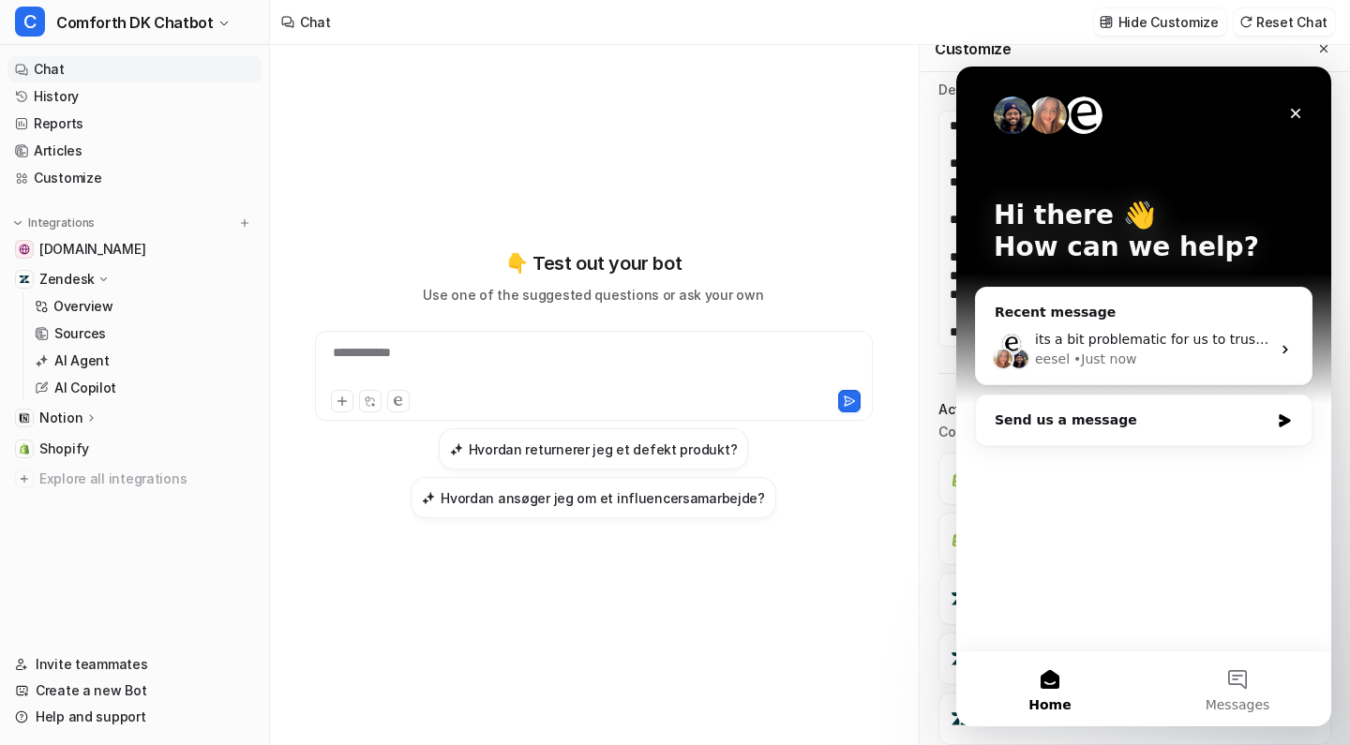
scroll to position [0, 0]
click at [1222, 673] on button "Messages" at bounding box center [1237, 688] width 187 height 75
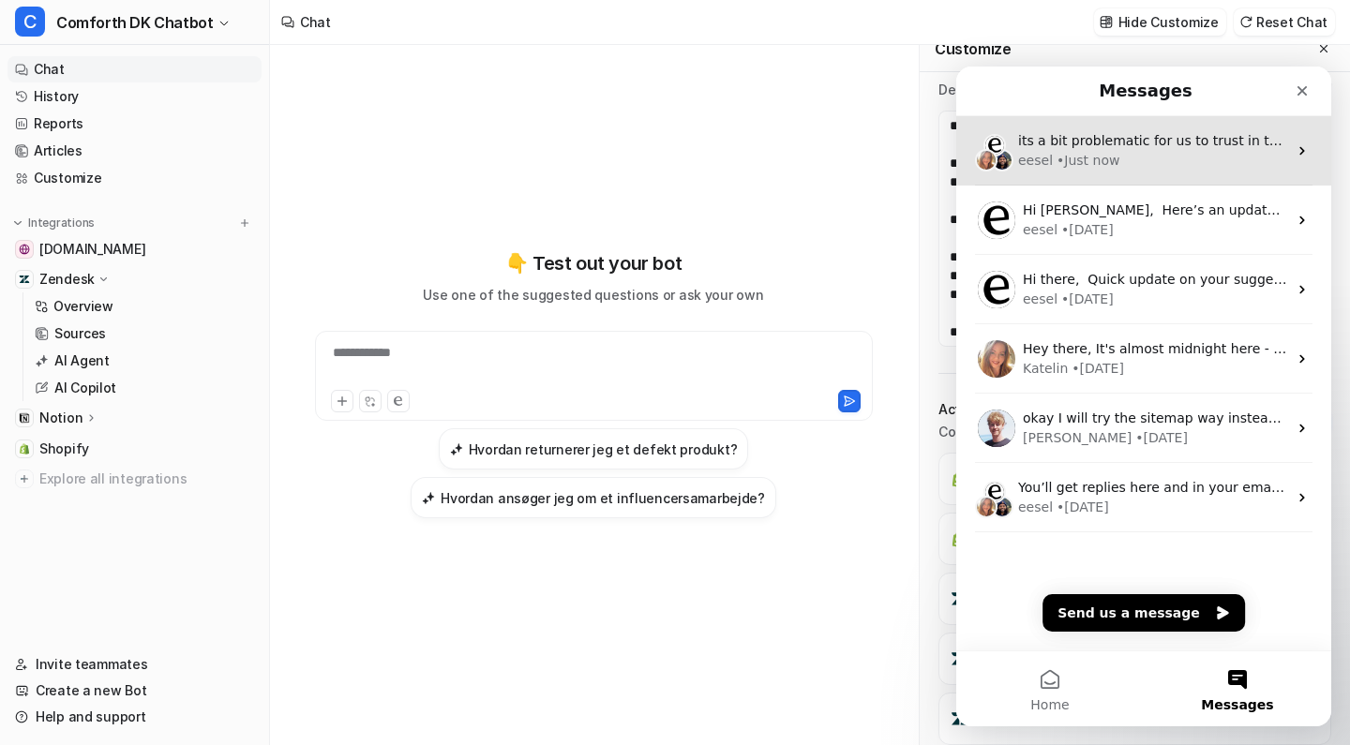
click at [1115, 149] on div "its a bit problematic for us to trust in this service, if important things just…" at bounding box center [1152, 141] width 269 height 20
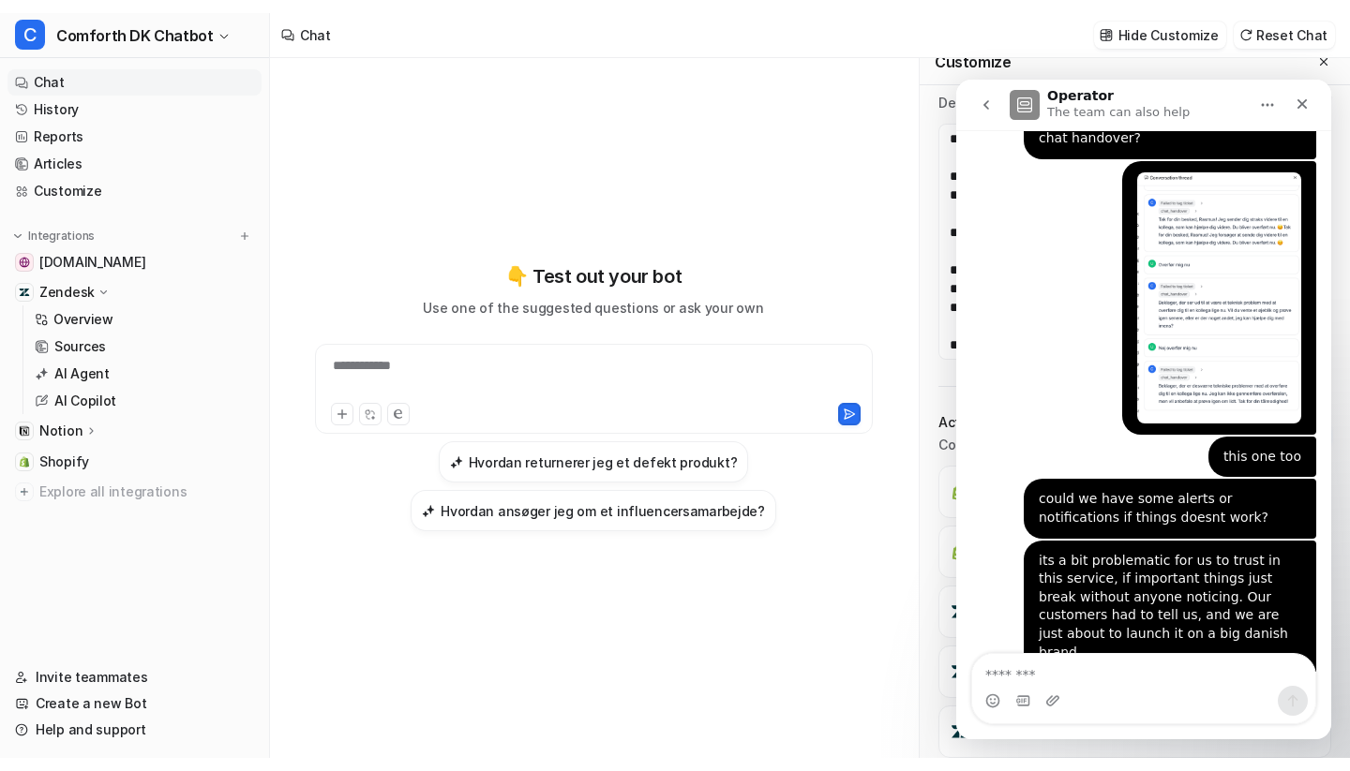
scroll to position [845, 0]
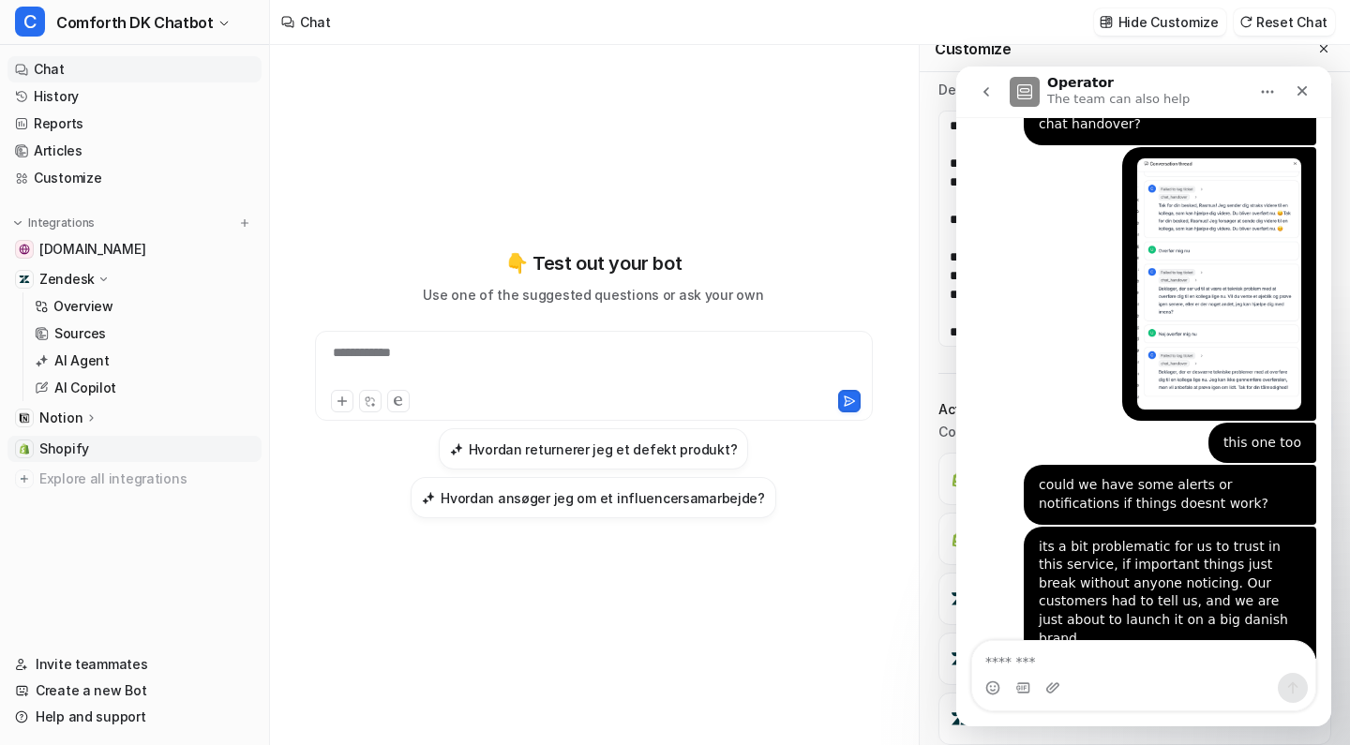
click at [83, 454] on span "Shopify" at bounding box center [64, 449] width 50 height 19
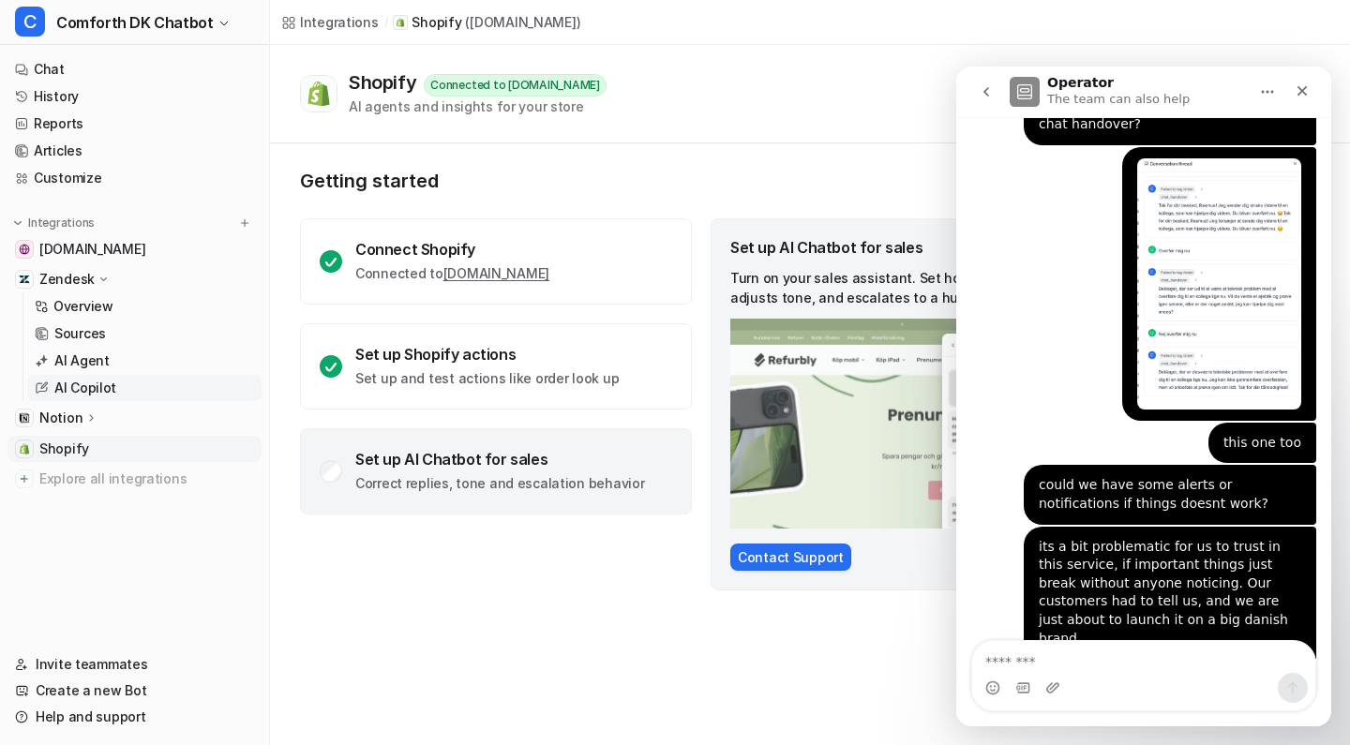
click at [134, 381] on link "AI Copilot" at bounding box center [144, 388] width 234 height 26
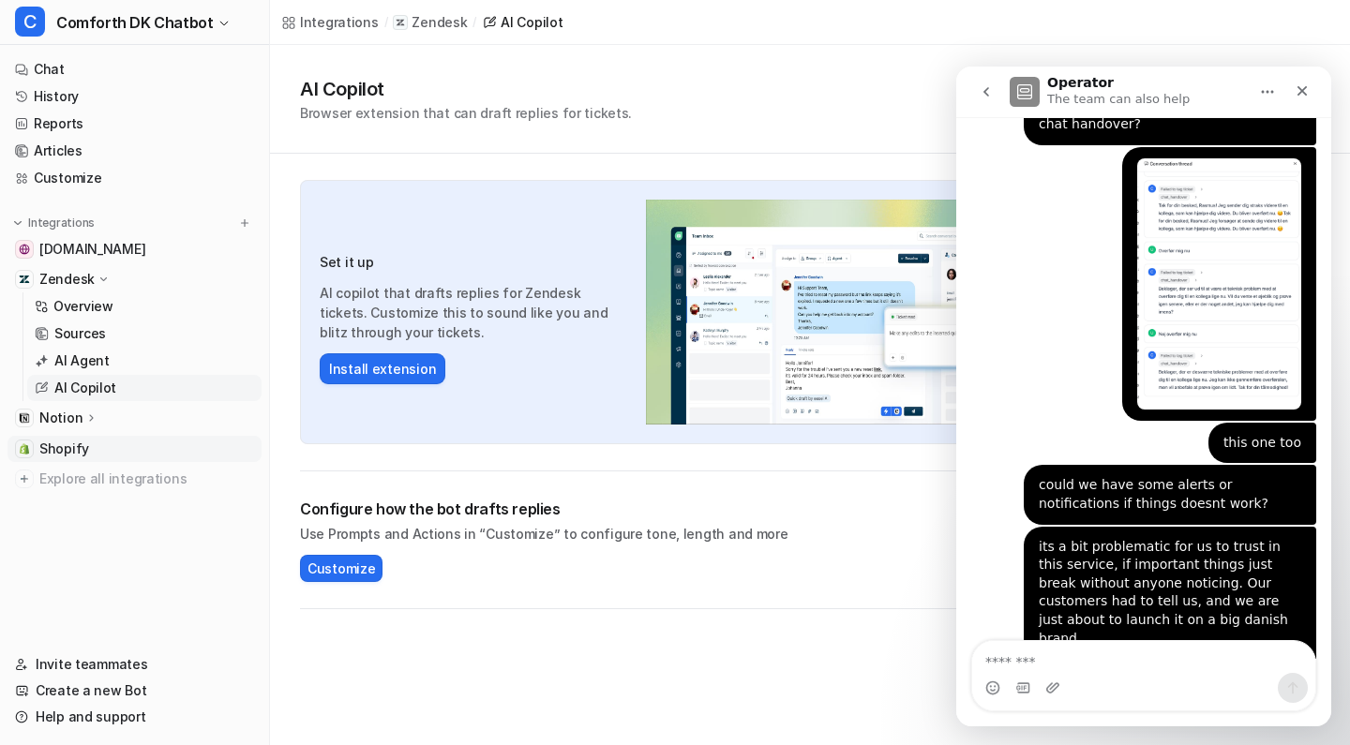
click at [91, 452] on link "Shopify" at bounding box center [134, 449] width 254 height 26
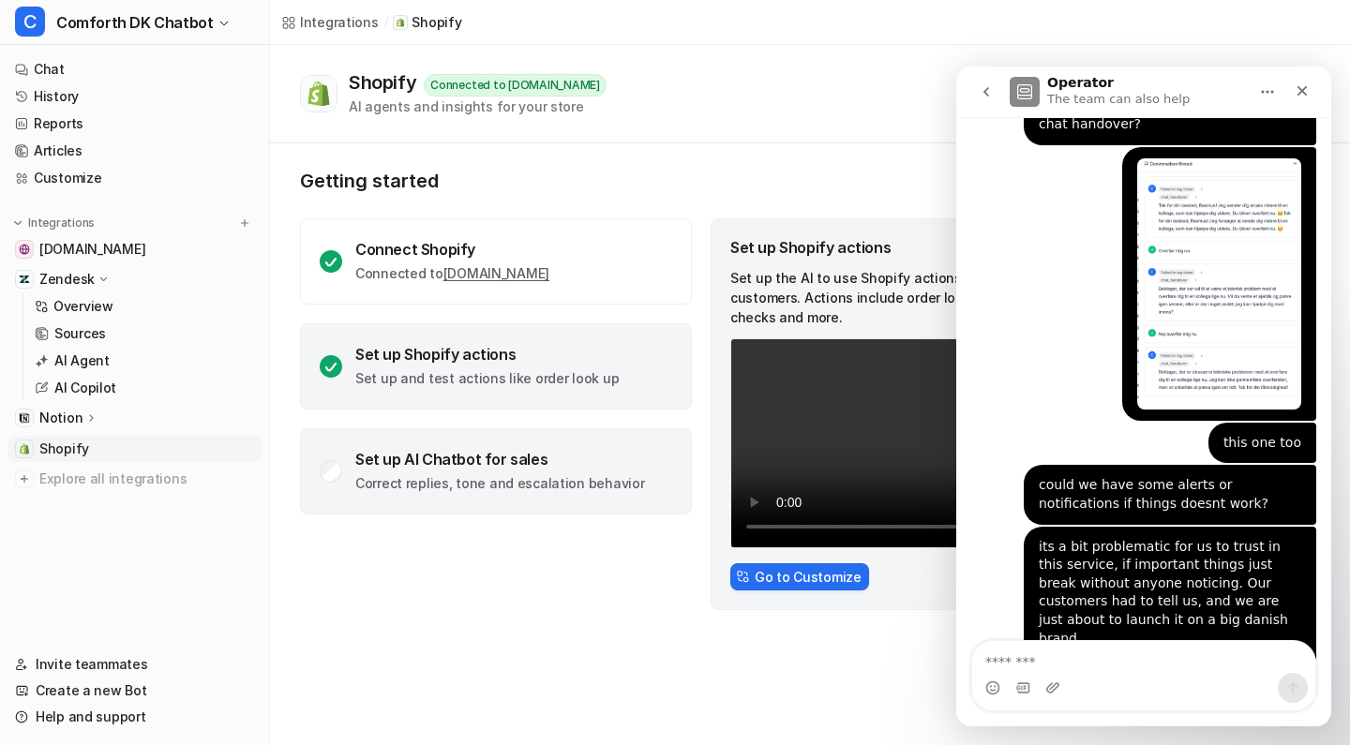
click at [597, 491] on p "Correct replies, tone and escalation behavior" at bounding box center [499, 483] width 289 height 19
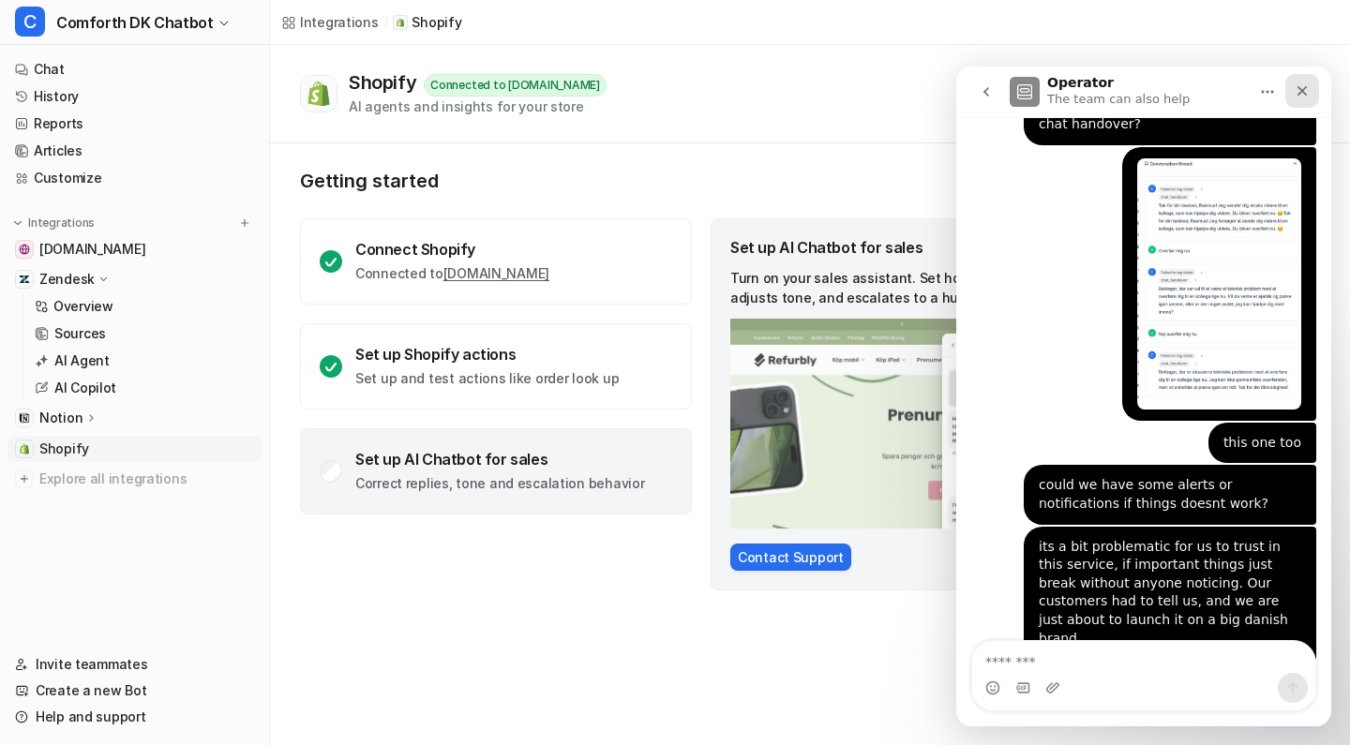
click at [1311, 90] on div "Close" at bounding box center [1302, 91] width 34 height 34
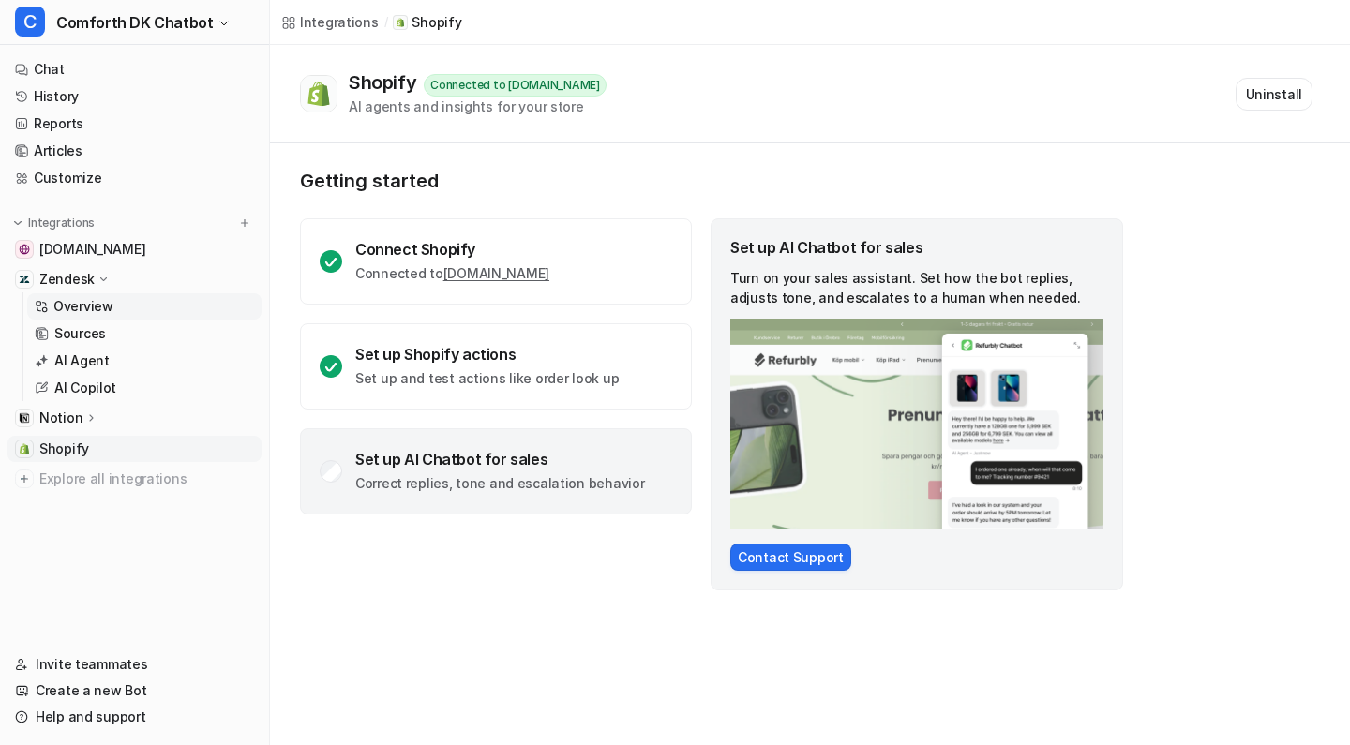
click at [107, 304] on p "Overview" at bounding box center [83, 306] width 60 height 19
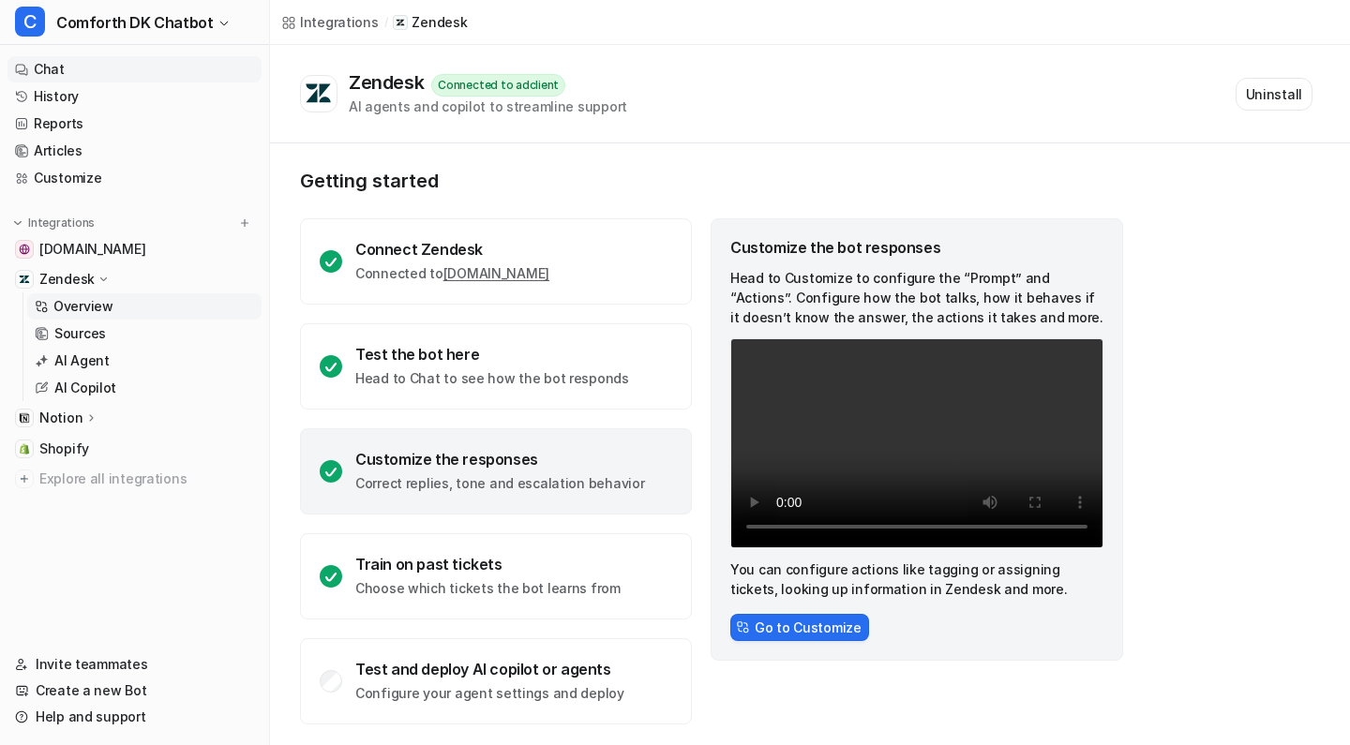
click at [105, 78] on link "Chat" at bounding box center [134, 69] width 254 height 26
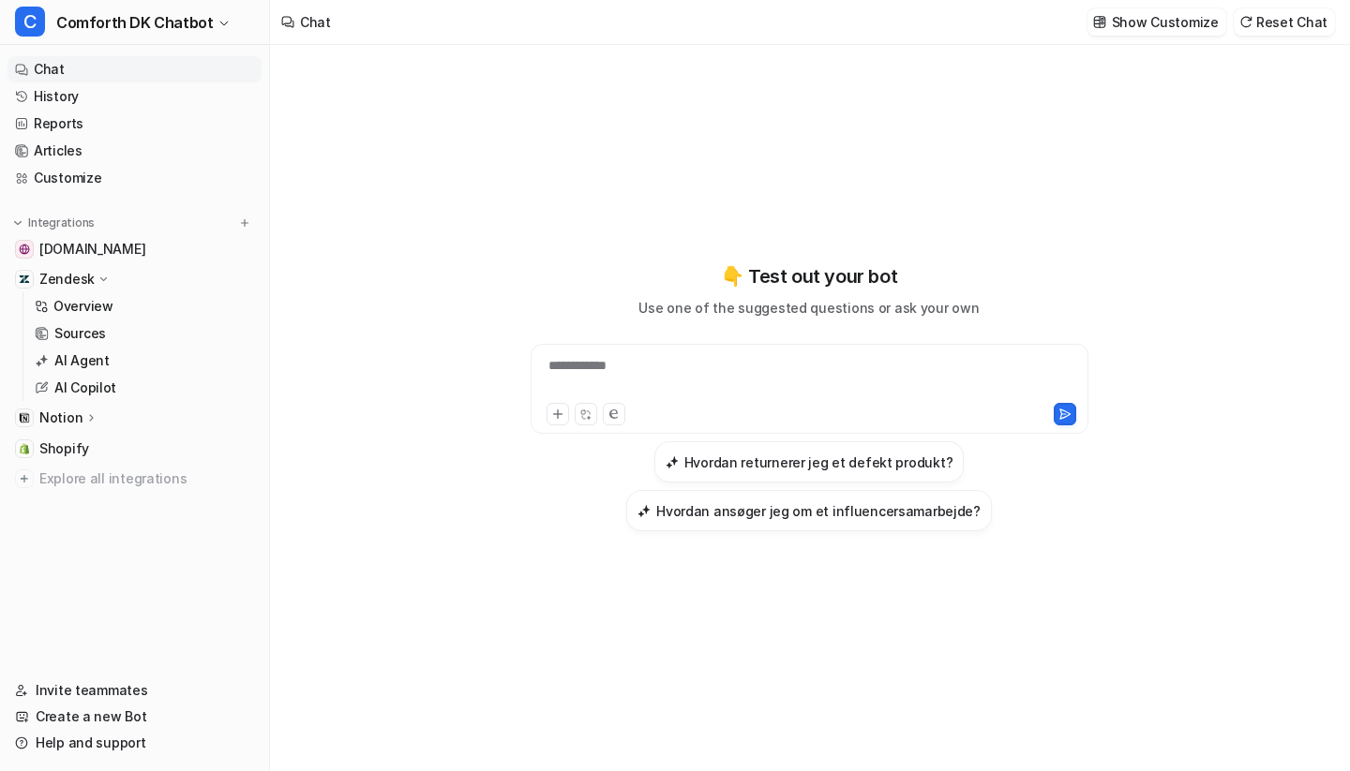
click at [809, 168] on div "**********" at bounding box center [809, 397] width 690 height 540
click at [461, 179] on div "**********" at bounding box center [809, 408] width 720 height 726
